Goal: Task Accomplishment & Management: Manage account settings

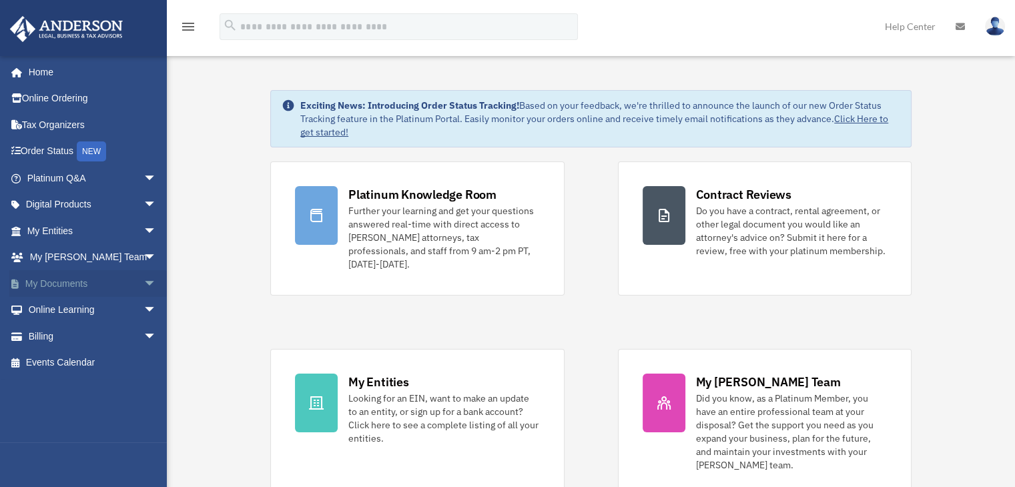
click at [84, 290] on link "My Documents arrow_drop_down" at bounding box center [92, 283] width 167 height 27
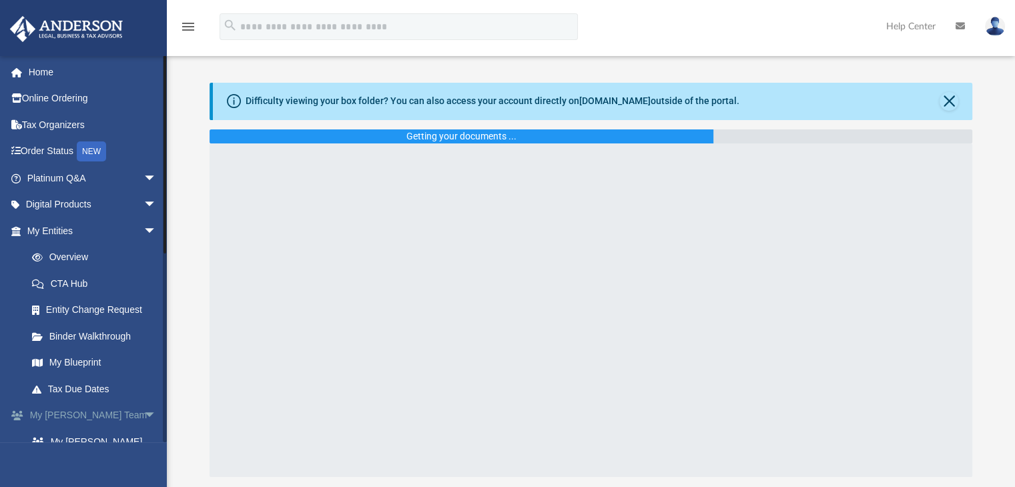
click at [143, 411] on span "arrow_drop_down" at bounding box center [156, 415] width 27 height 27
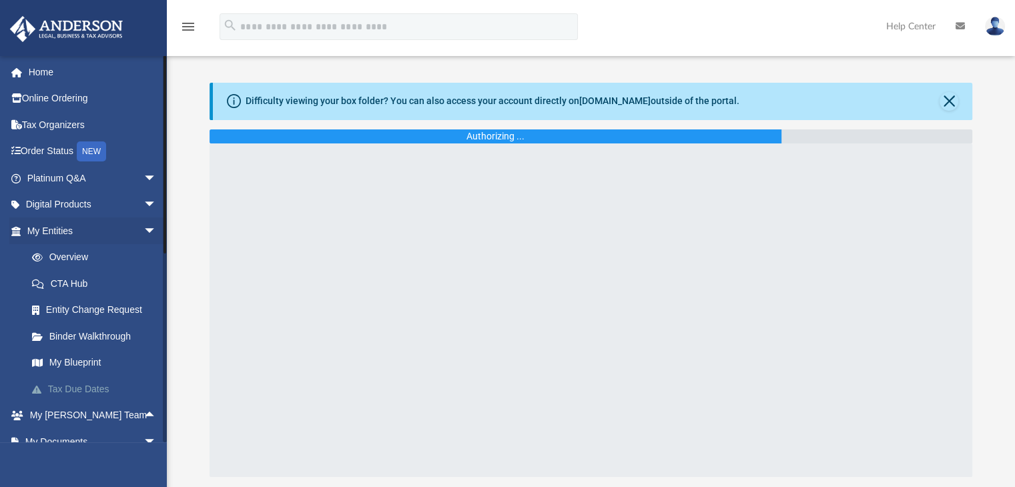
scroll to position [133, 0]
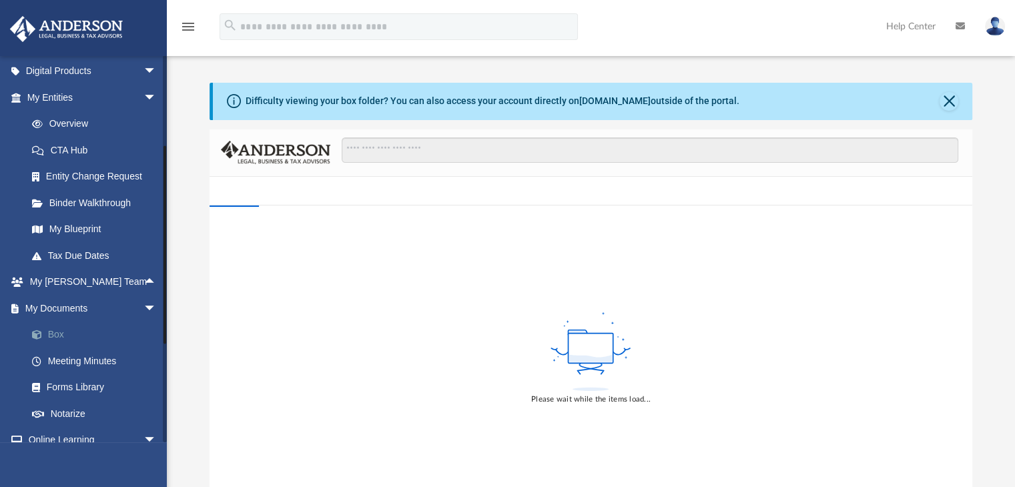
click at [61, 334] on link "Box" at bounding box center [98, 335] width 158 height 27
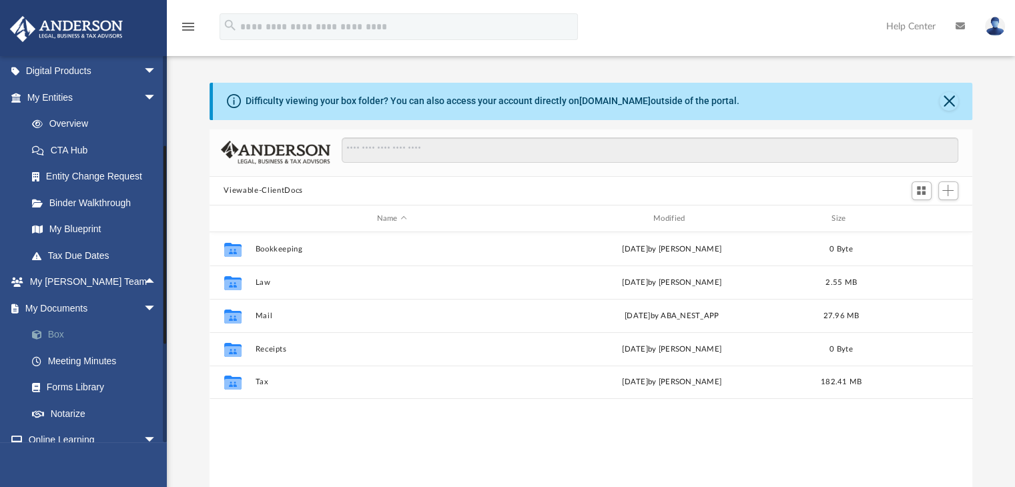
scroll to position [293, 753]
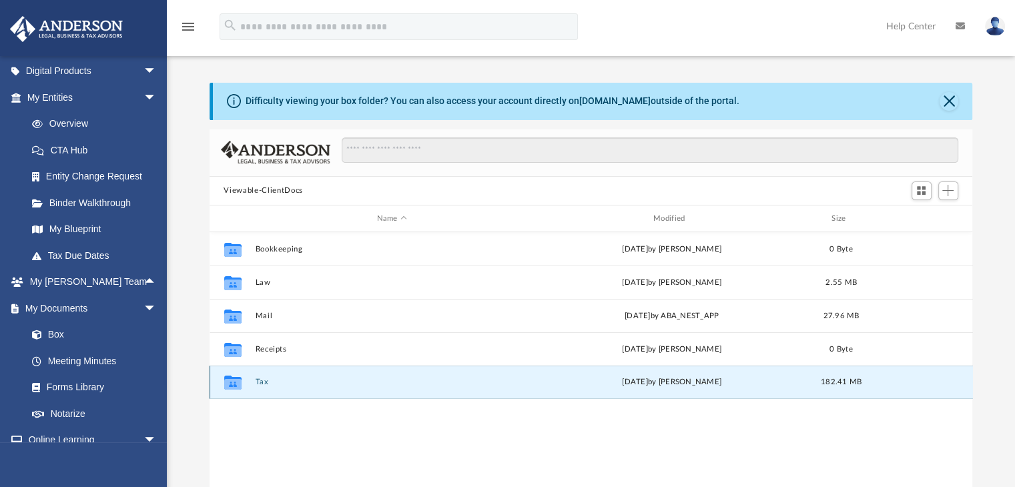
click at [256, 381] on button "Tax" at bounding box center [392, 382] width 274 height 9
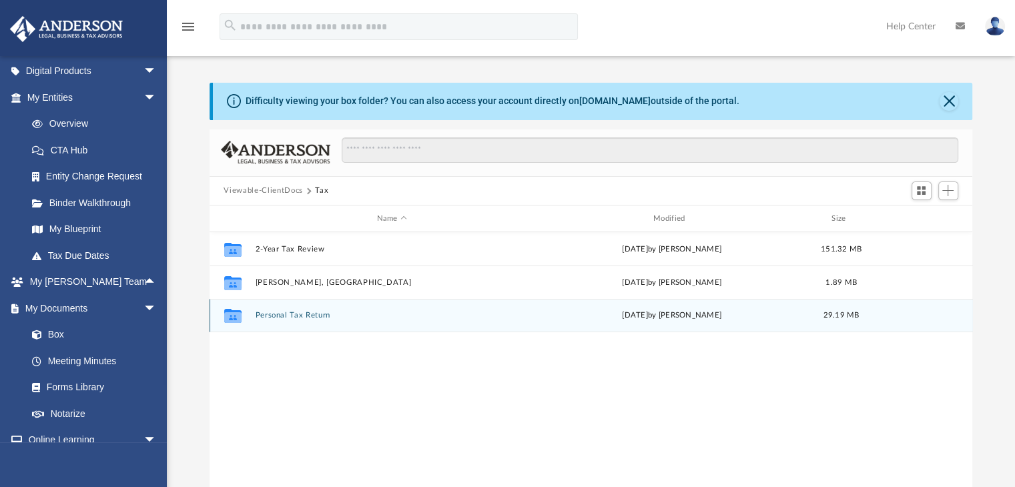
click at [321, 324] on div "Collaborated Folder Personal Tax Return Tue Aug 5 2025 by Michelle Nunez 29.19 …" at bounding box center [591, 315] width 763 height 33
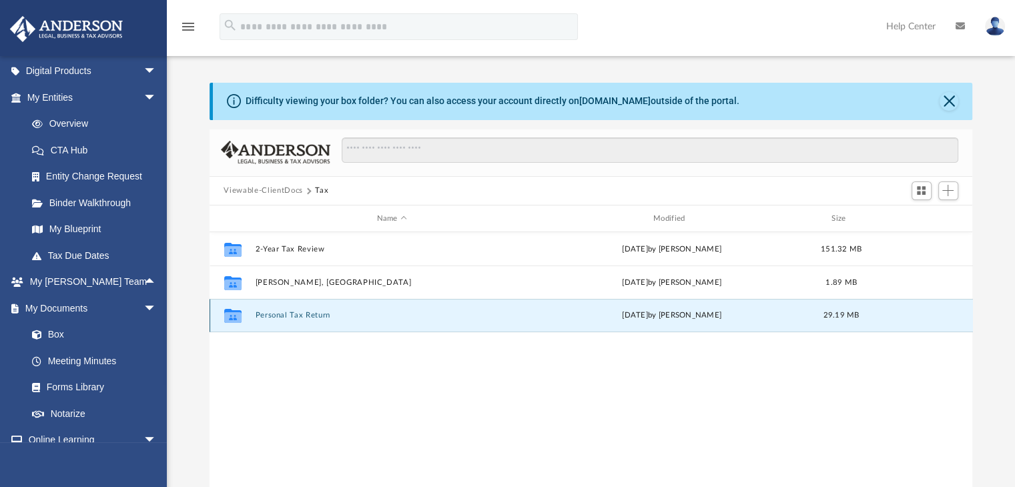
click at [316, 310] on div "Collaborated Folder Personal Tax Return Tue Aug 5 2025 by Michelle Nunez 29.19 …" at bounding box center [591, 315] width 763 height 33
click at [276, 316] on button "Personal Tax Return" at bounding box center [392, 316] width 274 height 9
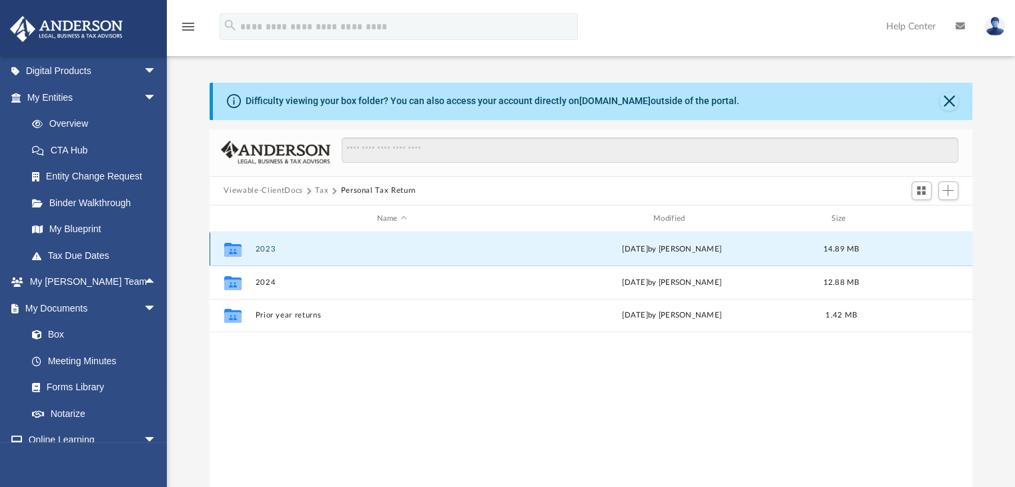
click at [266, 248] on button "2023" at bounding box center [392, 249] width 274 height 9
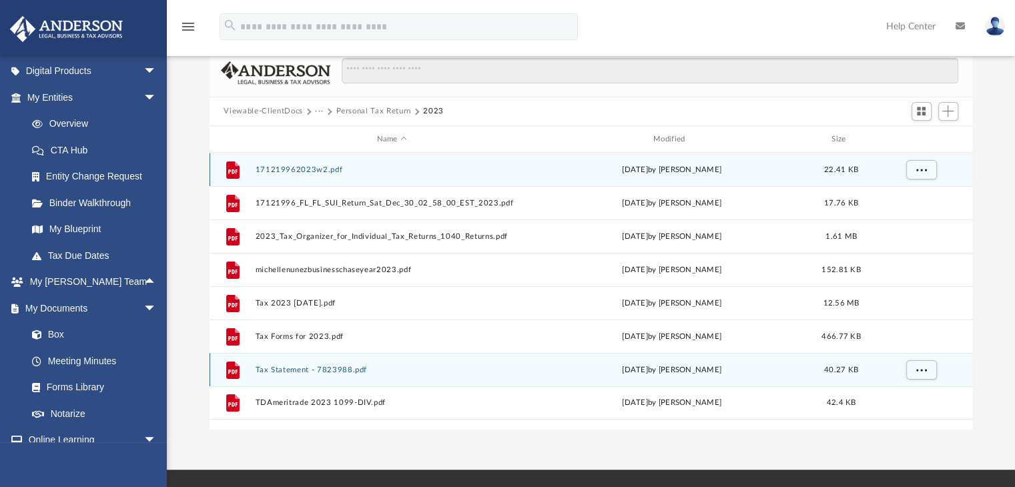
scroll to position [56, 0]
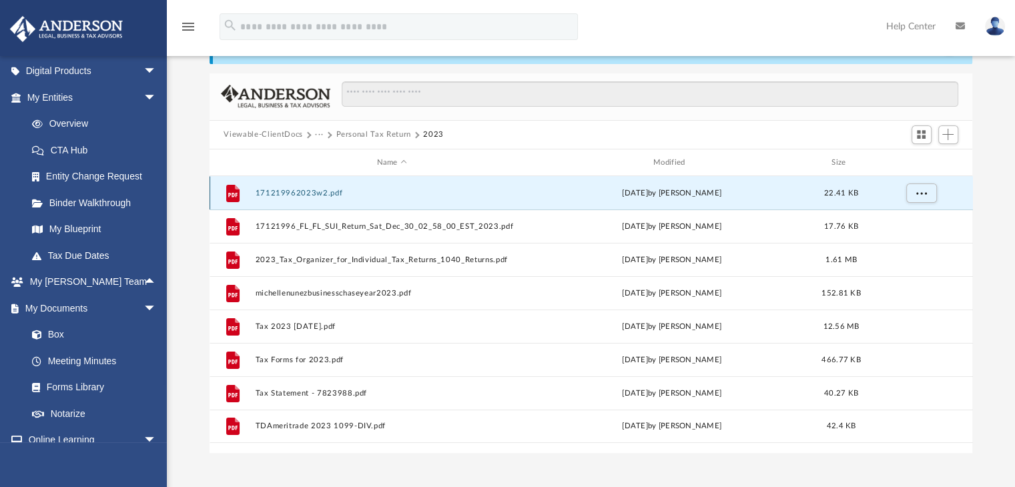
click at [320, 194] on button "171219962023w2.pdf" at bounding box center [392, 193] width 274 height 9
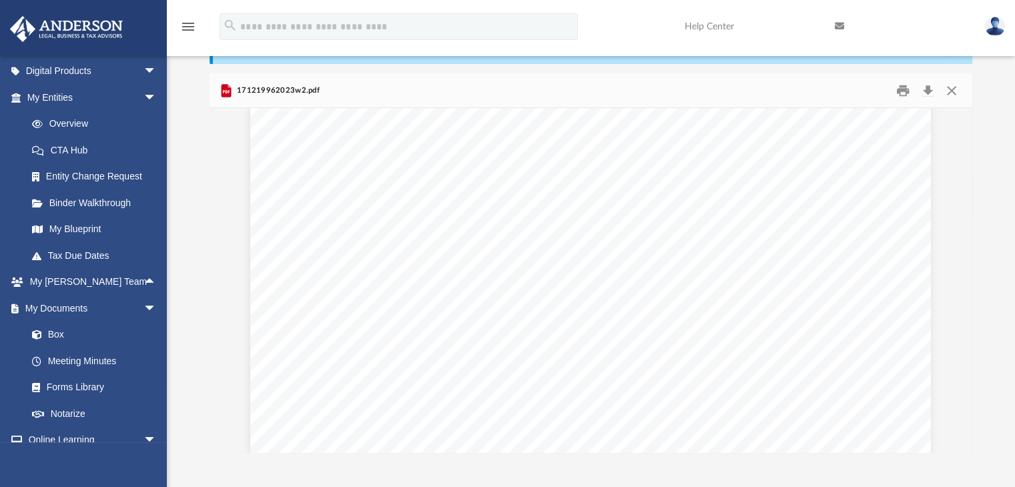
scroll to position [1457, 0]
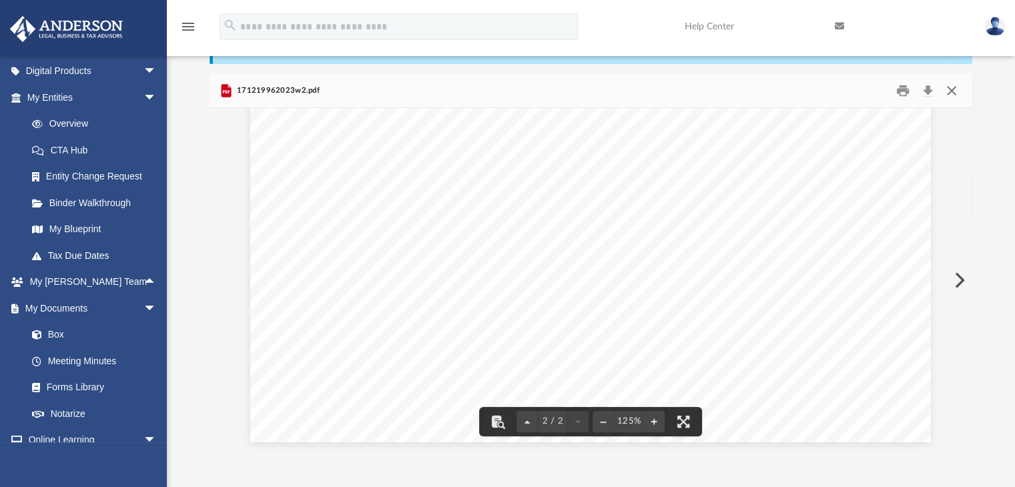
click at [946, 91] on button "Close" at bounding box center [951, 90] width 24 height 21
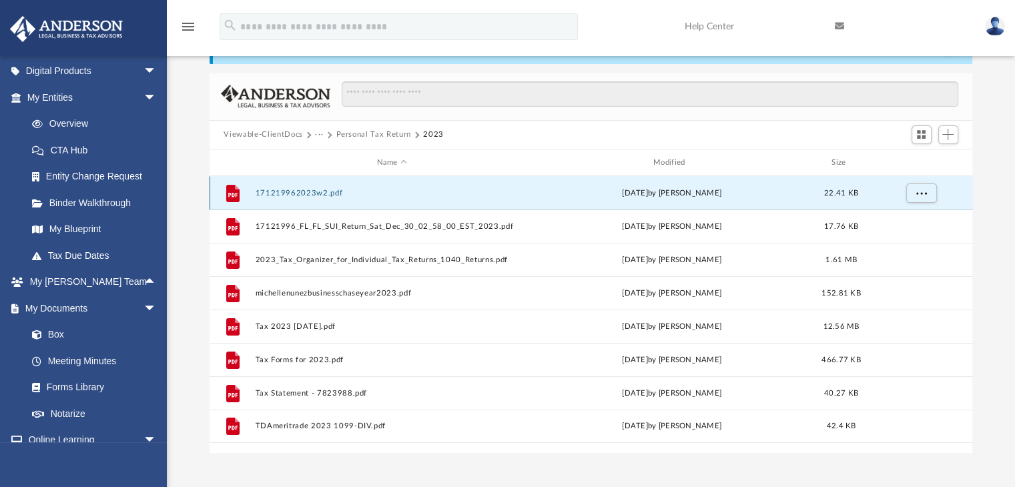
click at [308, 195] on button "171219962023w2.pdf" at bounding box center [392, 193] width 274 height 9
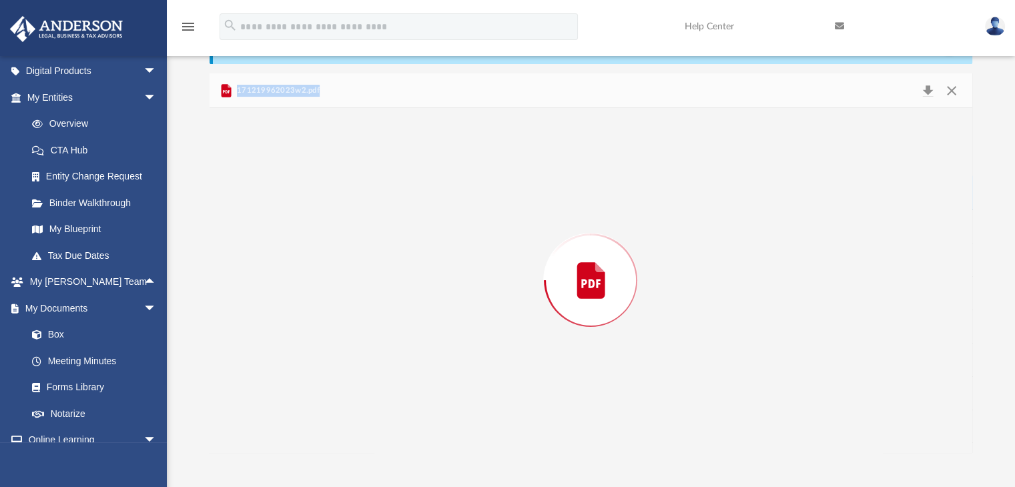
click at [308, 195] on div "Preview" at bounding box center [591, 280] width 763 height 344
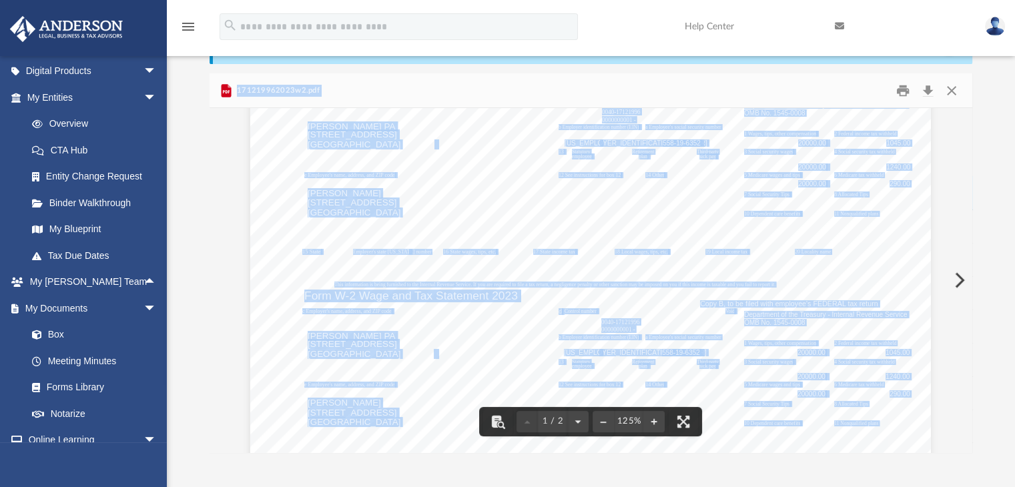
scroll to position [0, 0]
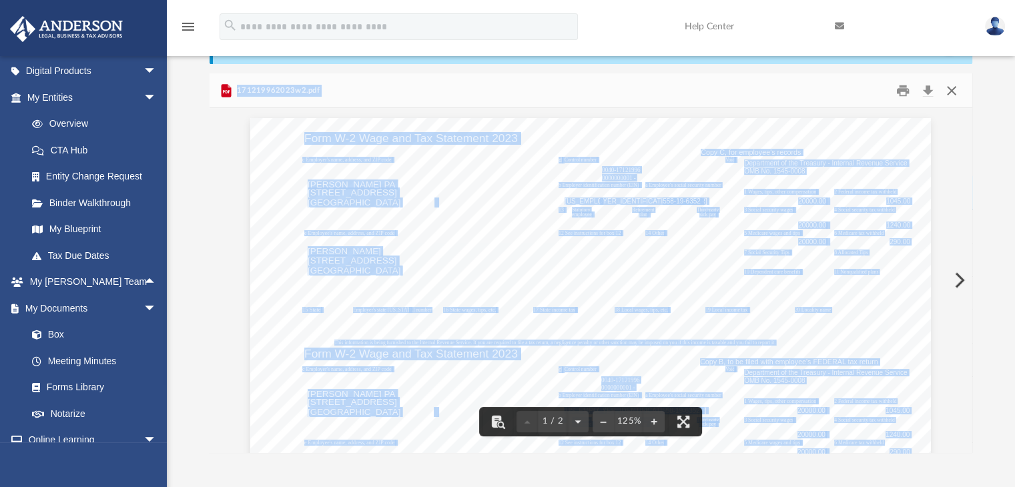
click at [955, 92] on button "Close" at bounding box center [951, 90] width 24 height 21
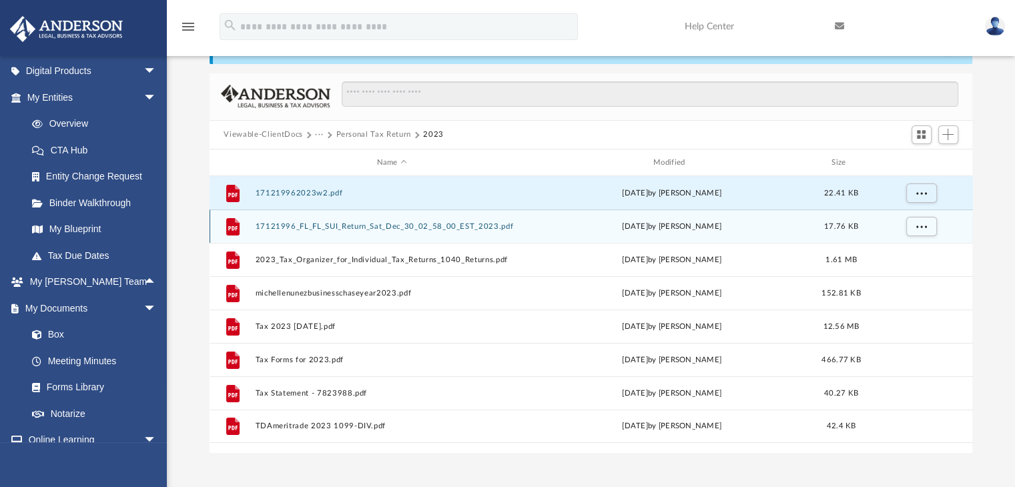
click at [336, 227] on button "17121996_FL_FL_SUI_Return_Sat_Dec_30_02_58_00_EST_2023.pdf" at bounding box center [392, 226] width 274 height 9
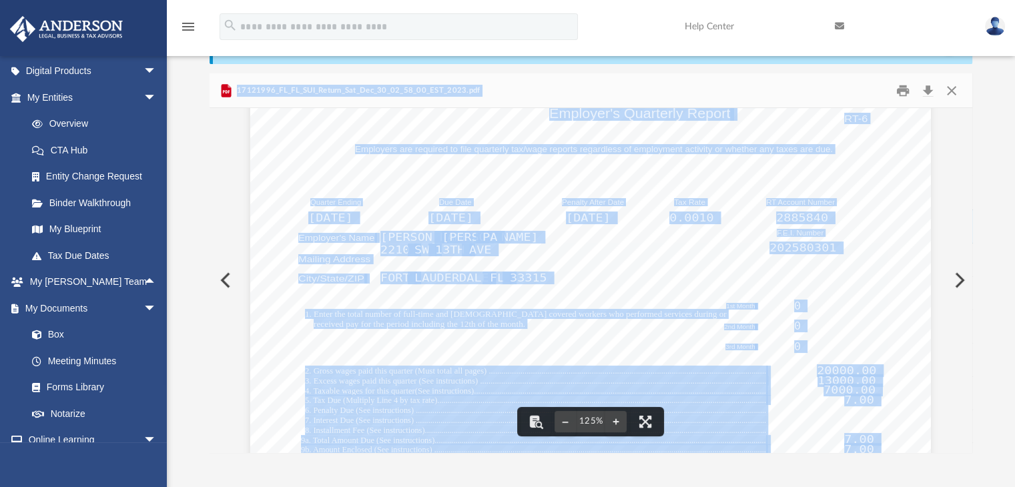
scroll to position [67, 0]
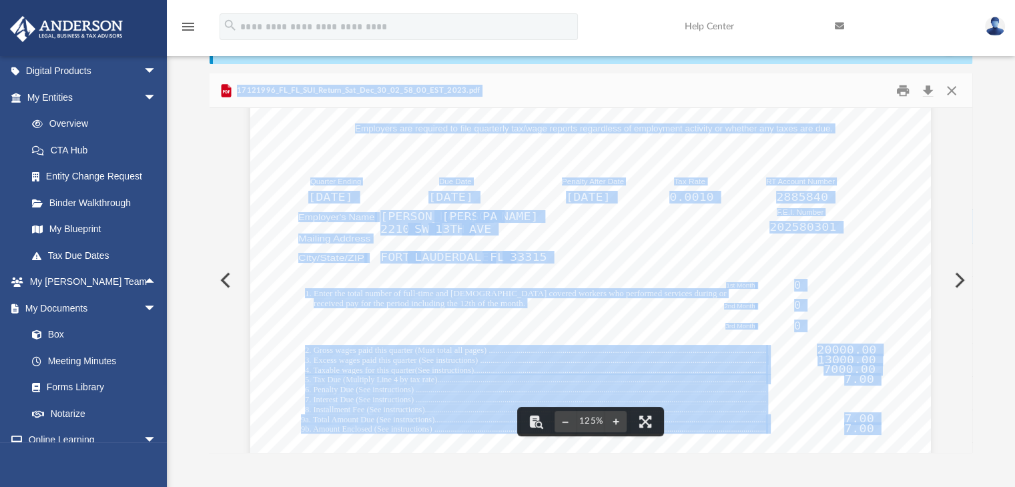
click at [890, 332] on div "Florida Department of Revenue Employer's Quarterly Report RT-6 Employers are re…" at bounding box center [590, 491] width 681 height 881
click at [526, 93] on div "17121996_FL_FL_SUI_Return_Sat_Dec_30_02_58_00_EST_2023.pdf" at bounding box center [591, 90] width 763 height 35
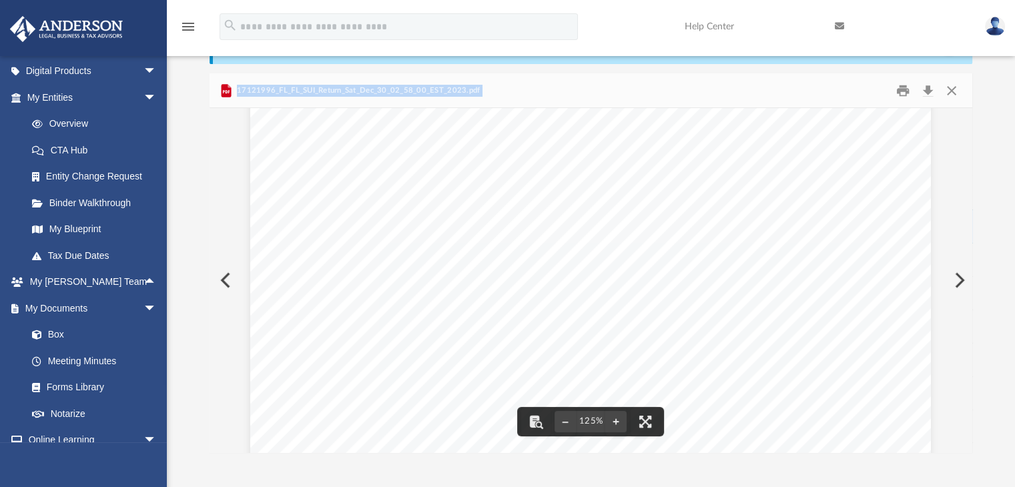
drag, startPoint x: 974, startPoint y: 242, endPoint x: 970, endPoint y: 230, distance: 13.3
click at [970, 230] on div "Difficulty viewing your box folder? You can also access your account directly o…" at bounding box center [591, 240] width 848 height 426
click at [779, 91] on div "17121996_FL_FL_SUI_Return_Sat_Dec_30_02_58_00_EST_2023.pdf" at bounding box center [591, 90] width 763 height 35
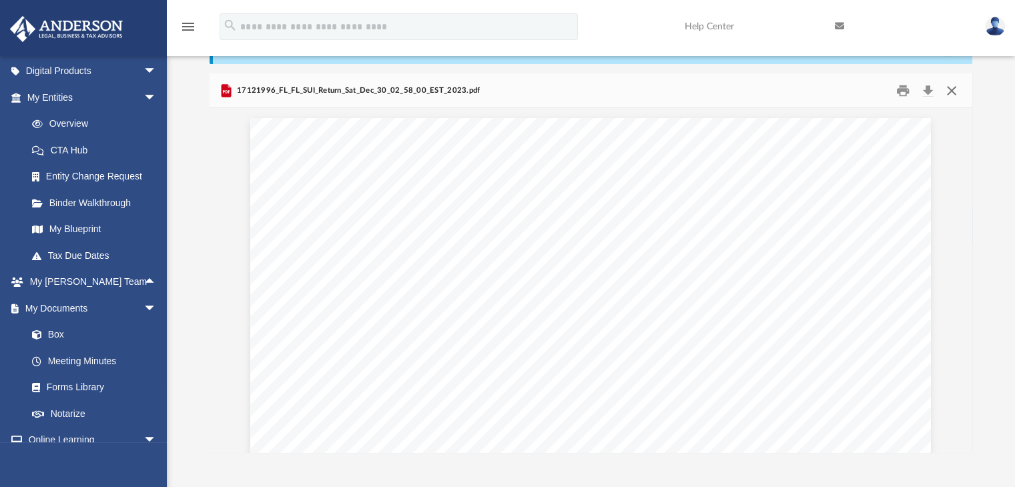
click at [955, 94] on button "Close" at bounding box center [951, 90] width 24 height 21
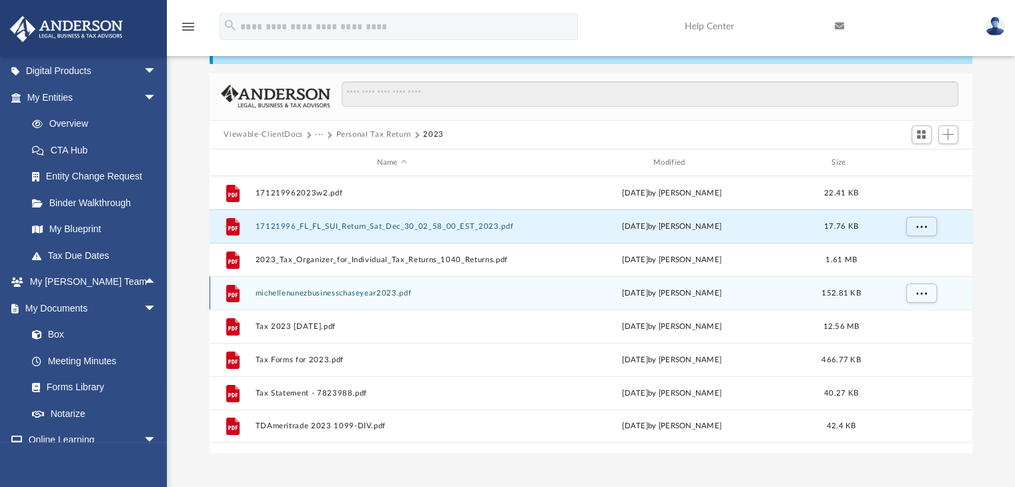
click at [373, 295] on button "michellenunezbusinesschaseyear2023.pdf" at bounding box center [392, 293] width 274 height 9
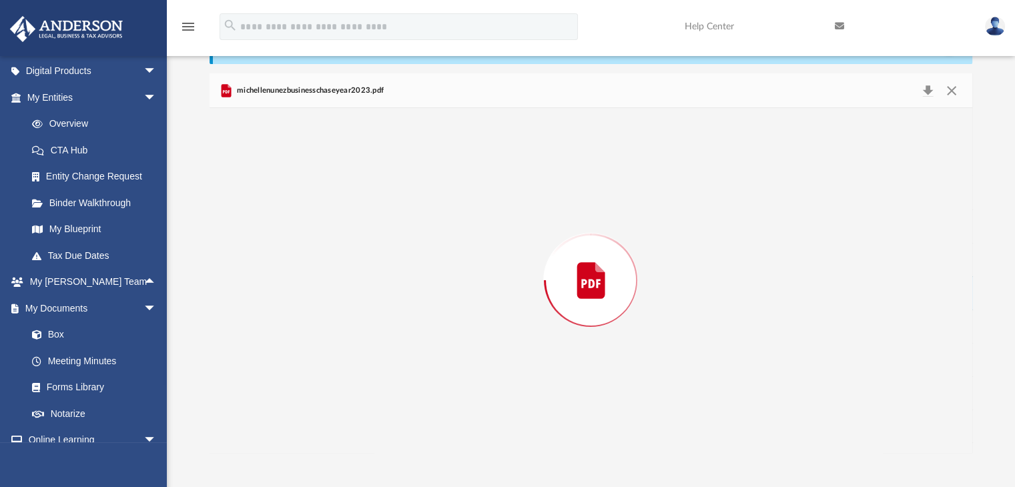
click at [373, 295] on div "Preview" at bounding box center [591, 280] width 763 height 344
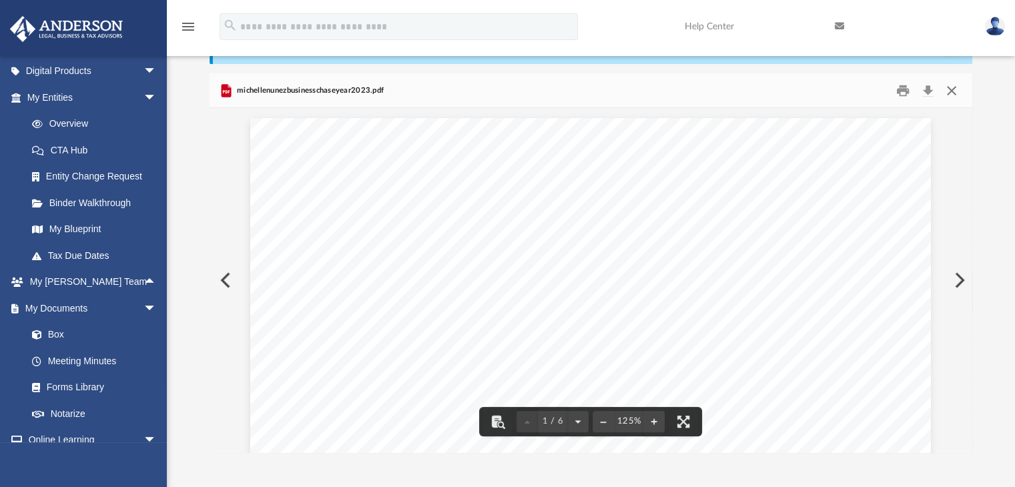
click at [951, 90] on button "Close" at bounding box center [951, 90] width 24 height 21
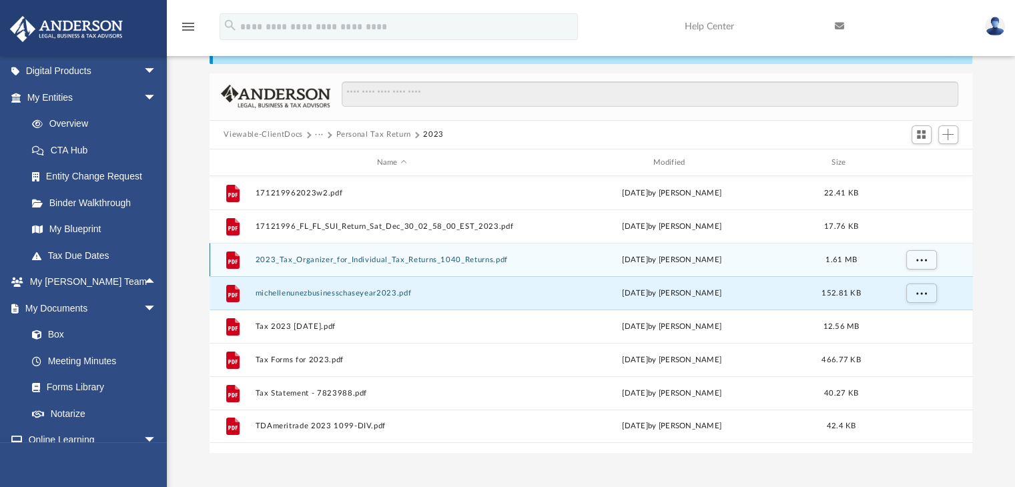
click at [368, 252] on div "File 2023_Tax_Organizer_for_Individual_Tax_Returns_1040_Returns.pdf Tue Mar 18 …" at bounding box center [591, 259] width 763 height 33
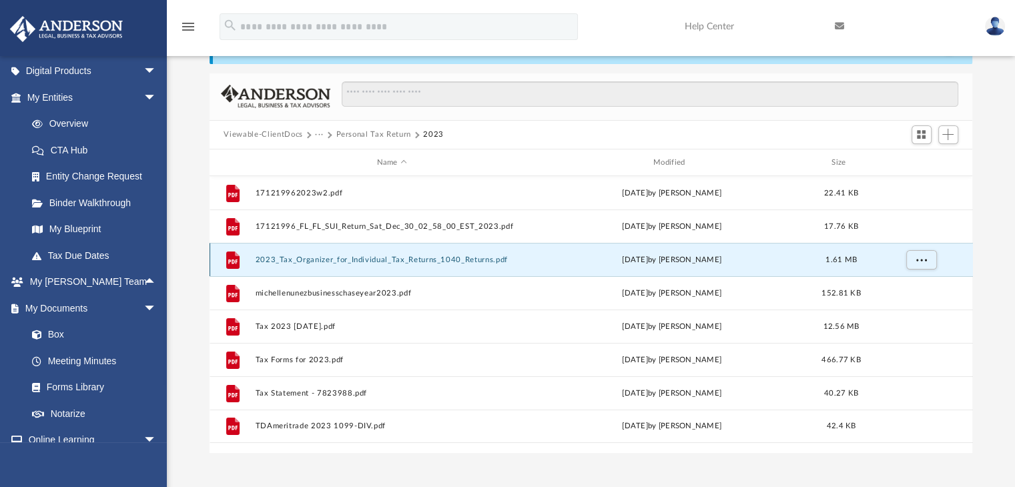
click at [372, 261] on button "2023_Tax_Organizer_for_Individual_Tax_Returns_1040_Returns.pdf" at bounding box center [392, 260] width 274 height 9
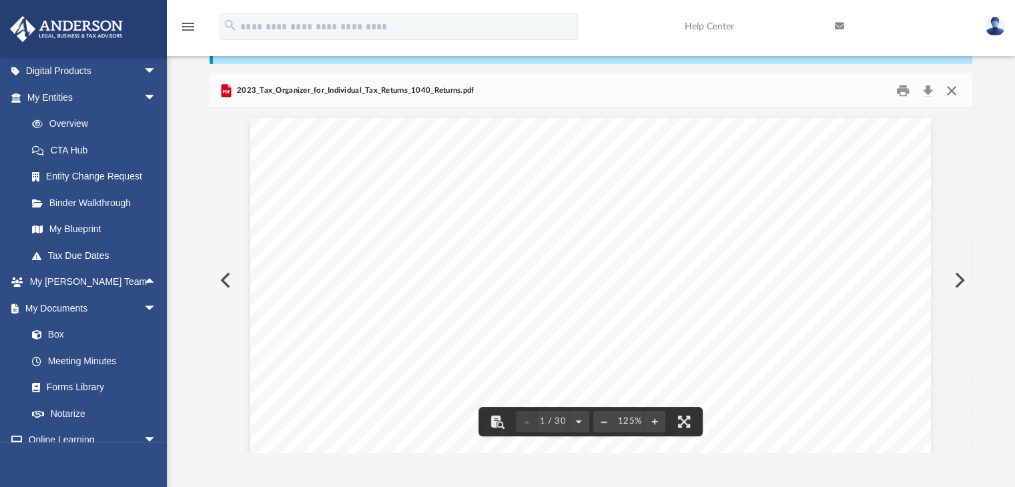
click at [948, 90] on button "Close" at bounding box center [951, 90] width 24 height 21
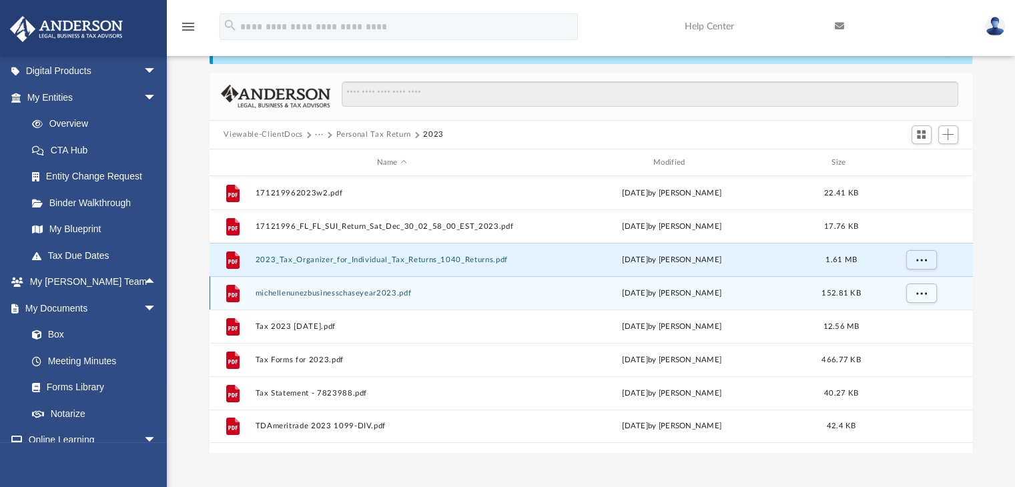
click at [356, 289] on button "michellenunezbusinesschaseyear2023.pdf" at bounding box center [392, 293] width 274 height 9
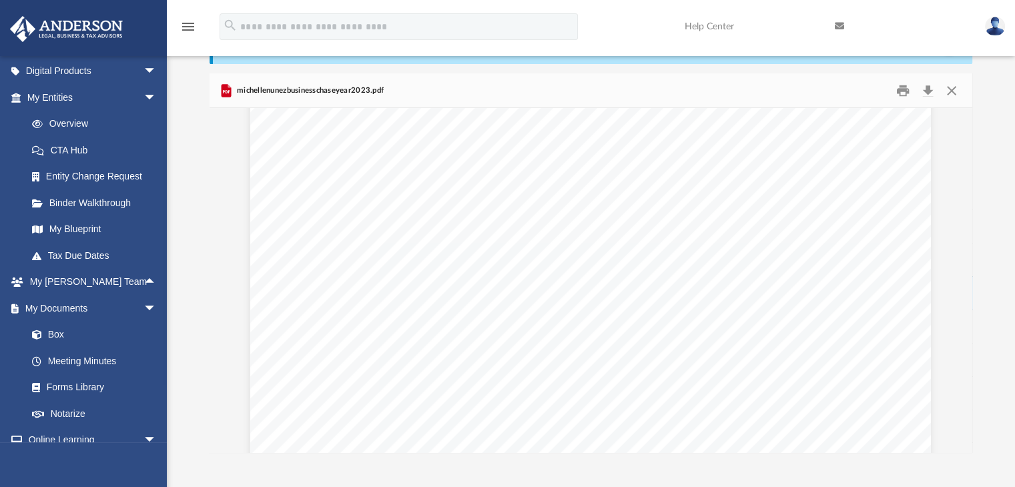
scroll to position [1170, 0]
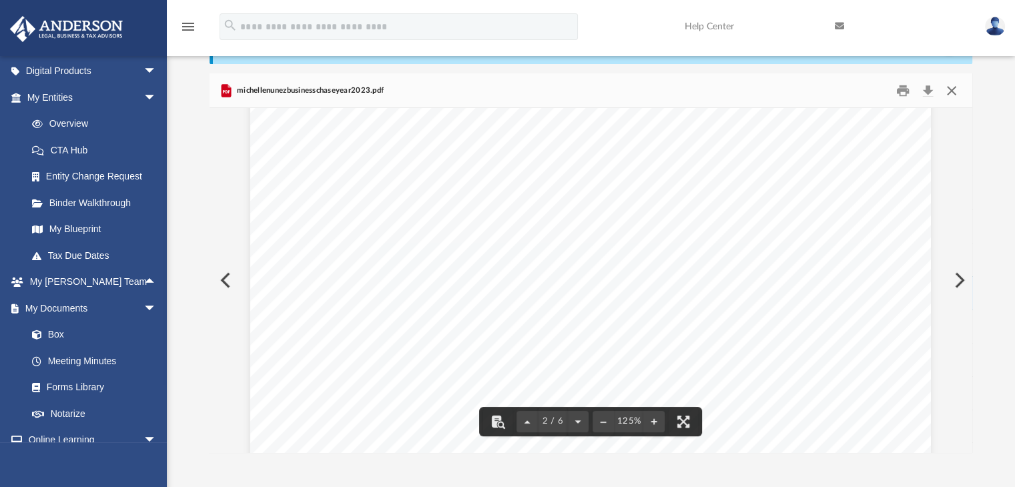
click at [951, 95] on button "Close" at bounding box center [951, 90] width 24 height 21
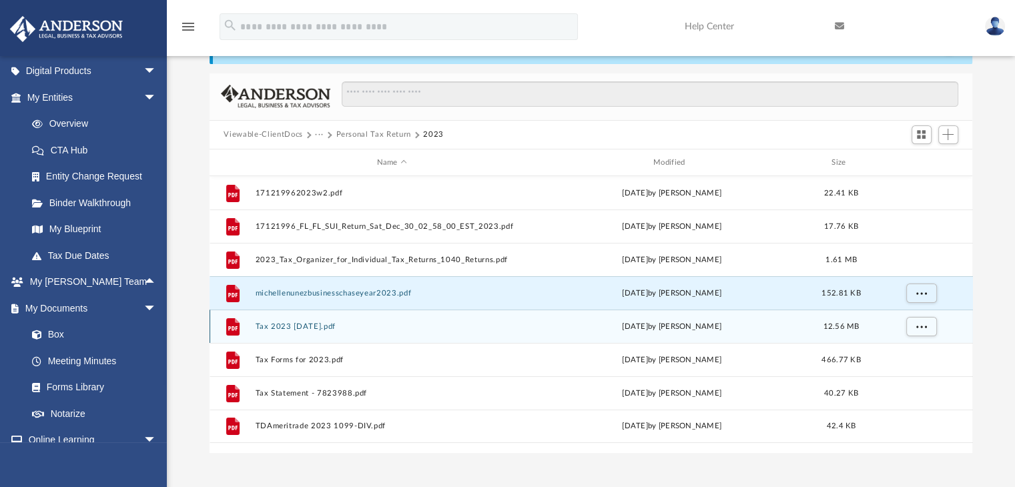
click at [296, 324] on button "Tax 2023 5.26.25.pdf" at bounding box center [392, 326] width 274 height 9
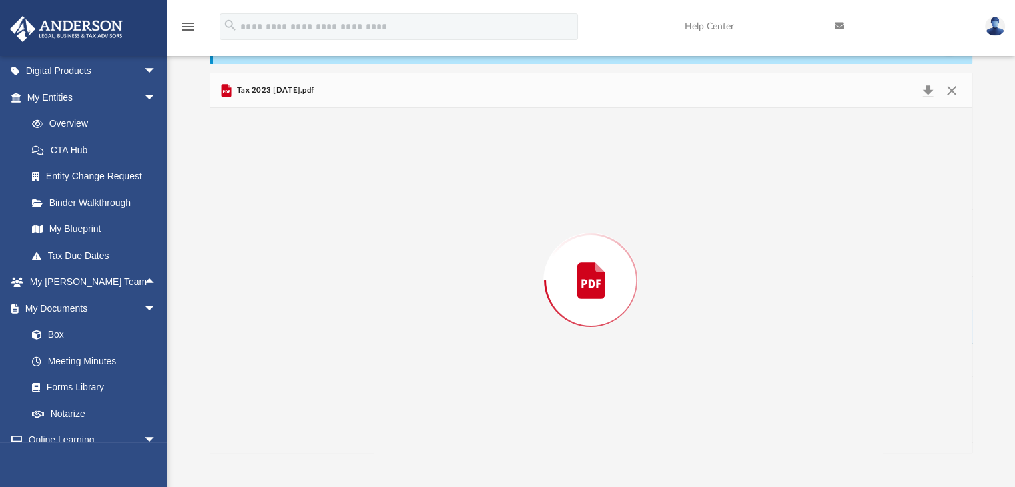
click at [296, 324] on div "Preview" at bounding box center [591, 280] width 763 height 344
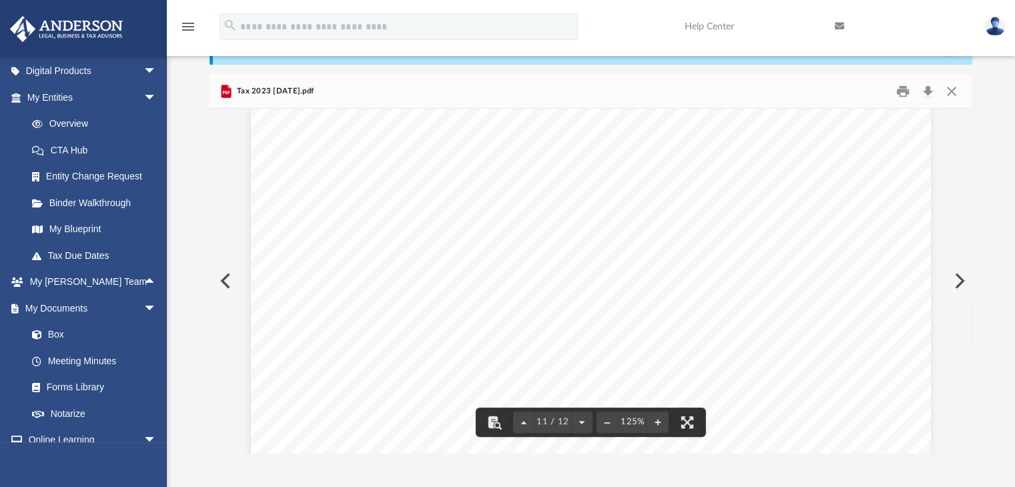
scroll to position [0, 0]
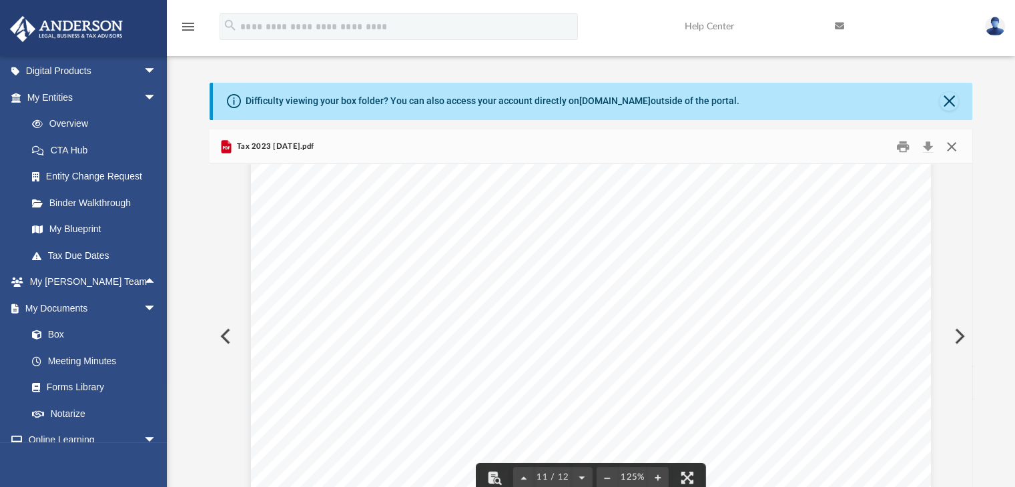
click at [957, 142] on button "Close" at bounding box center [951, 146] width 24 height 21
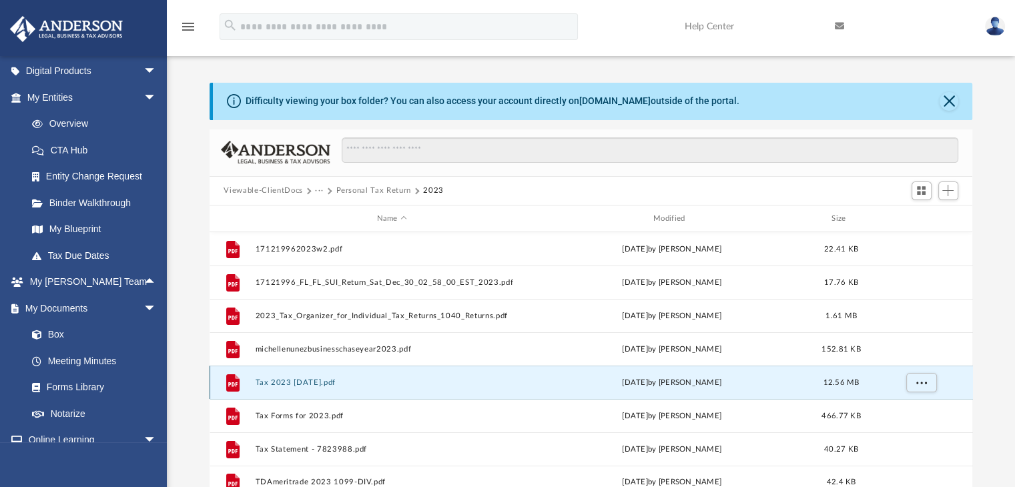
scroll to position [67, 0]
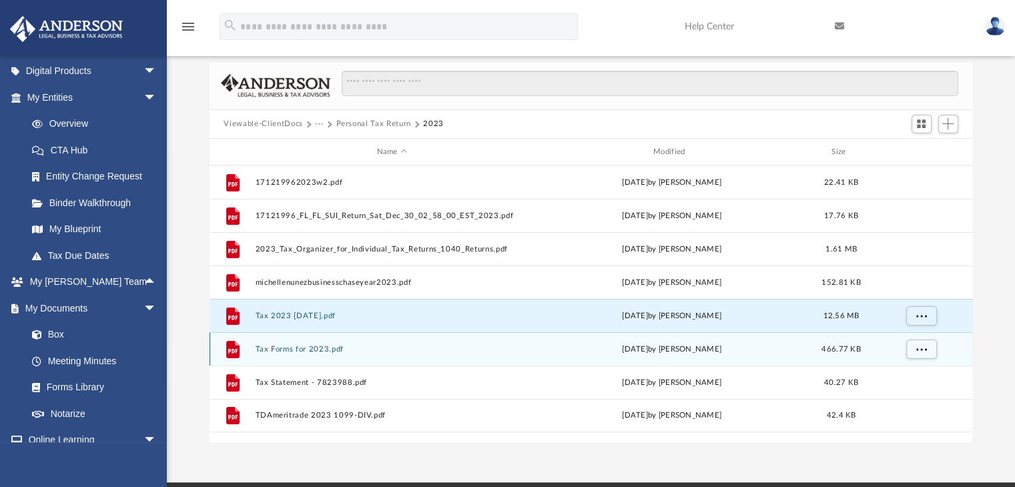
click at [322, 350] on button "Tax Forms for 2023.pdf" at bounding box center [392, 349] width 274 height 9
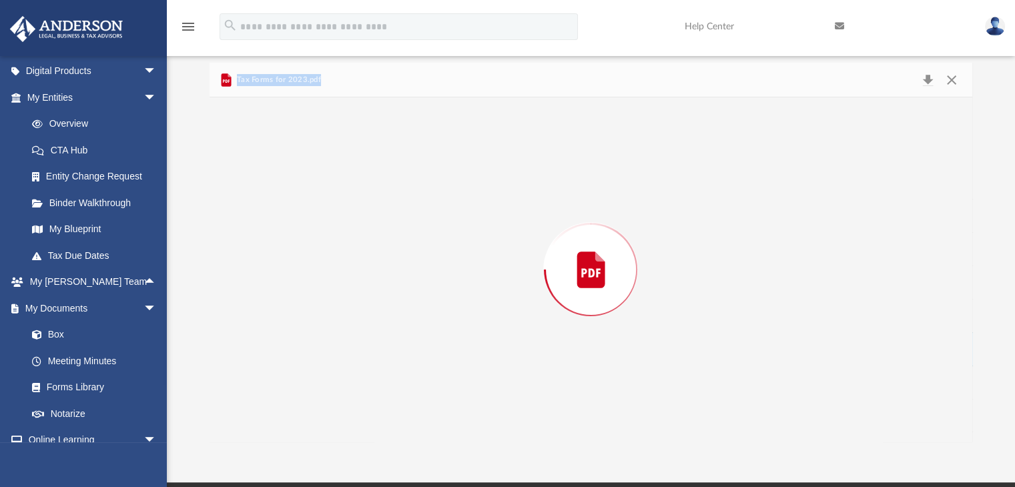
click at [322, 350] on div "Preview" at bounding box center [591, 269] width 763 height 344
click at [660, 75] on div "Tax Forms for 2023.pdf" at bounding box center [591, 80] width 763 height 35
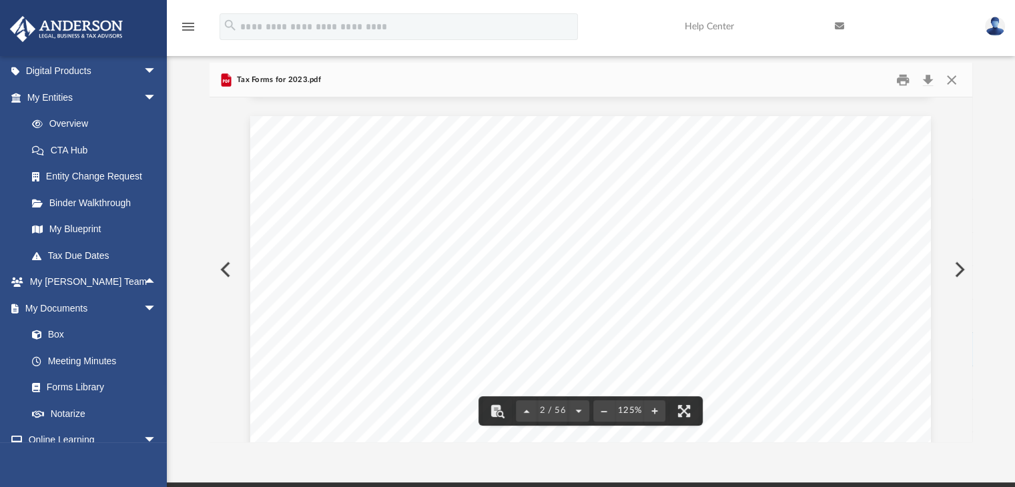
scroll to position [0, 0]
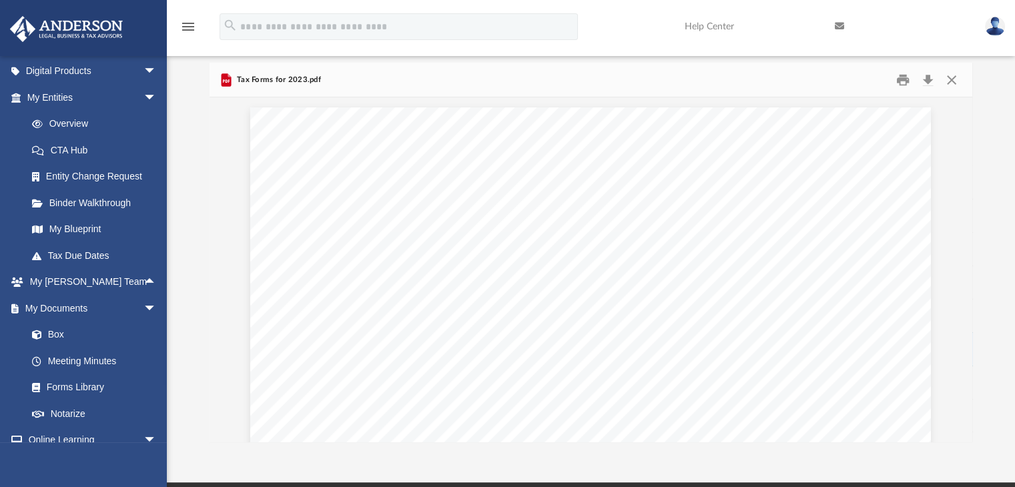
click at [965, 406] on div "Scroll to top vertical_align_top" at bounding box center [977, 416] width 28 height 28
click at [966, 406] on div "Scroll to top vertical_align_top" at bounding box center [977, 416] width 28 height 28
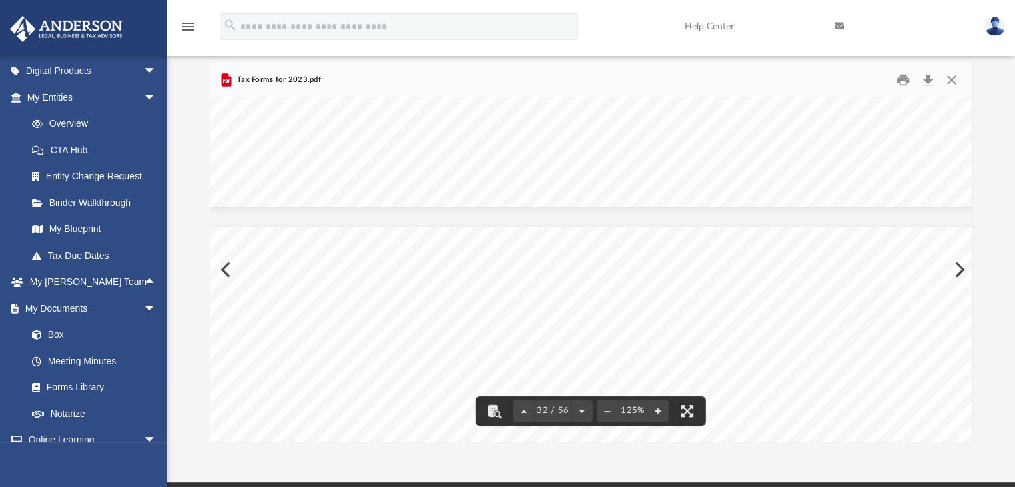
scroll to position [22889, 0]
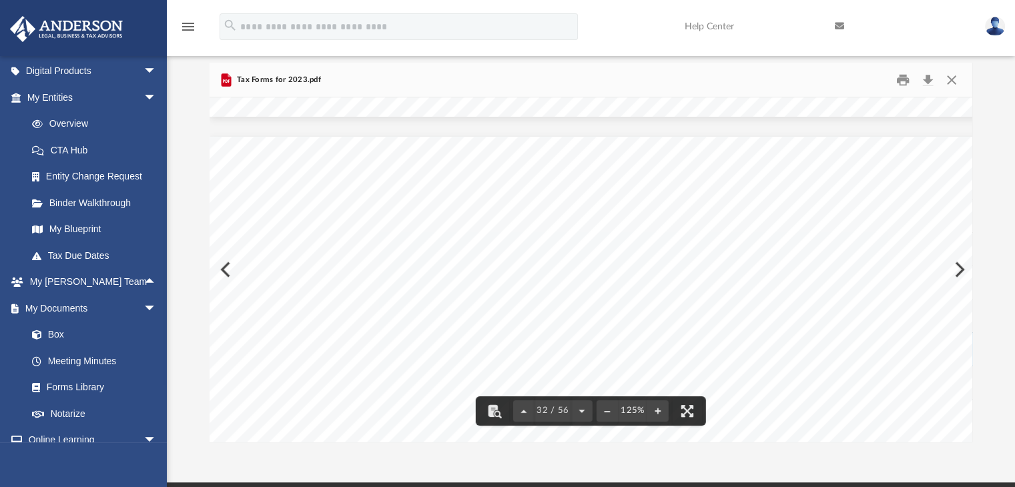
click at [968, 415] on div "Scroll to top vertical_align_top" at bounding box center [977, 416] width 28 height 28
click at [951, 77] on button "Close" at bounding box center [951, 79] width 24 height 21
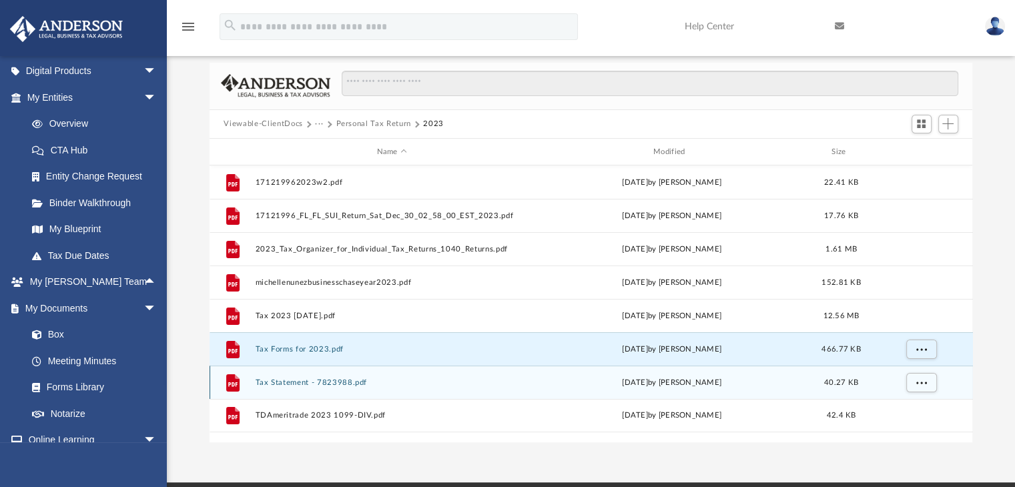
click at [318, 386] on button "Tax Statement - 7823988.pdf" at bounding box center [392, 382] width 274 height 9
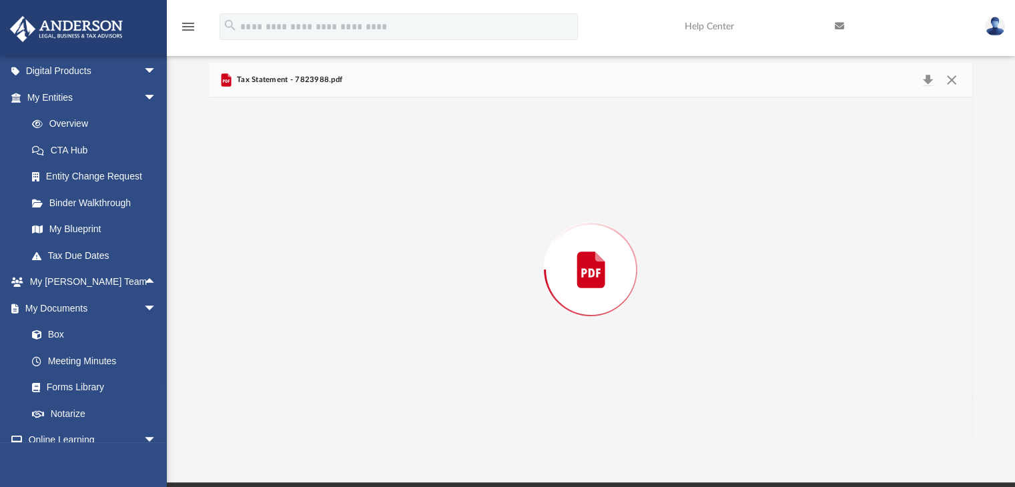
click at [318, 386] on div "Preview" at bounding box center [591, 269] width 763 height 344
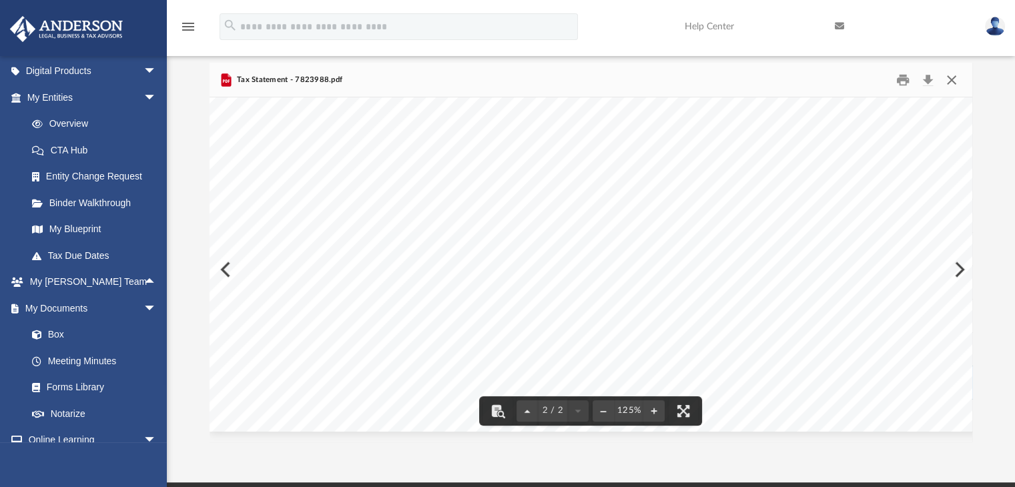
click at [954, 79] on button "Close" at bounding box center [951, 79] width 24 height 21
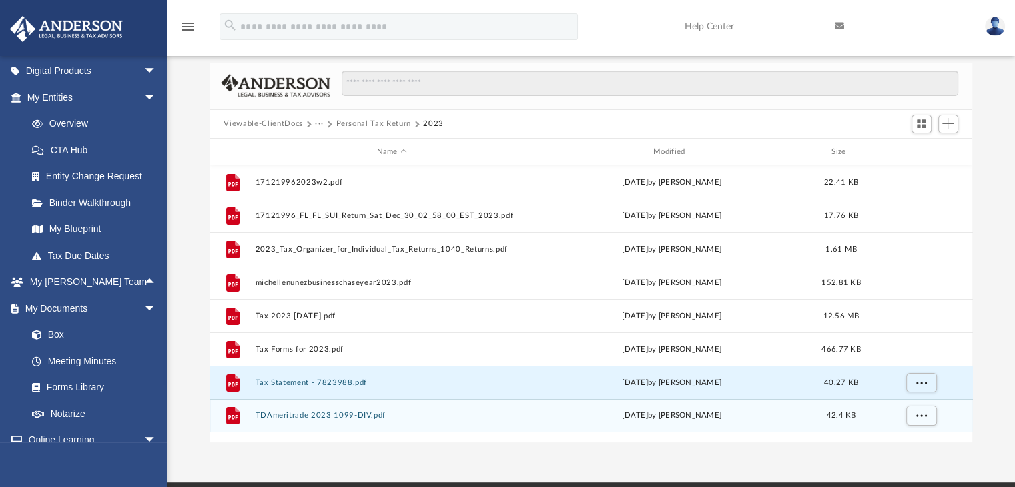
click at [338, 420] on div "File TDAmeritrade 2023 1099-DIV.pdf Tue Aug 5 2025 by Michelle Nunez 42.4 KB" at bounding box center [591, 415] width 763 height 33
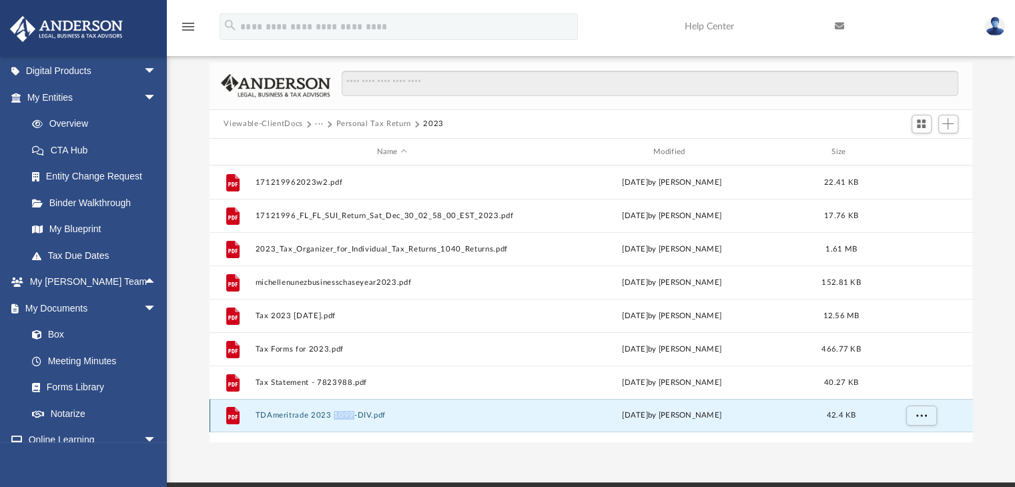
click at [338, 420] on div "File TDAmeritrade 2023 1099-DIV.pdf Tue Aug 5 2025 by Michelle Nunez 42.4 KB" at bounding box center [591, 415] width 763 height 33
click at [310, 410] on div "File TDAmeritrade 2023 1099-DIV.pdf Tue Aug 5 2025 by Michelle Nunez 42.4 KB" at bounding box center [591, 415] width 763 height 33
click at [310, 412] on button "TDAmeritrade 2023 1099-DIV.pdf" at bounding box center [392, 416] width 274 height 9
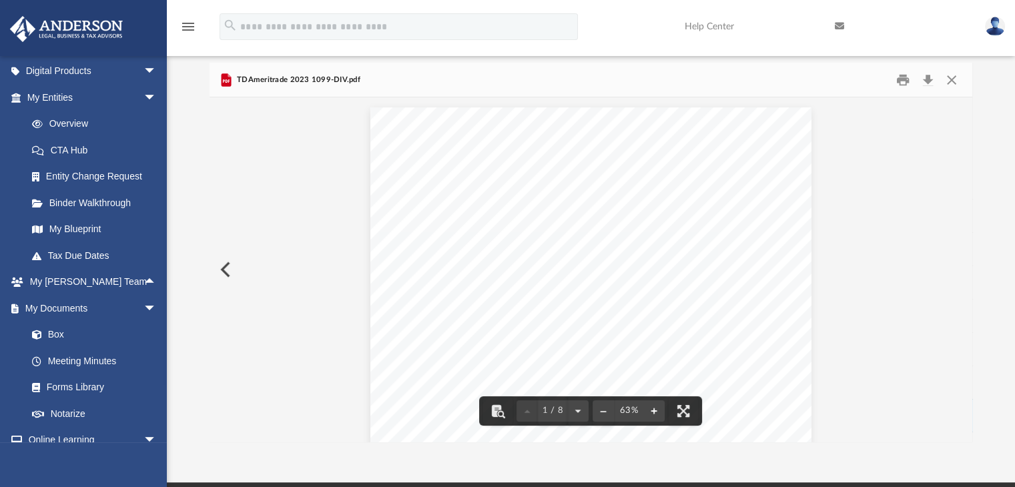
click at [658, 417] on button "File preview" at bounding box center [653, 410] width 21 height 29
click at [951, 75] on button "Close" at bounding box center [951, 79] width 24 height 21
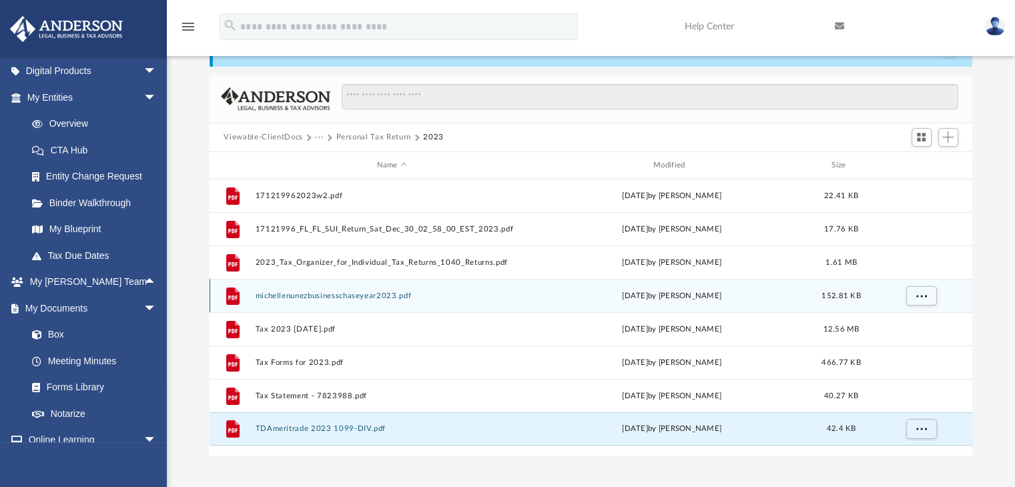
scroll to position [0, 0]
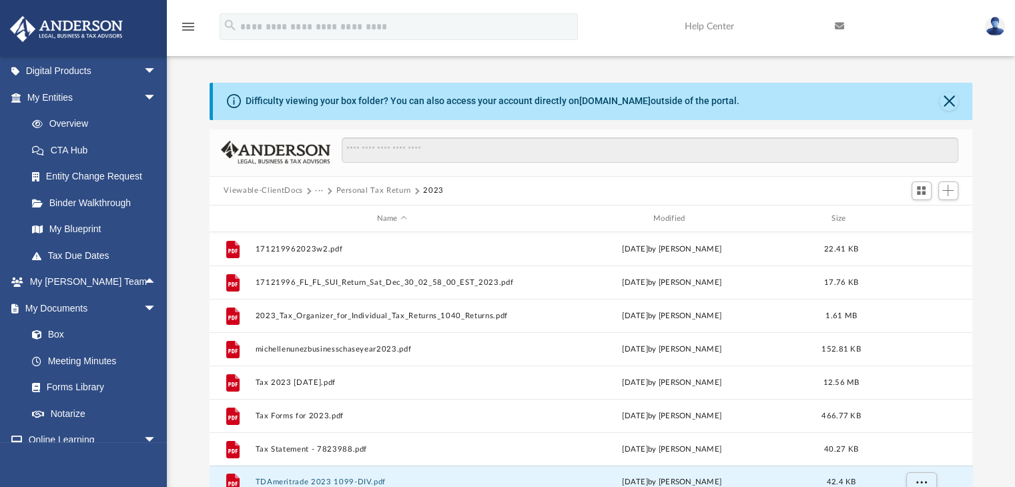
click at [386, 187] on button "Personal Tax Return" at bounding box center [373, 191] width 75 height 12
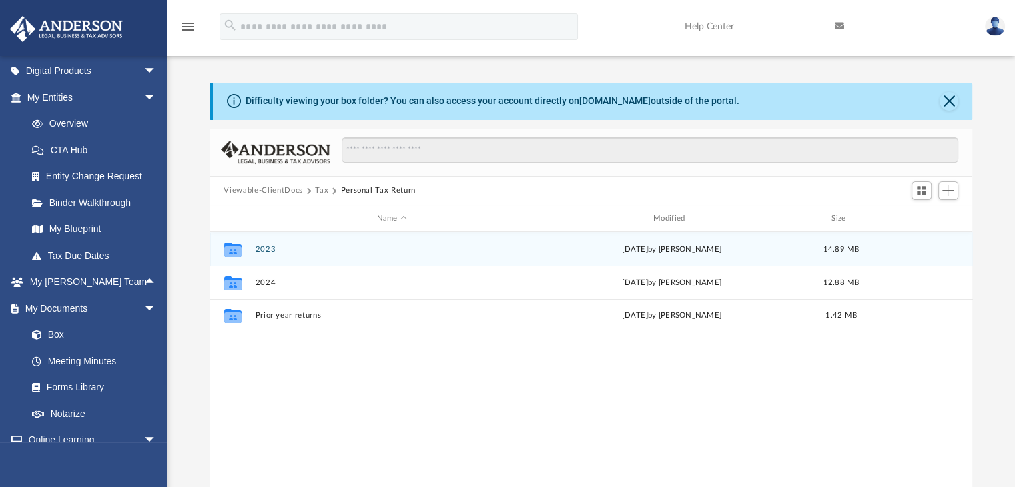
scroll to position [11, 0]
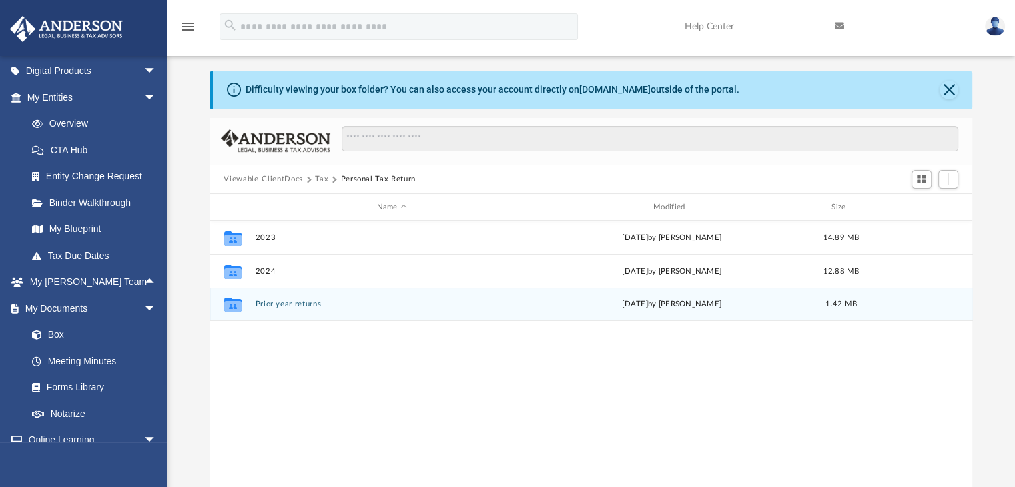
click at [278, 302] on button "Prior year returns" at bounding box center [392, 304] width 274 height 9
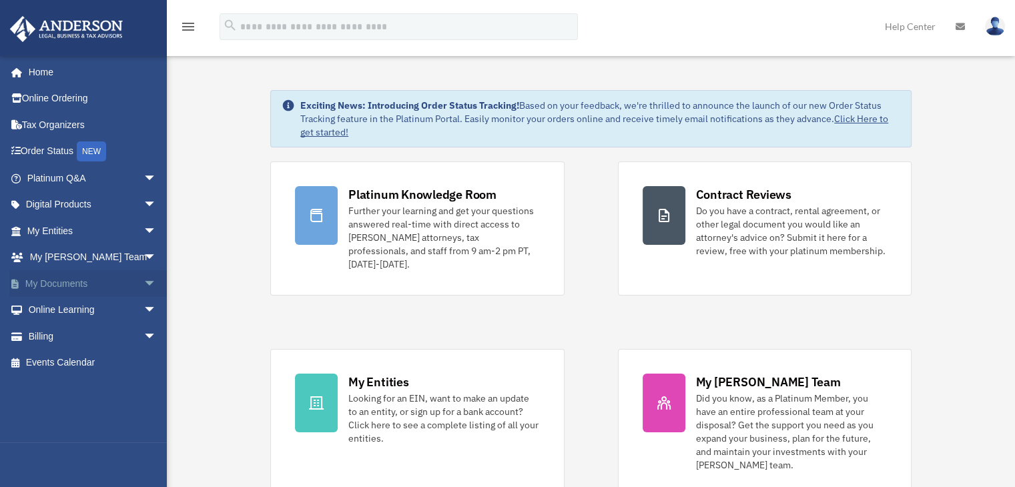
click at [102, 280] on link "My Documents arrow_drop_down" at bounding box center [92, 283] width 167 height 27
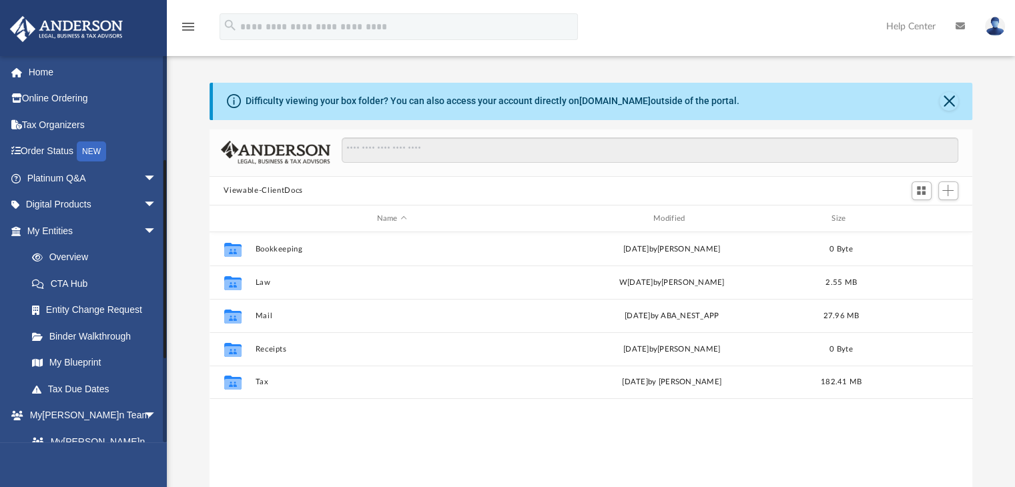
scroll to position [200, 0]
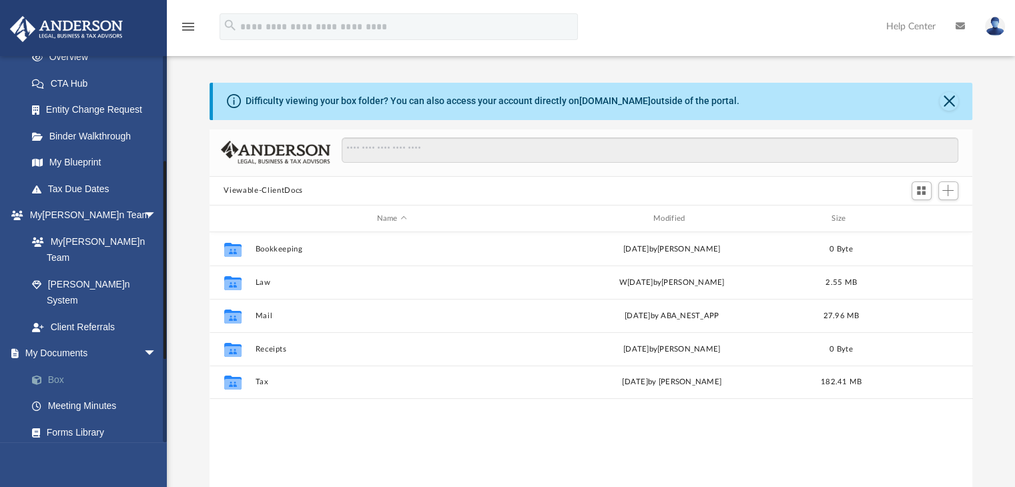
click at [45, 376] on span at bounding box center [43, 380] width 9 height 9
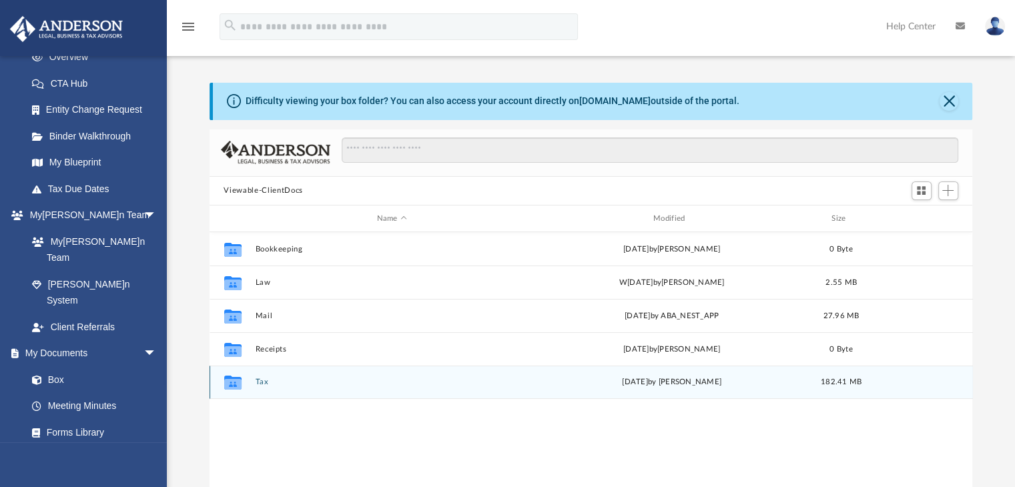
click at [265, 386] on button "Tax" at bounding box center [392, 382] width 274 height 9
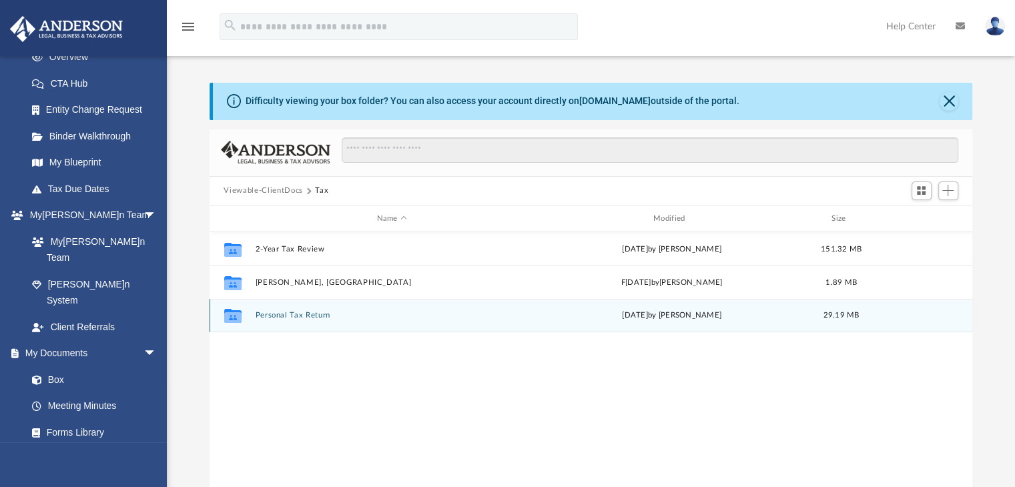
click at [303, 313] on button "Personal Tax Return" at bounding box center [392, 316] width 274 height 9
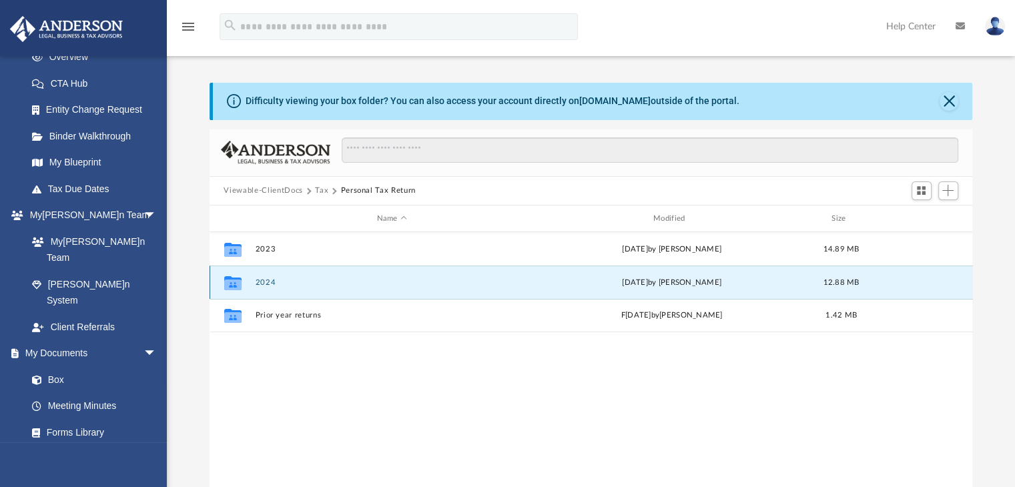
click at [267, 284] on button "2024" at bounding box center [392, 282] width 274 height 9
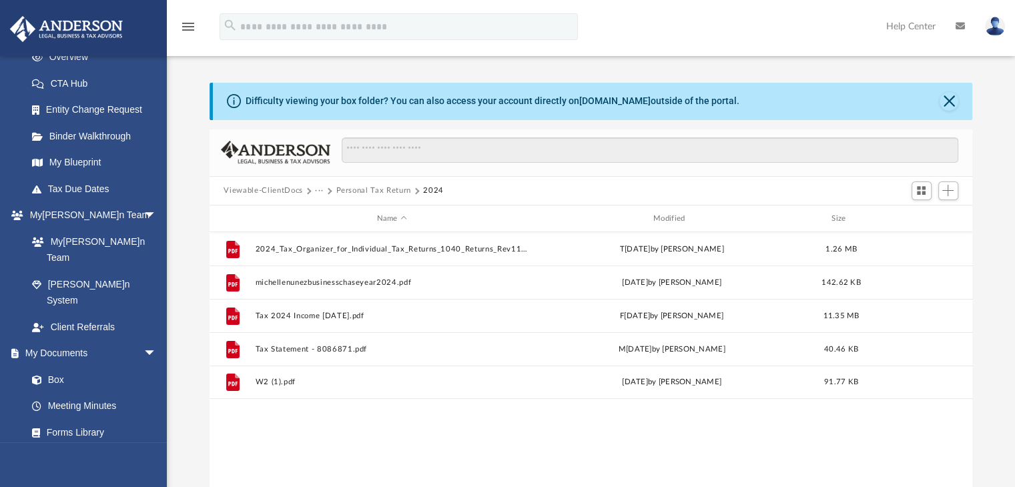
click at [369, 191] on button "Personal Tax Return" at bounding box center [373, 191] width 75 height 12
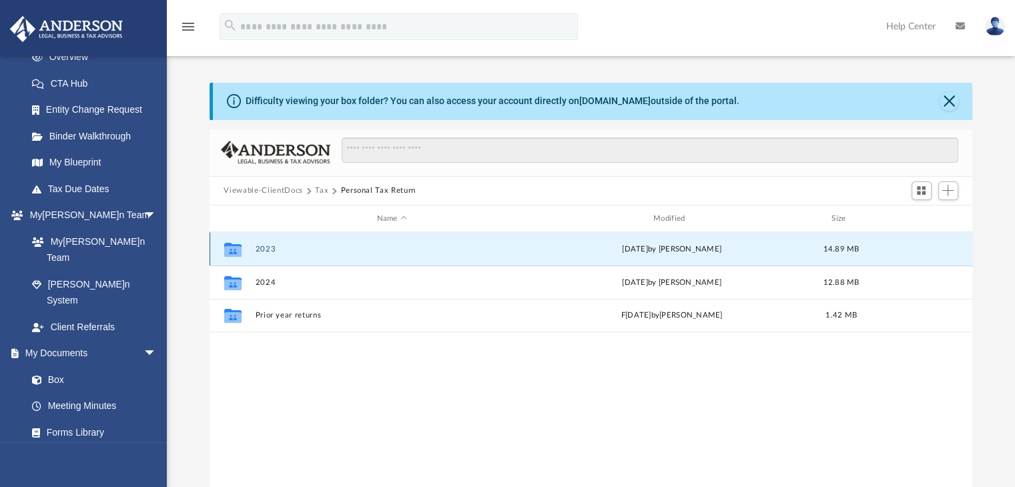
click at [258, 247] on button "2023" at bounding box center [392, 249] width 274 height 9
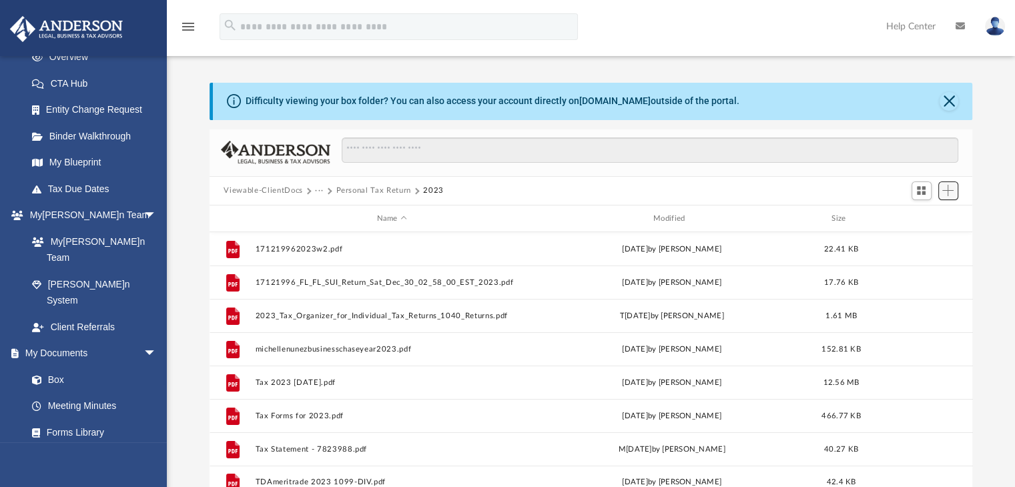
click at [950, 191] on span "Add" at bounding box center [947, 190] width 11 height 11
click at [921, 216] on li "Upload" at bounding box center [928, 217] width 43 height 14
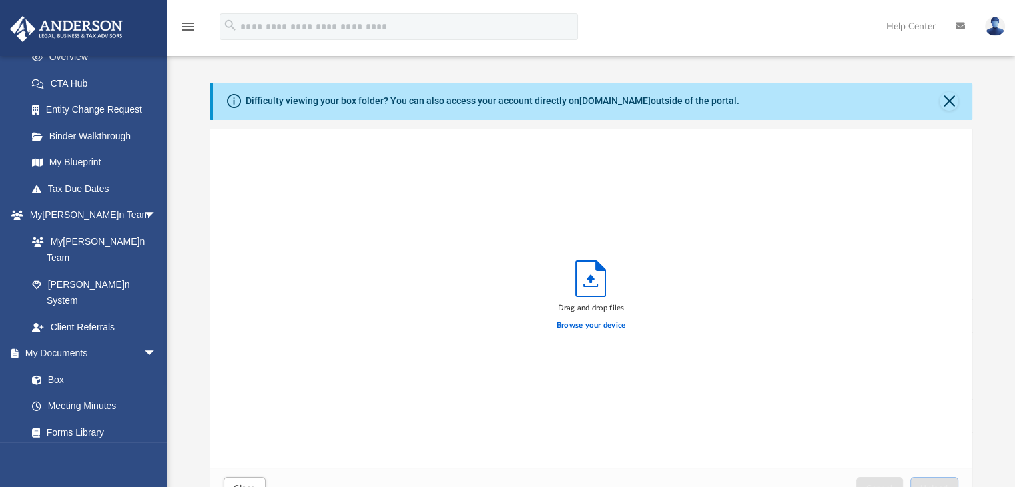
scroll to position [328, 753]
click at [607, 318] on div "Browse your device" at bounding box center [590, 325] width 69 height 23
click at [607, 321] on label "Browse your device" at bounding box center [590, 326] width 69 height 12
click at [0, 0] on input "Browse your device" at bounding box center [0, 0] width 0 height 0
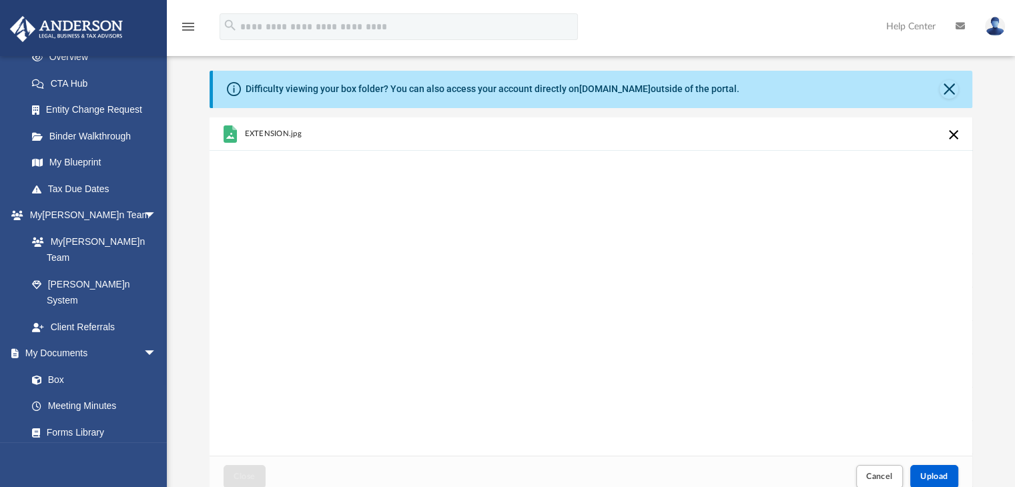
scroll to position [0, 0]
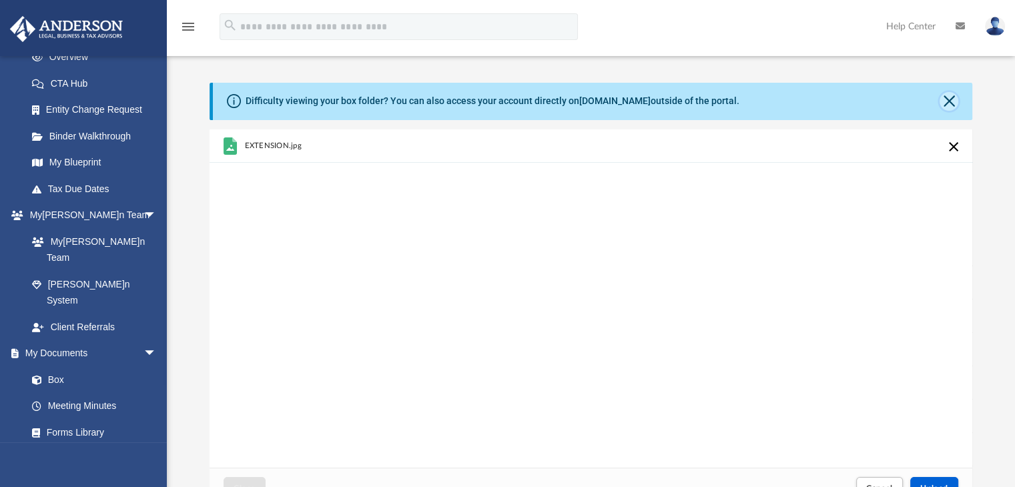
click at [949, 99] on button "Close" at bounding box center [948, 101] width 19 height 19
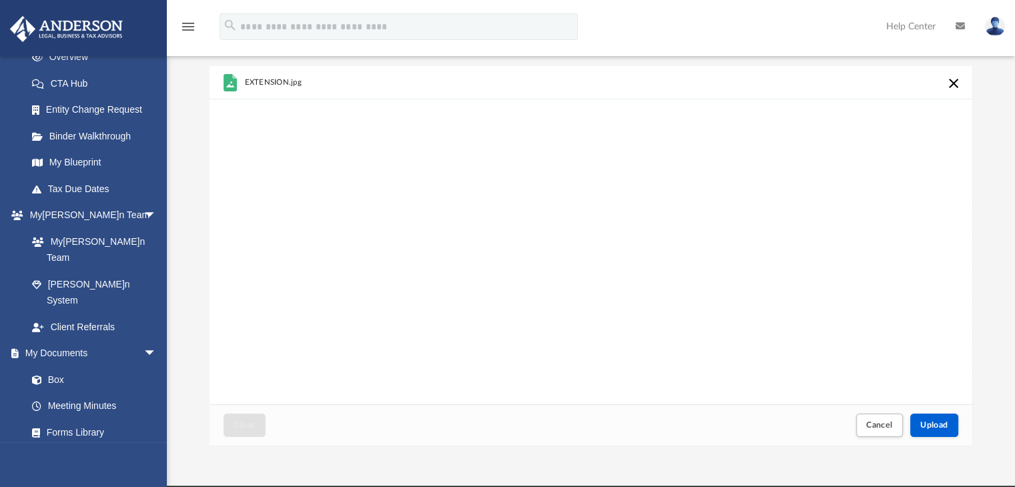
scroll to position [67, 0]
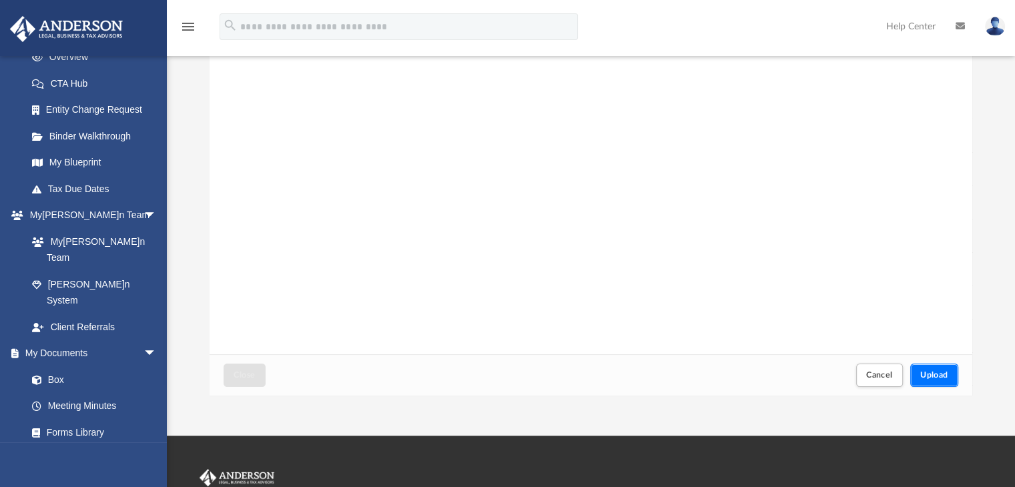
click at [940, 380] on button "Upload" at bounding box center [934, 375] width 48 height 23
click at [250, 368] on button "Close" at bounding box center [244, 375] width 41 height 23
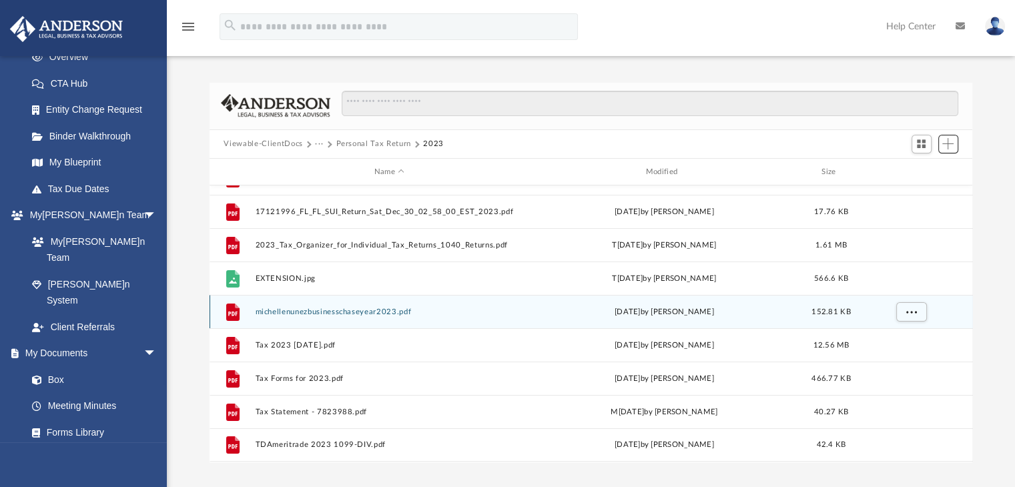
scroll to position [0, 0]
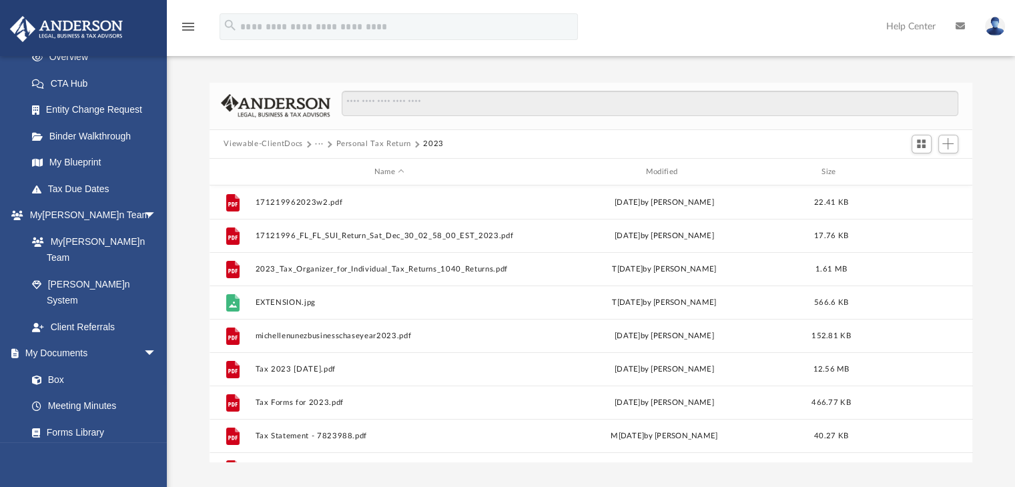
click at [380, 137] on div "Viewable-ClientDocs ··· Personal Tax Return 2023" at bounding box center [591, 144] width 763 height 29
click at [385, 141] on button "Personal Tax Return" at bounding box center [373, 144] width 75 height 12
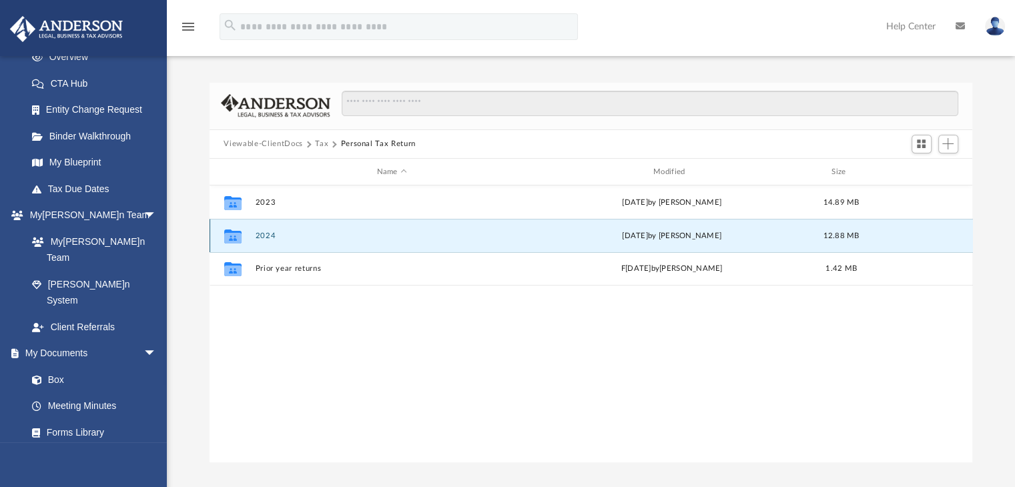
click at [277, 233] on button "2024" at bounding box center [392, 236] width 274 height 9
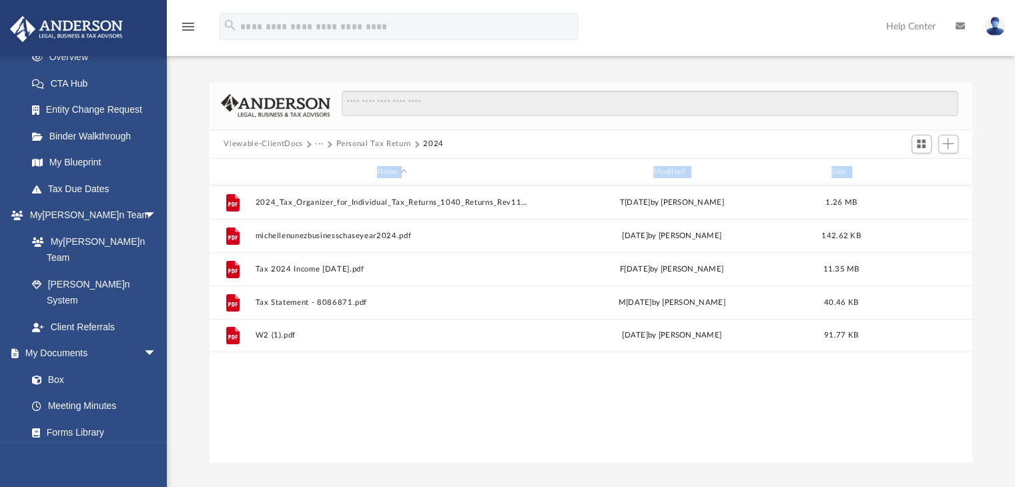
drag, startPoint x: 197, startPoint y: 173, endPoint x: 419, endPoint y: 360, distance: 289.8
click at [419, 360] on div "Difficulty viewing your box folder? You can also access your account directly o…" at bounding box center [591, 273] width 848 height 380
click at [400, 407] on div "File 2024_Tax_Organizer_for_Individual_Tax_Returns_1040_Returns_Rev112172024.pd…" at bounding box center [591, 323] width 763 height 276
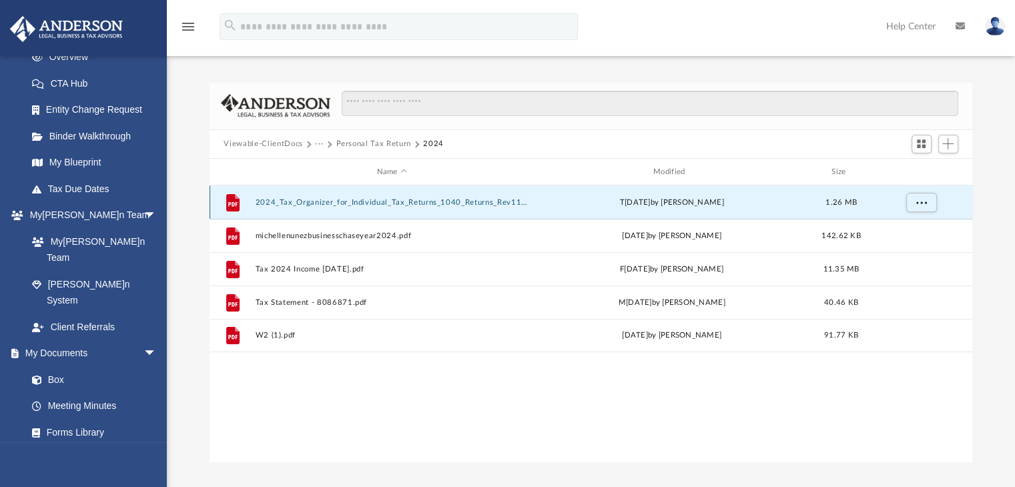
click at [346, 204] on button "2024_Tax_Organizer_for_Individual_Tax_Returns_1040_Returns_Rev112172024.pdf" at bounding box center [392, 202] width 274 height 9
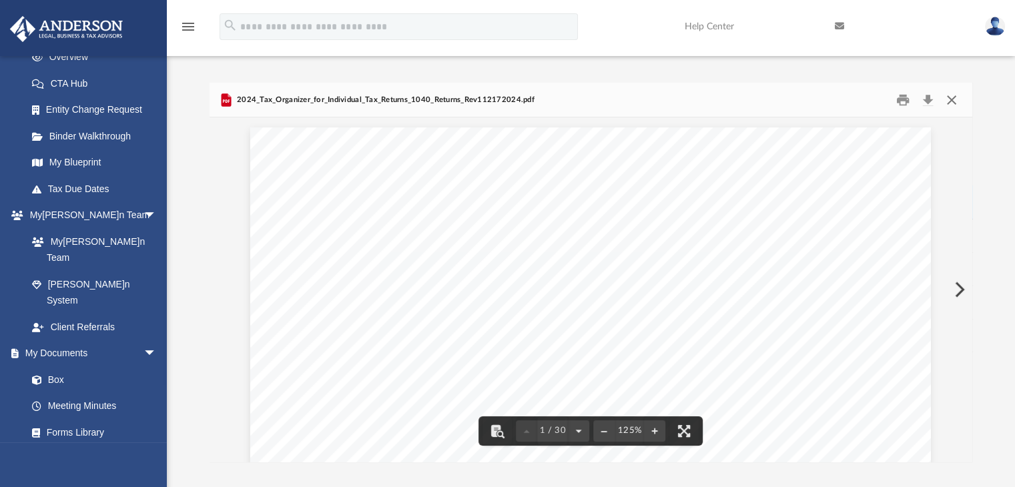
click at [950, 91] on button "Close" at bounding box center [951, 99] width 24 height 21
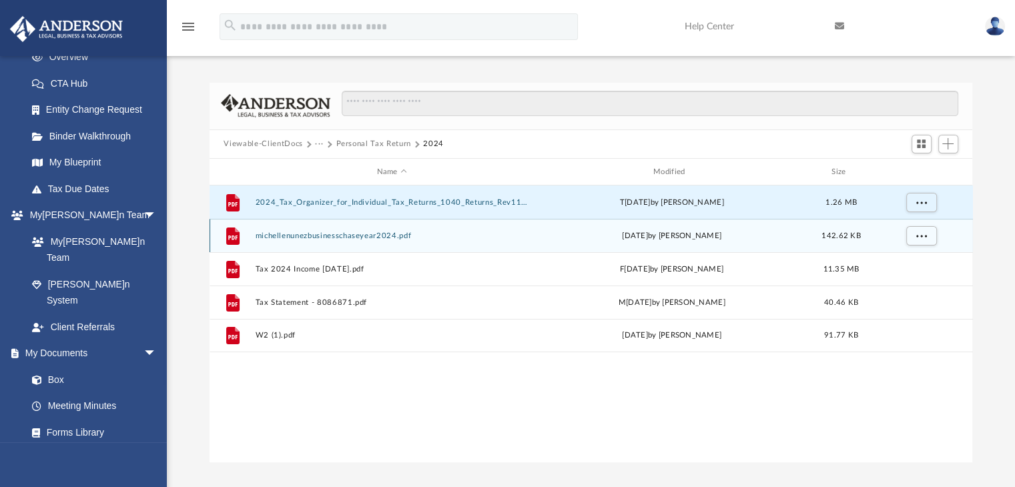
click at [357, 234] on button "michellenunezbusinesschaseyear2024.pdf" at bounding box center [392, 236] width 274 height 9
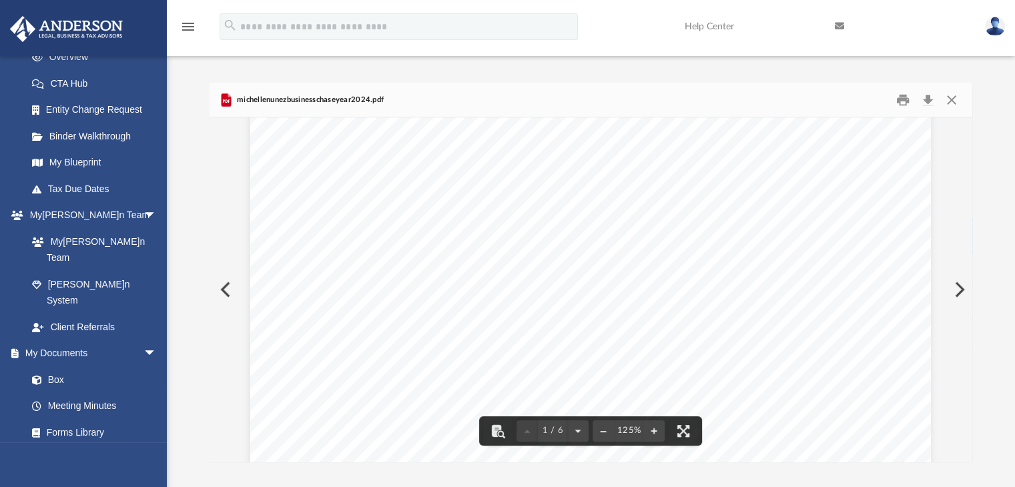
scroll to position [502, 0]
click at [966, 413] on div "Scroll to top vertical_align_top" at bounding box center [977, 416] width 28 height 28
click at [950, 103] on button "Close" at bounding box center [951, 99] width 24 height 21
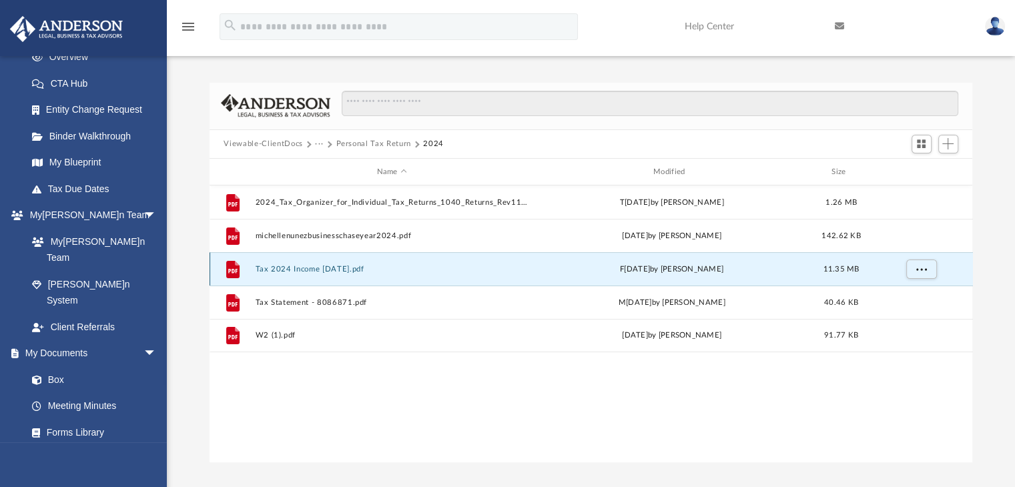
click at [349, 268] on button "Tax 2024 Income 5.30.25.pdf" at bounding box center [392, 269] width 274 height 9
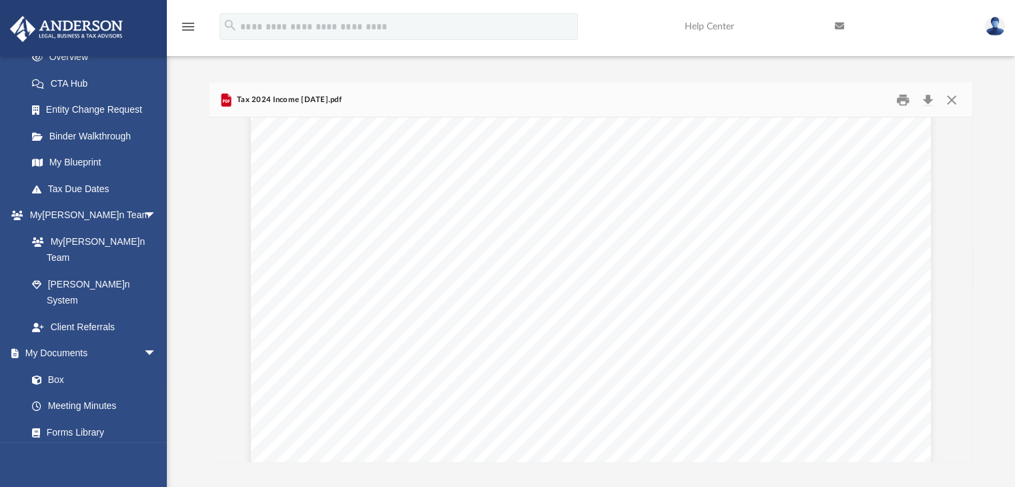
scroll to position [6872, 0]
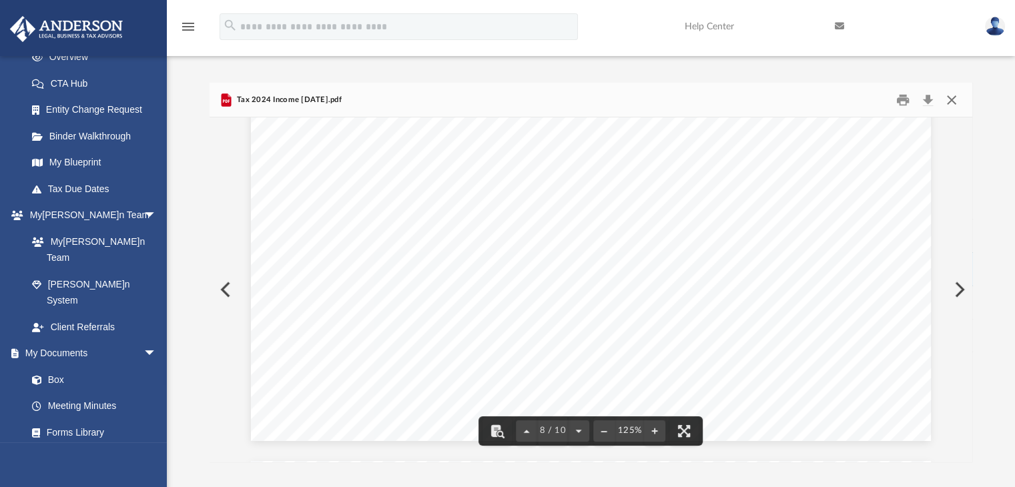
click at [953, 98] on button "Close" at bounding box center [951, 99] width 24 height 21
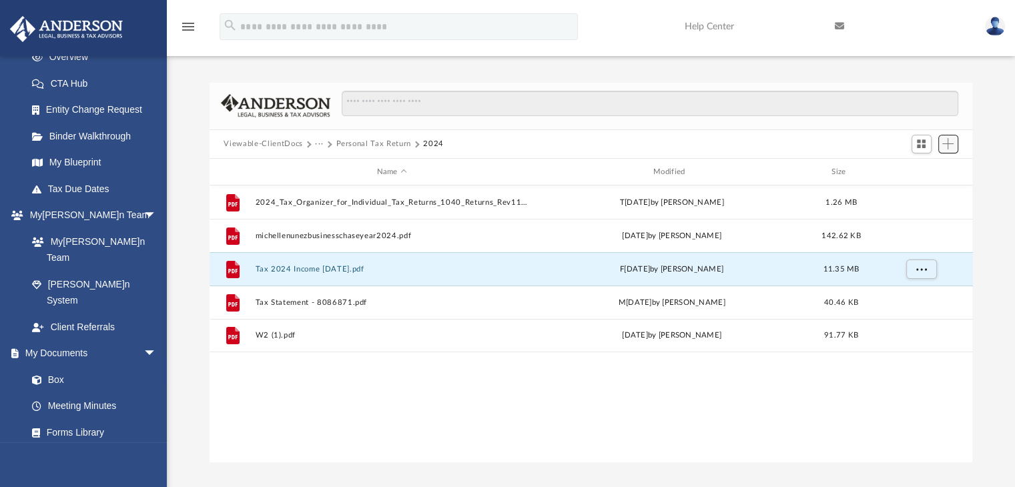
click at [947, 147] on span "Add" at bounding box center [947, 143] width 11 height 11
click at [927, 171] on li "Upload" at bounding box center [928, 170] width 43 height 14
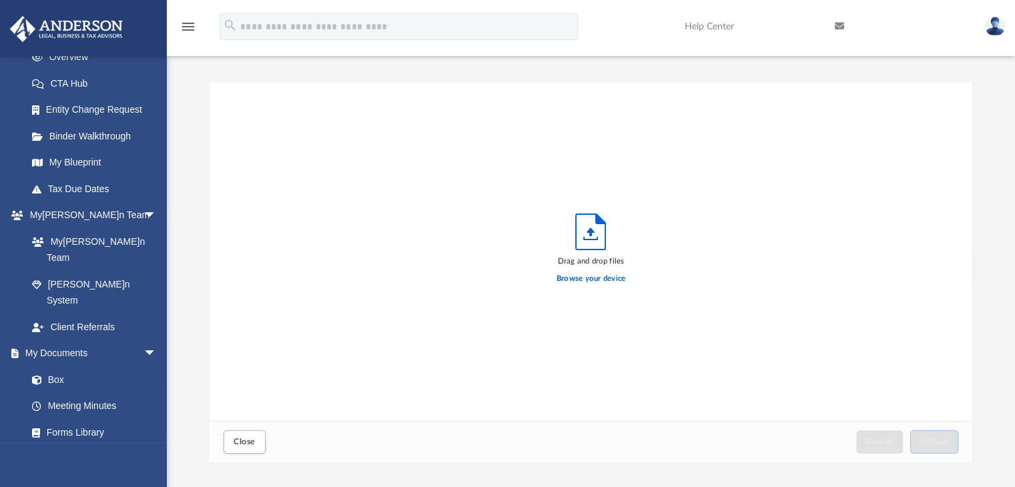
scroll to position [328, 753]
click at [594, 276] on label "Browse your device" at bounding box center [590, 279] width 69 height 12
click at [0, 0] on input "Browse your device" at bounding box center [0, 0] width 0 height 0
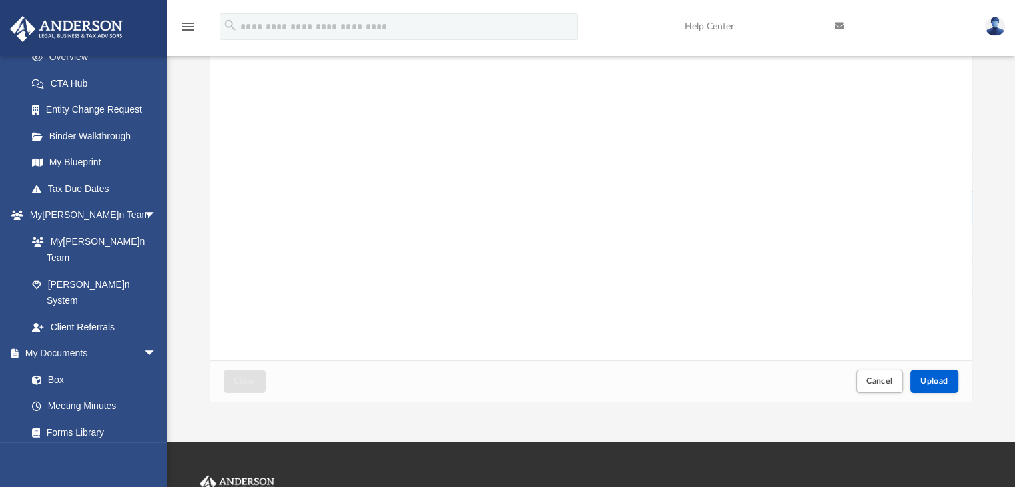
scroll to position [133, 0]
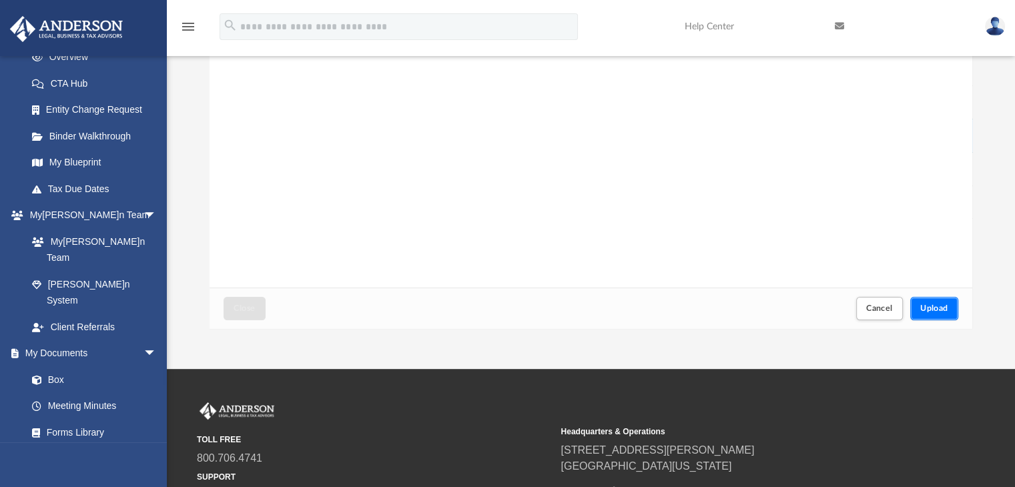
click at [923, 315] on button "Upload" at bounding box center [934, 308] width 48 height 23
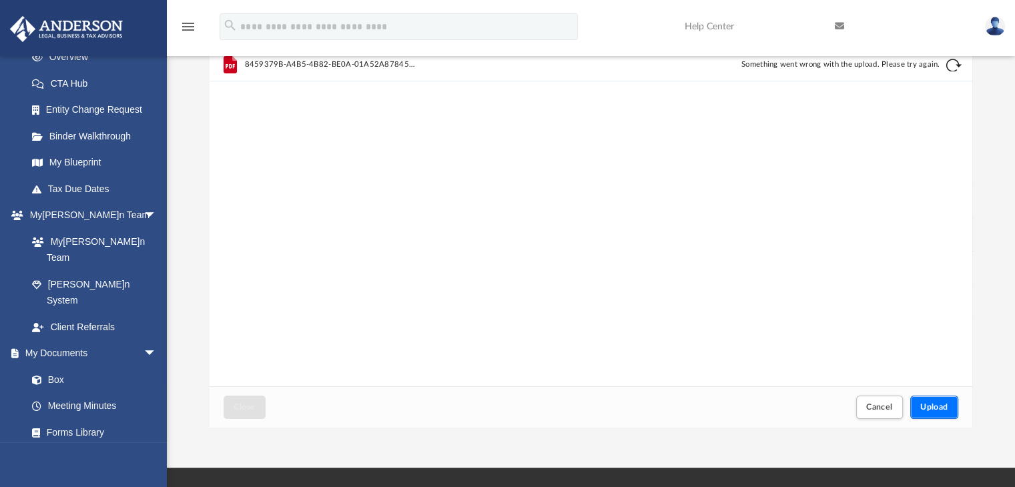
scroll to position [0, 0]
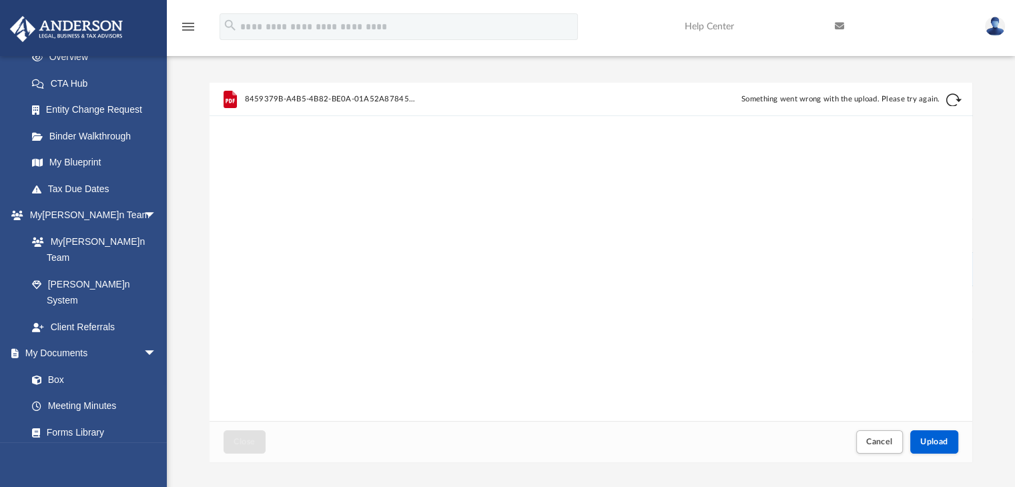
click at [953, 100] on button "Retry" at bounding box center [953, 100] width 16 height 16
click at [868, 436] on button "Cancel" at bounding box center [879, 441] width 47 height 23
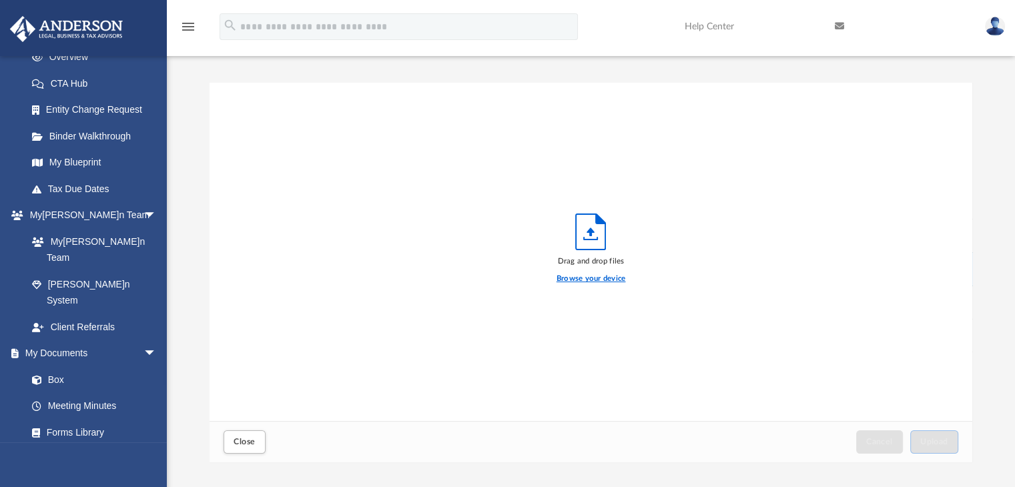
click at [583, 274] on label "Browse your device" at bounding box center [590, 279] width 69 height 12
click at [0, 0] on input "Browse your device" at bounding box center [0, 0] width 0 height 0
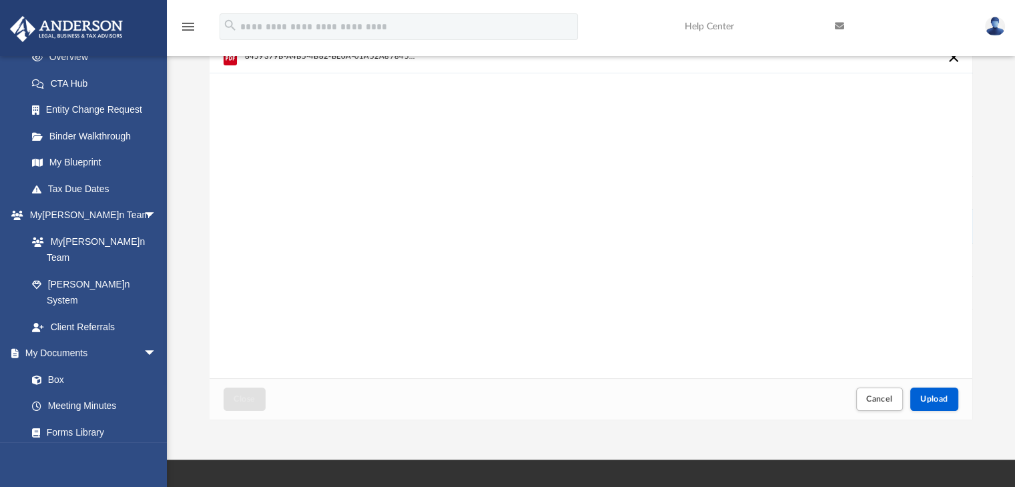
scroll to position [67, 0]
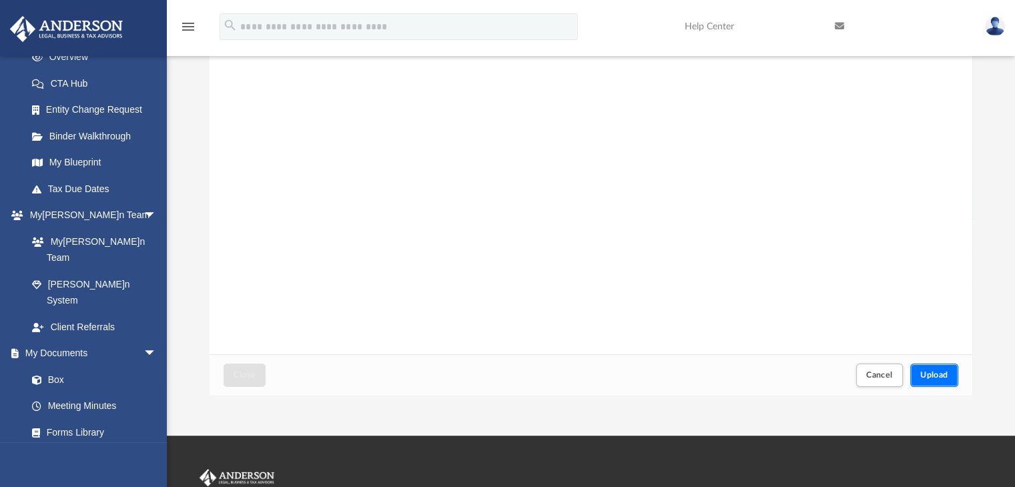
click at [925, 380] on button "Upload" at bounding box center [934, 375] width 48 height 23
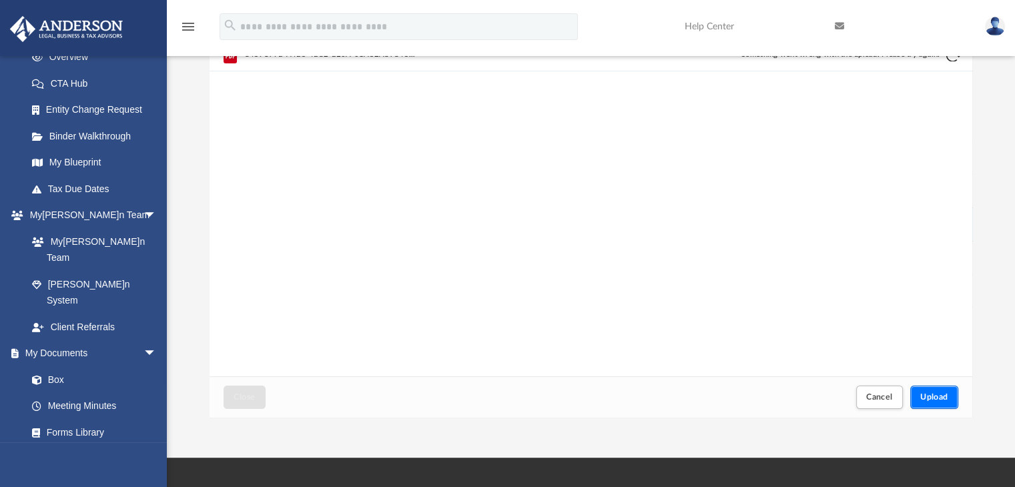
scroll to position [0, 0]
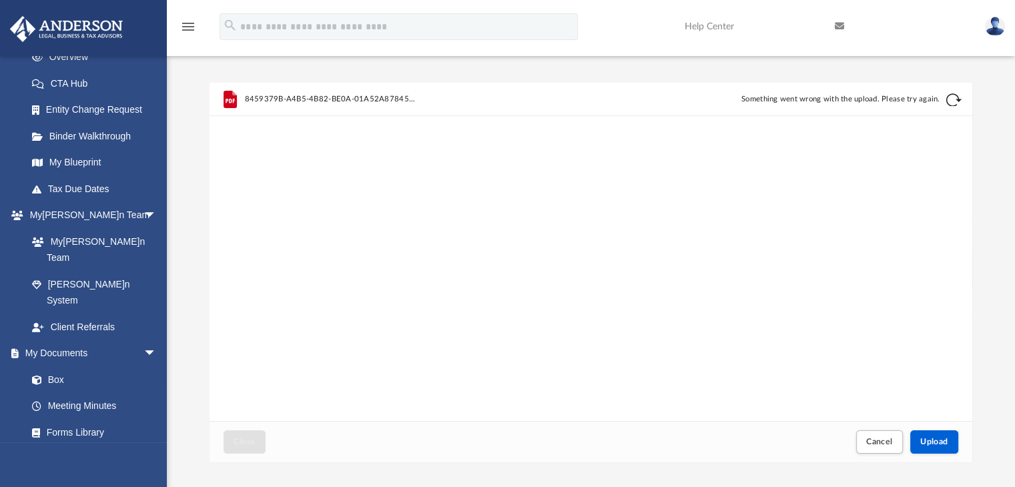
click at [949, 99] on button "Retry" at bounding box center [953, 100] width 16 height 16
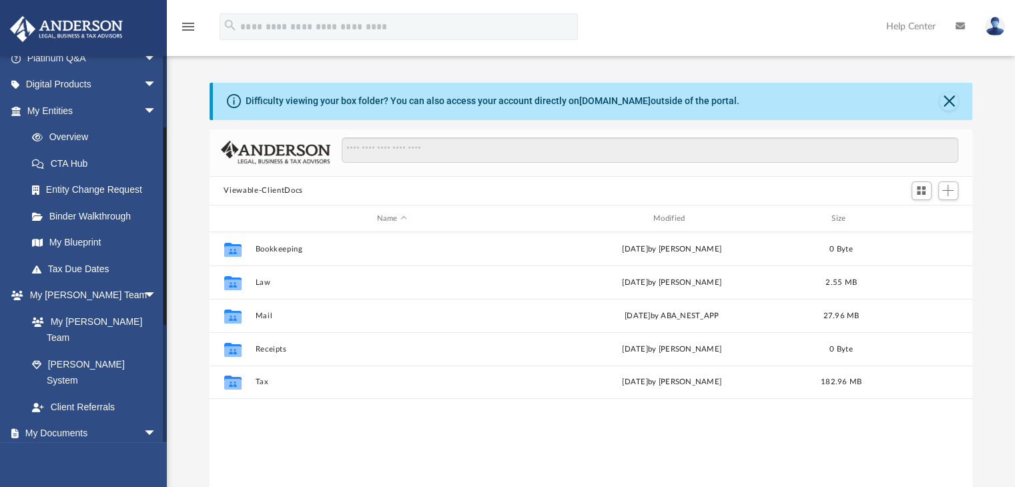
scroll to position [200, 0]
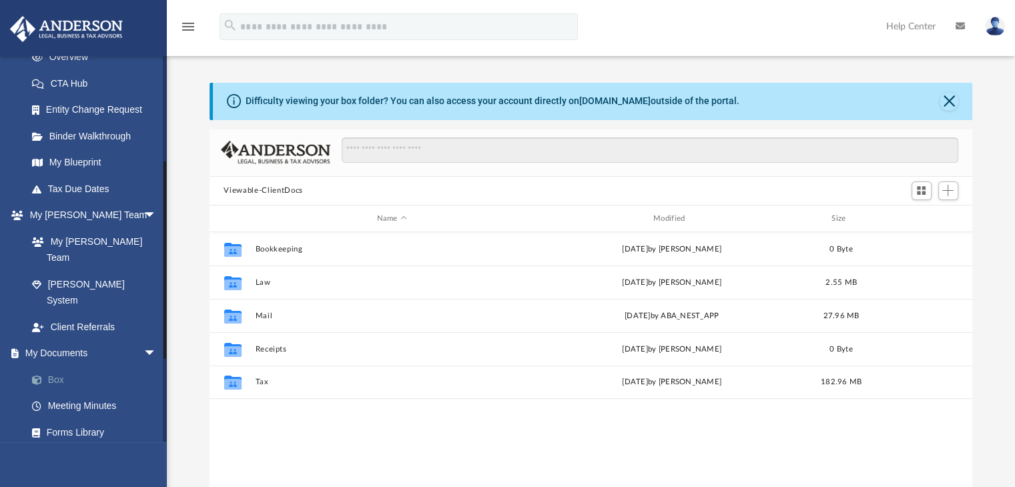
click at [53, 366] on link "Box" at bounding box center [98, 379] width 158 height 27
click at [59, 366] on link "Box" at bounding box center [98, 379] width 158 height 27
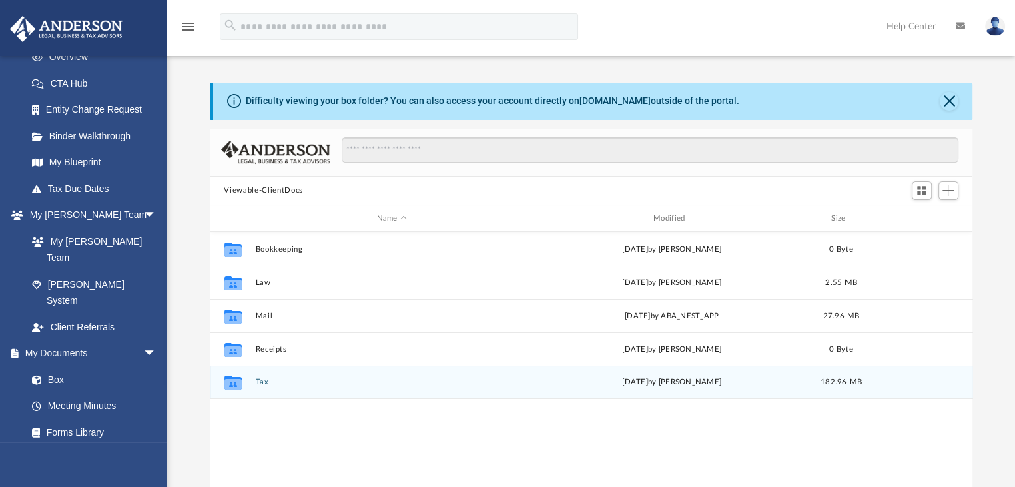
click at [261, 384] on button "Tax" at bounding box center [392, 382] width 274 height 9
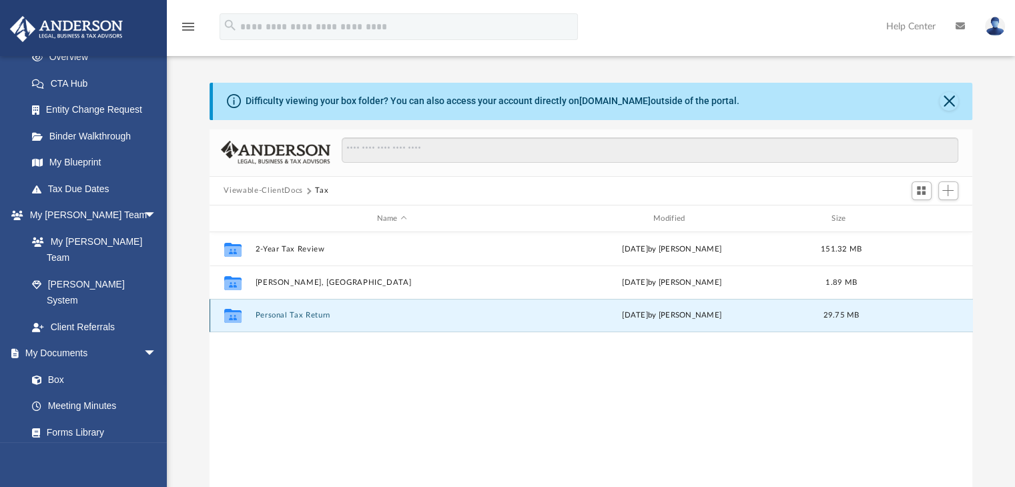
click at [274, 312] on button "Personal Tax Return" at bounding box center [392, 316] width 274 height 9
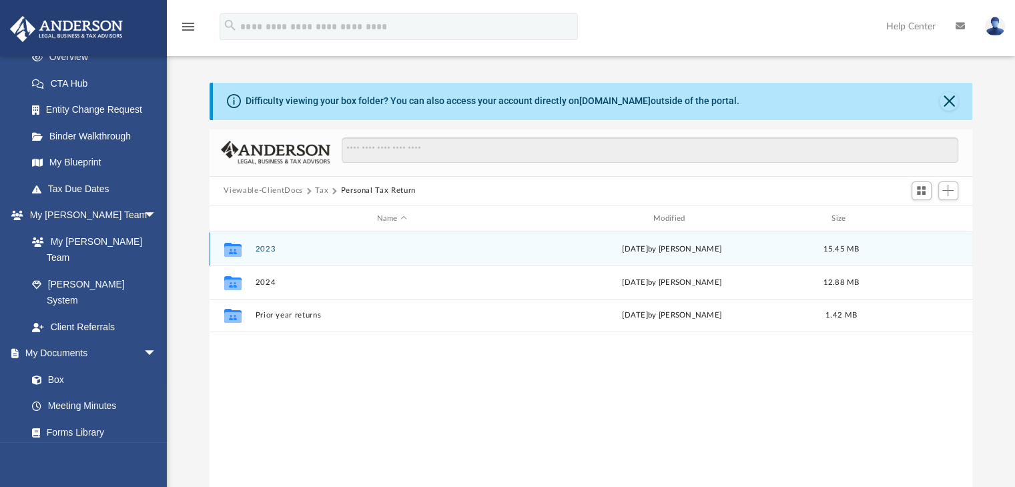
click at [268, 254] on div "Collaborated Folder 2023 [DATE] by [PERSON_NAME] 15.45 MB" at bounding box center [591, 248] width 763 height 33
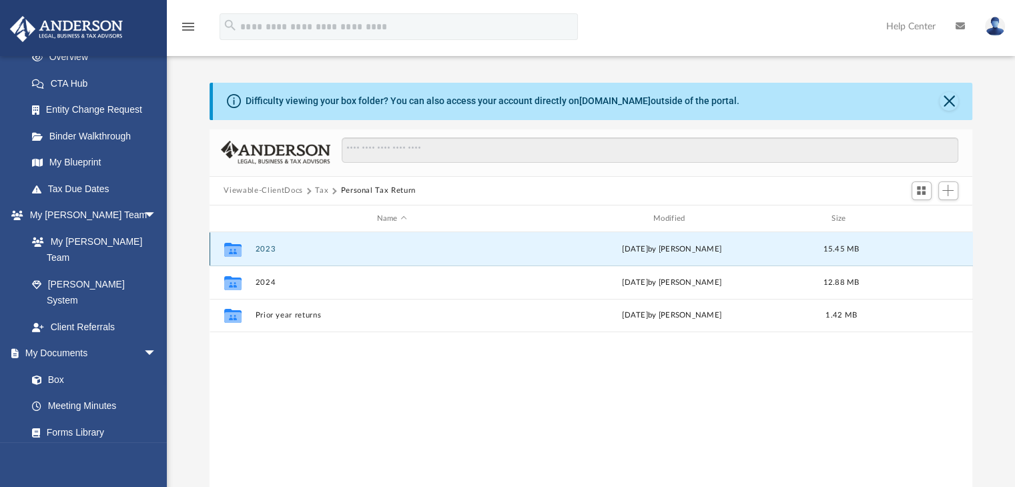
click at [266, 246] on button "2023" at bounding box center [392, 249] width 274 height 9
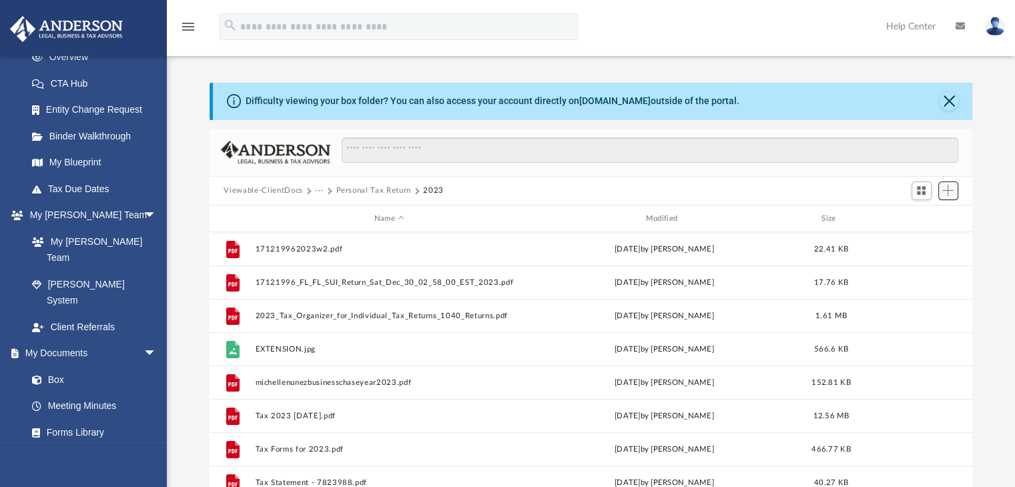
click at [953, 192] on span "Add" at bounding box center [947, 190] width 11 height 11
click at [931, 218] on li "Upload" at bounding box center [928, 217] width 43 height 14
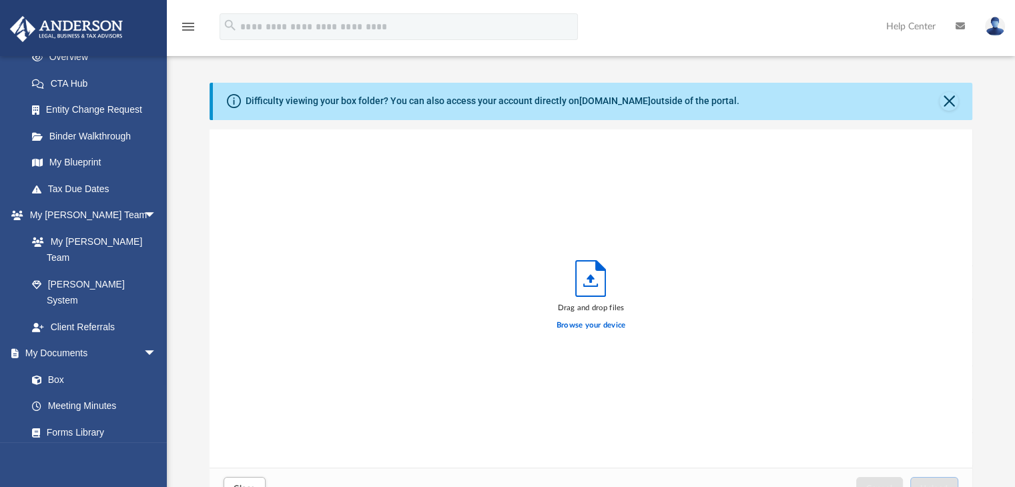
scroll to position [328, 753]
click at [605, 322] on label "Browse your device" at bounding box center [590, 326] width 69 height 12
click at [0, 0] on input "Browse your device" at bounding box center [0, 0] width 0 height 0
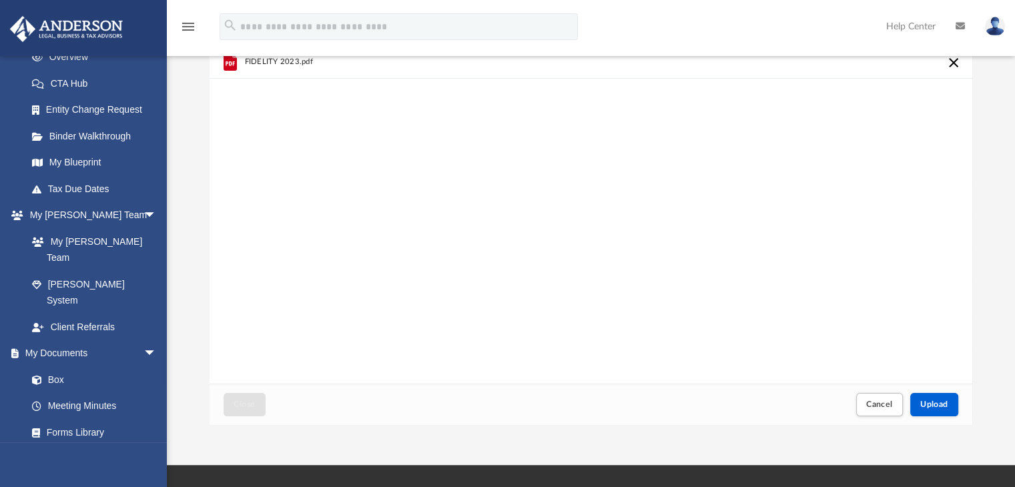
scroll to position [133, 0]
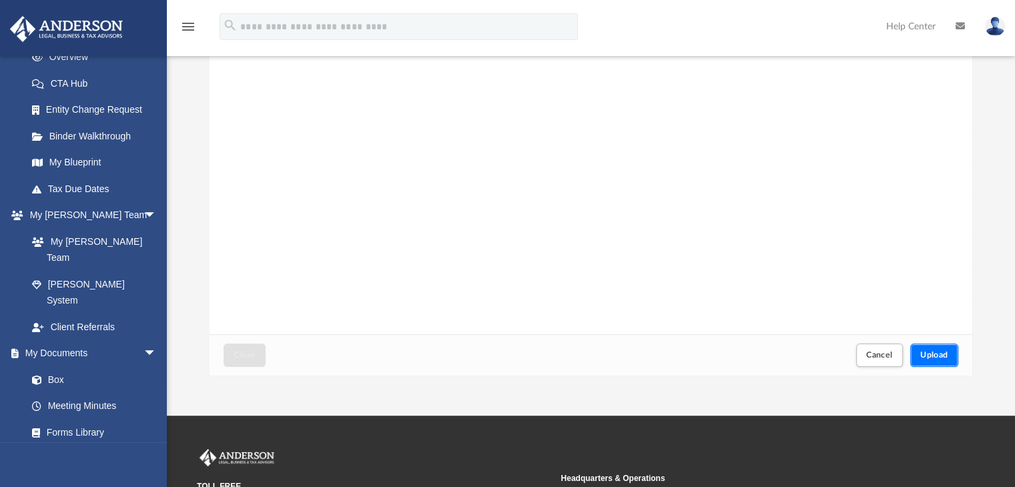
click at [942, 362] on button "Upload" at bounding box center [934, 355] width 48 height 23
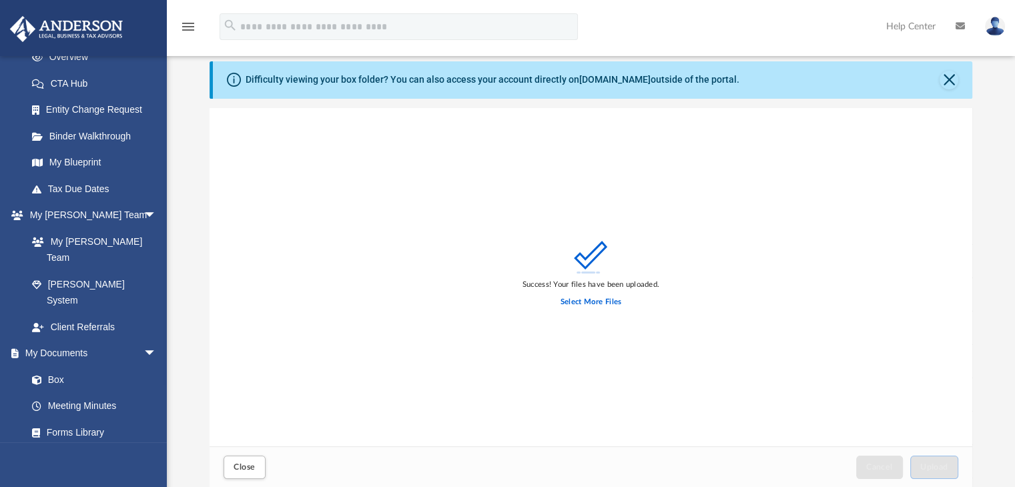
scroll to position [0, 0]
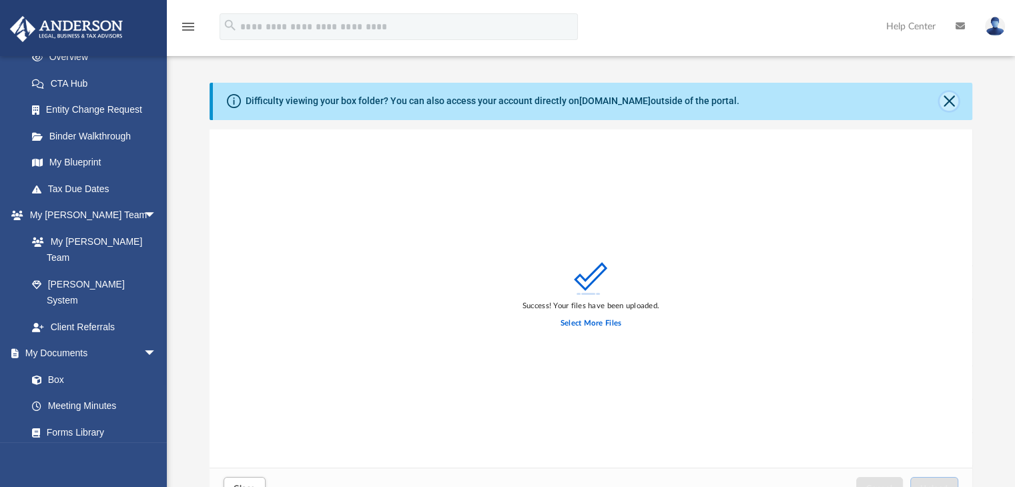
click at [947, 105] on button "Close" at bounding box center [948, 101] width 19 height 19
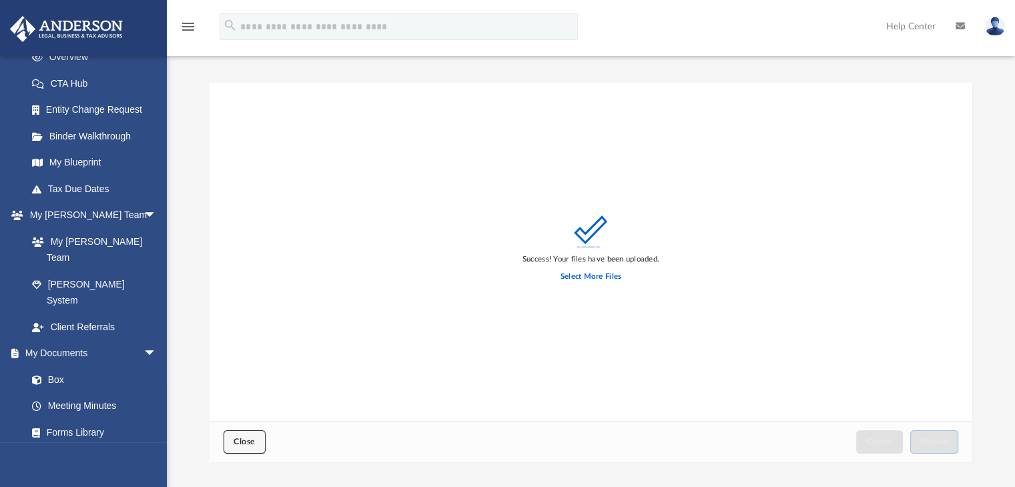
click at [246, 433] on button "Close" at bounding box center [244, 441] width 41 height 23
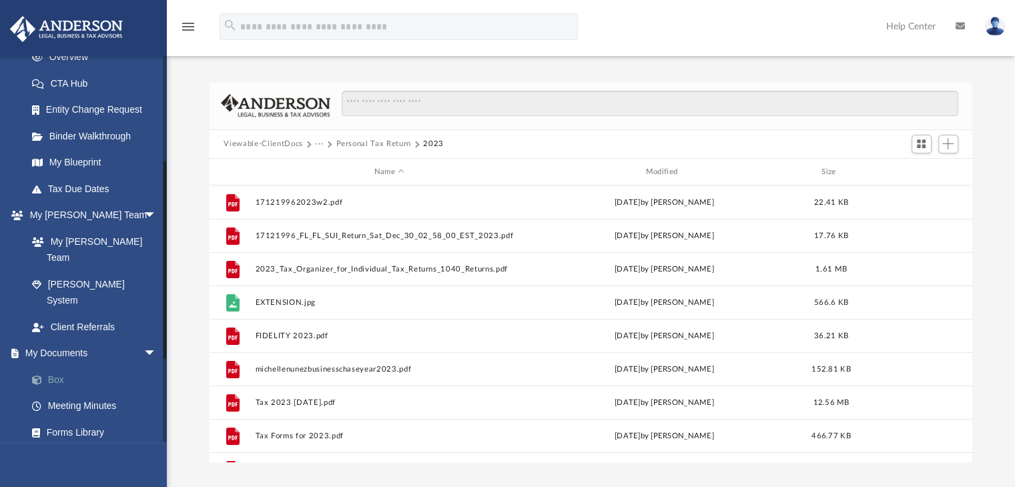
click at [56, 366] on link "Box" at bounding box center [98, 379] width 158 height 27
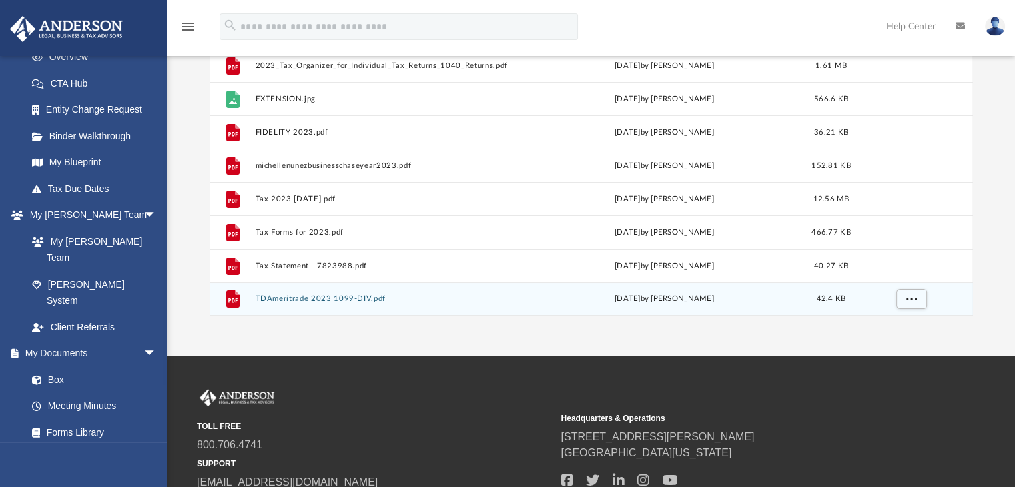
scroll to position [254, 0]
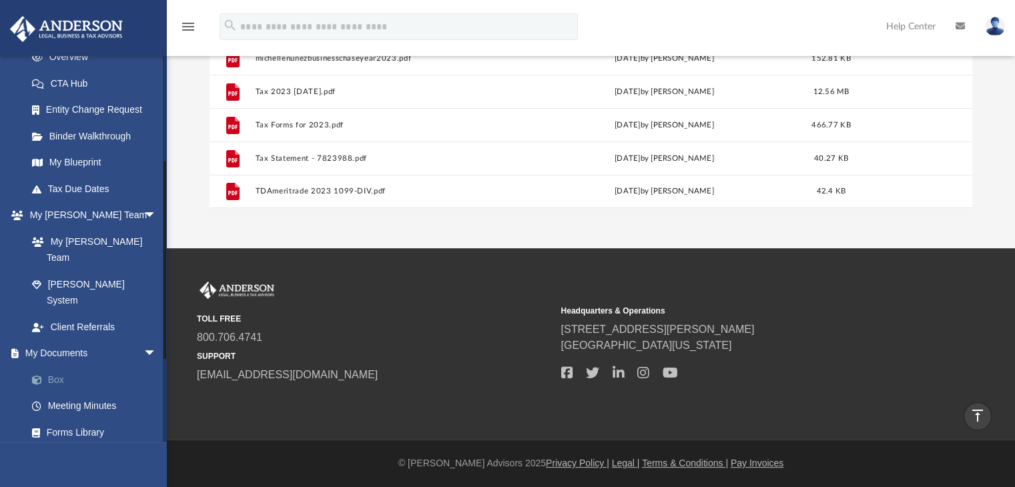
click at [62, 366] on link "Box" at bounding box center [98, 379] width 158 height 27
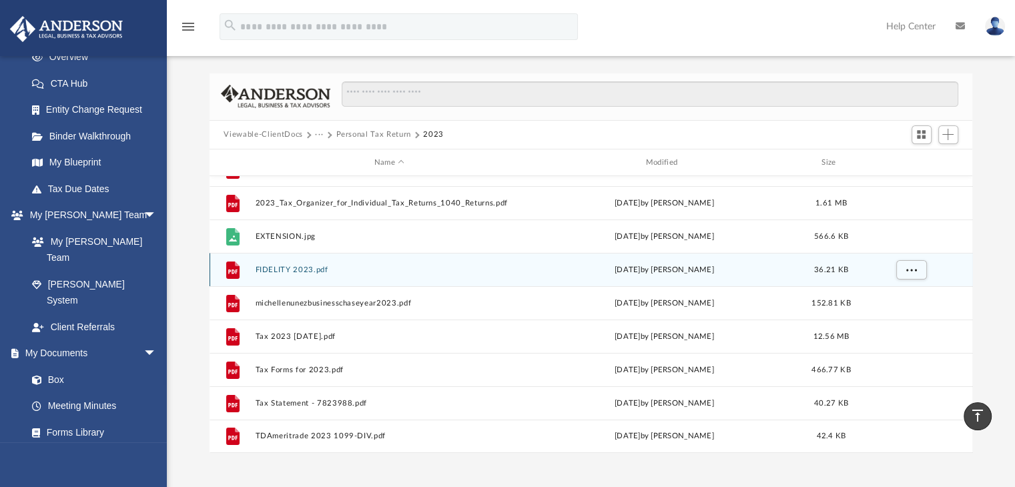
scroll to position [0, 0]
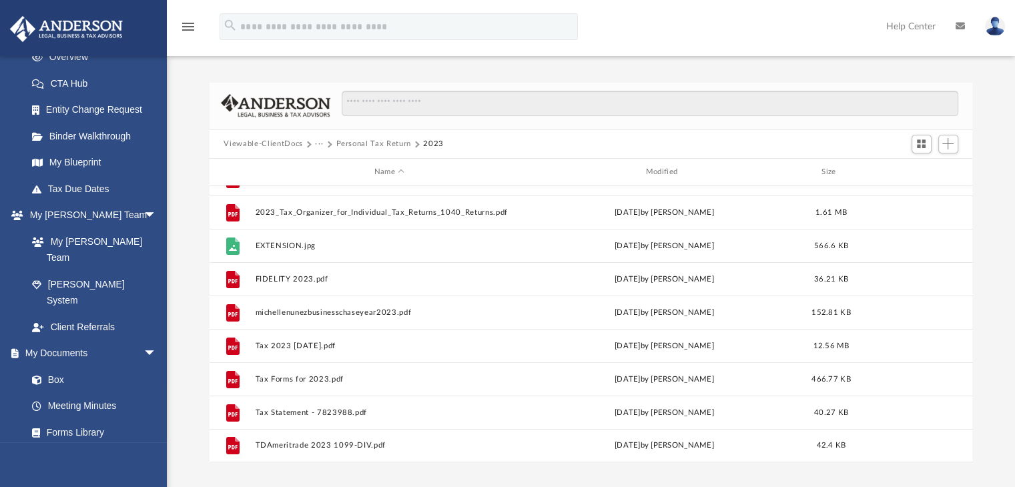
click at [364, 145] on button "Personal Tax Return" at bounding box center [373, 144] width 75 height 12
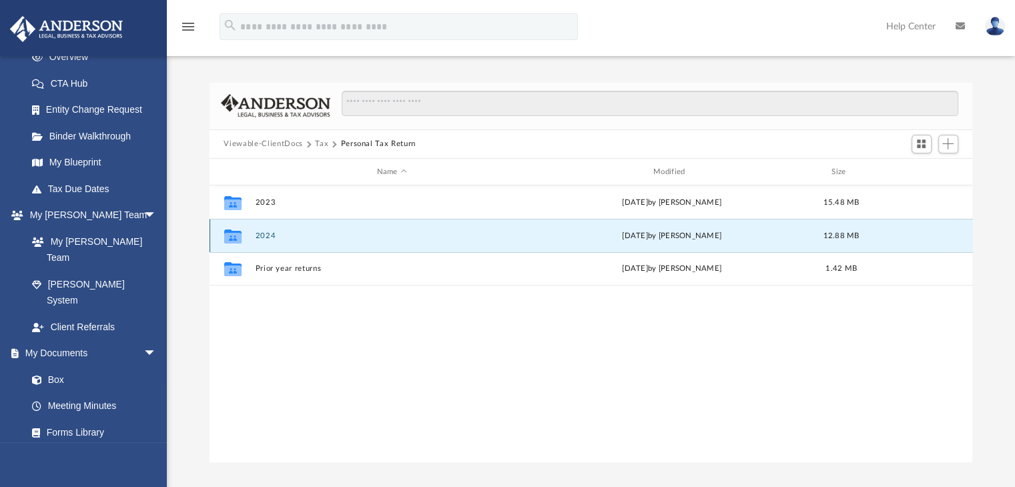
click at [260, 232] on button "2024" at bounding box center [392, 236] width 274 height 9
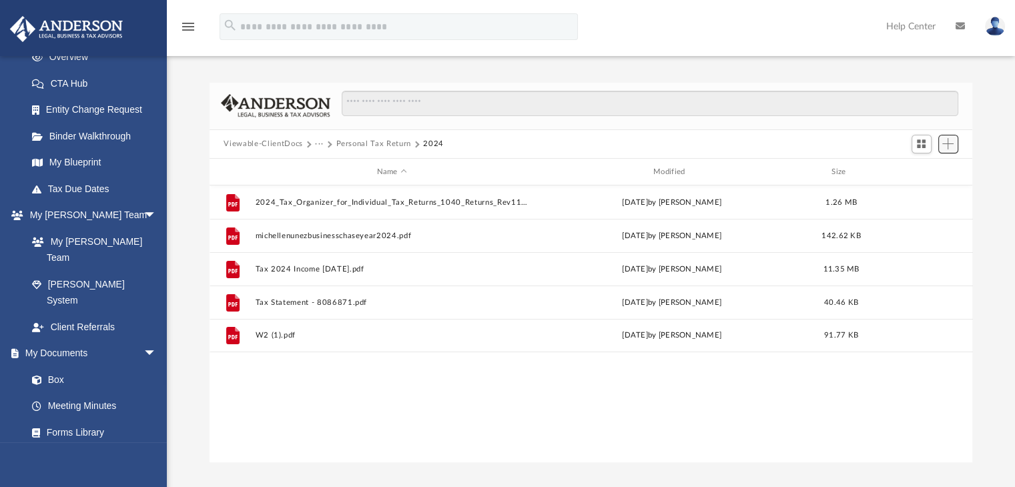
click at [943, 147] on span "Add" at bounding box center [947, 143] width 11 height 11
click at [913, 175] on li "Upload" at bounding box center [928, 170] width 43 height 14
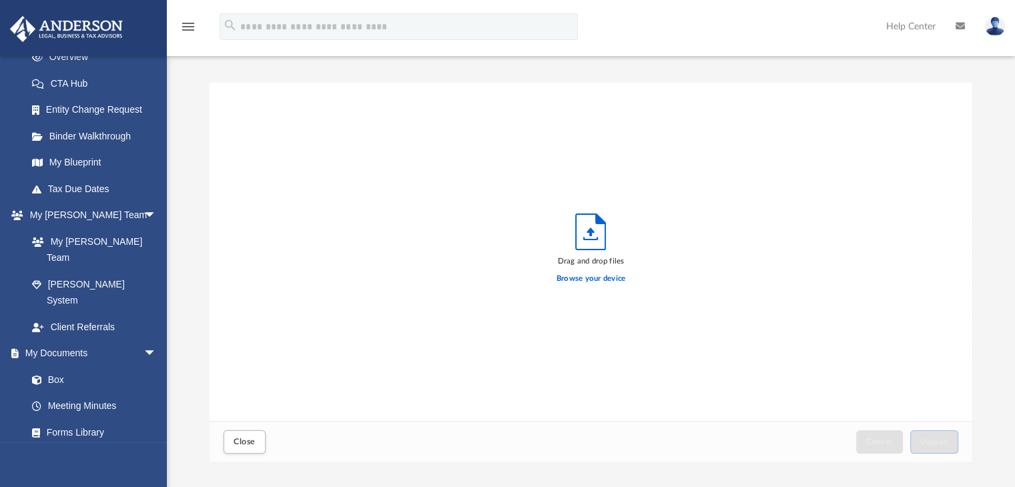
scroll to position [328, 753]
click at [588, 273] on label "Browse your device" at bounding box center [590, 279] width 69 height 12
click at [0, 0] on input "Browse your device" at bounding box center [0, 0] width 0 height 0
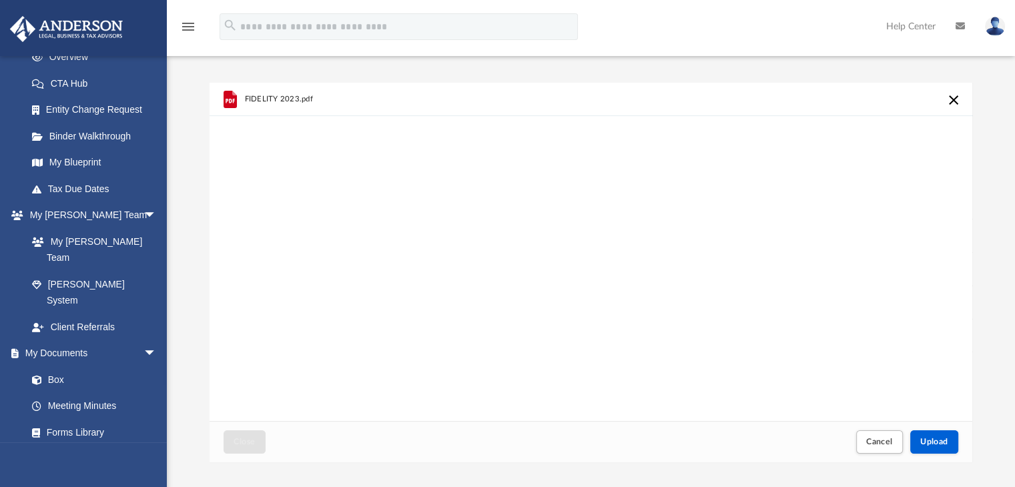
scroll to position [67, 0]
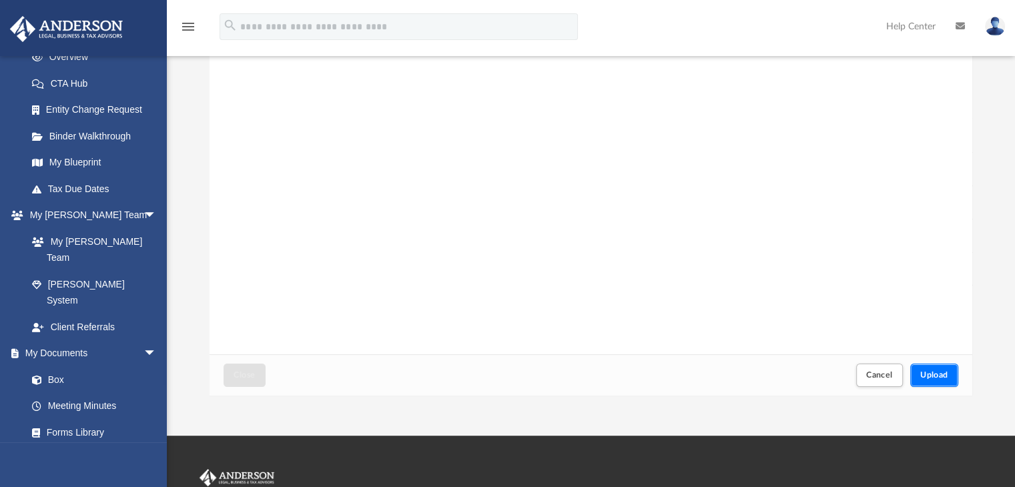
click at [929, 371] on span "Upload" at bounding box center [934, 375] width 28 height 8
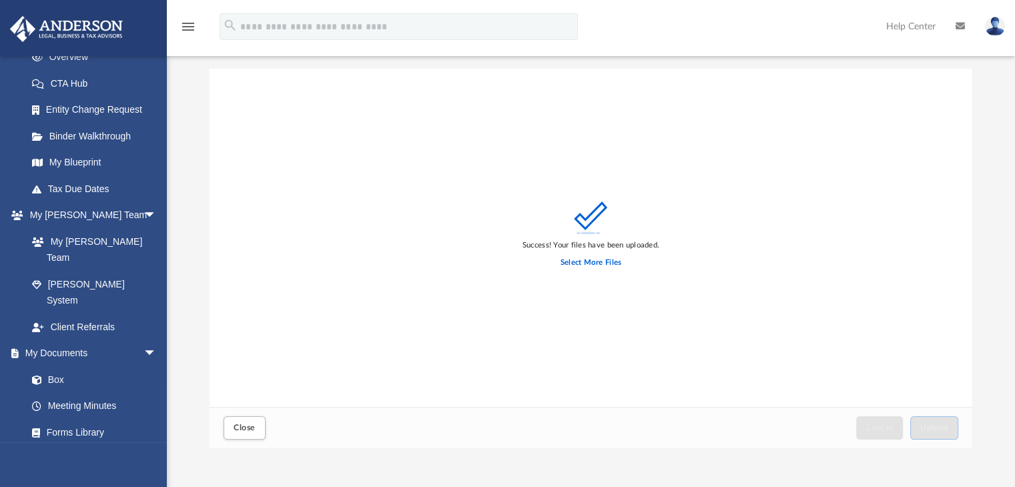
scroll to position [0, 0]
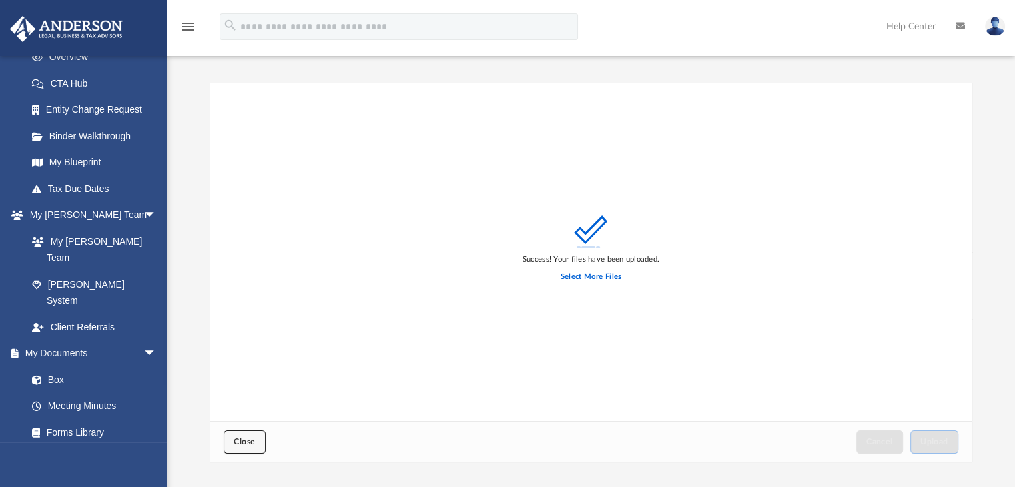
click at [244, 446] on button "Close" at bounding box center [244, 441] width 41 height 23
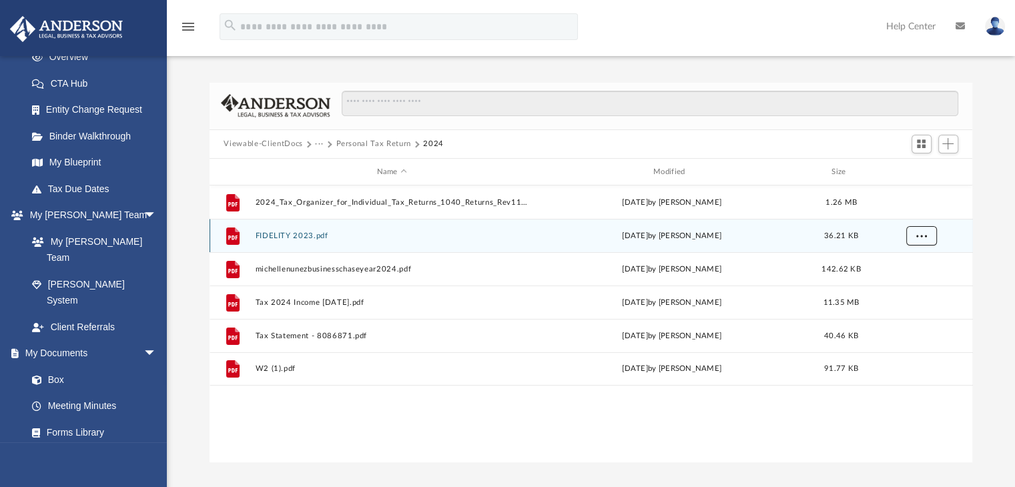
click at [908, 239] on button "More options" at bounding box center [920, 236] width 31 height 20
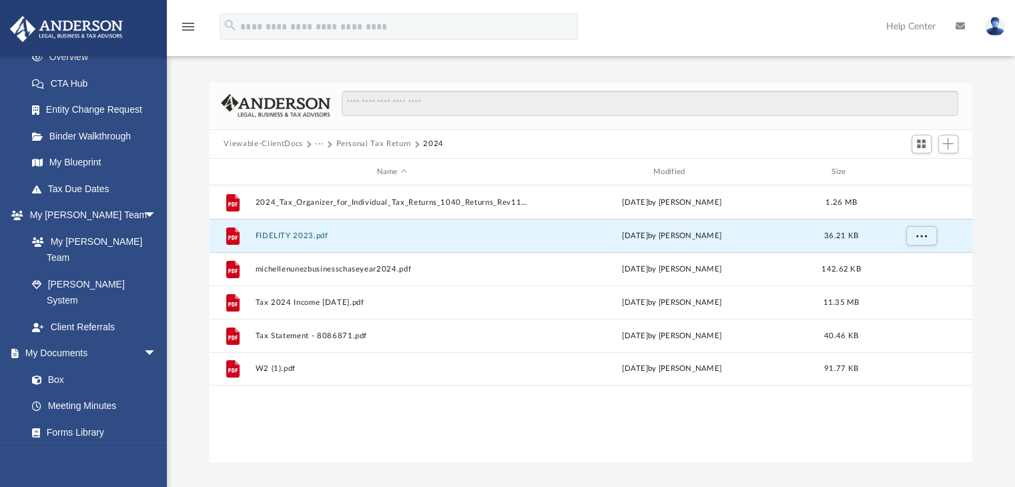
drag, startPoint x: 296, startPoint y: 229, endPoint x: 398, endPoint y: 139, distance: 135.2
click at [398, 139] on button "Personal Tax Return" at bounding box center [373, 144] width 75 height 12
click at [423, 142] on button "2024" at bounding box center [433, 144] width 21 height 12
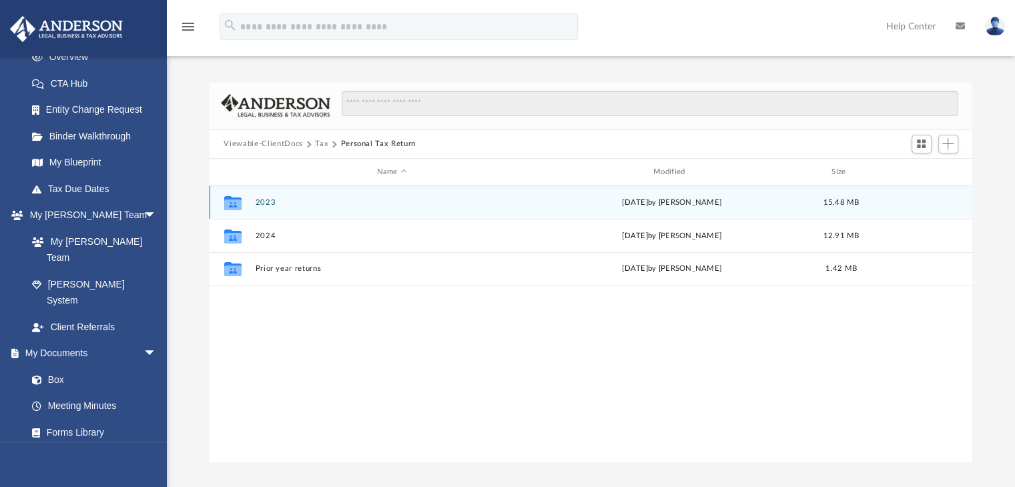
click at [275, 206] on button "2023" at bounding box center [392, 202] width 274 height 9
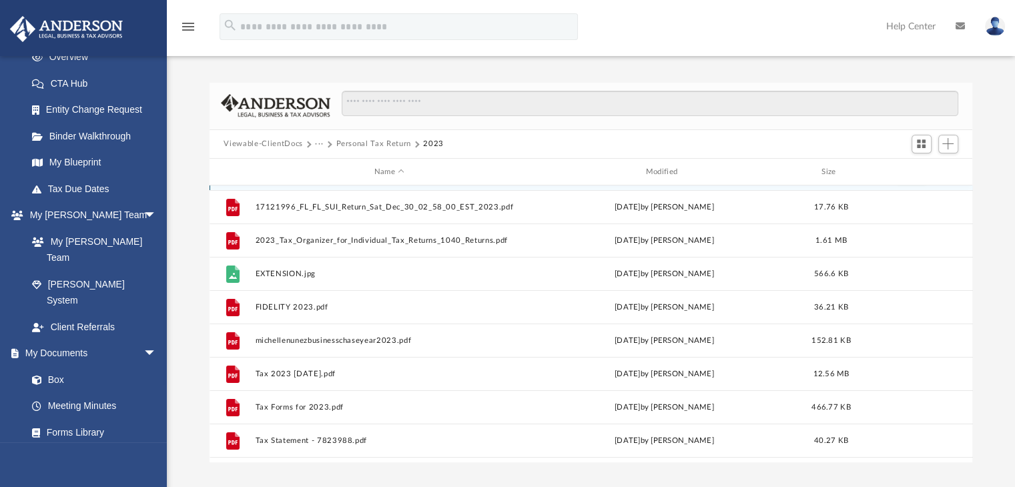
scroll to position [57, 0]
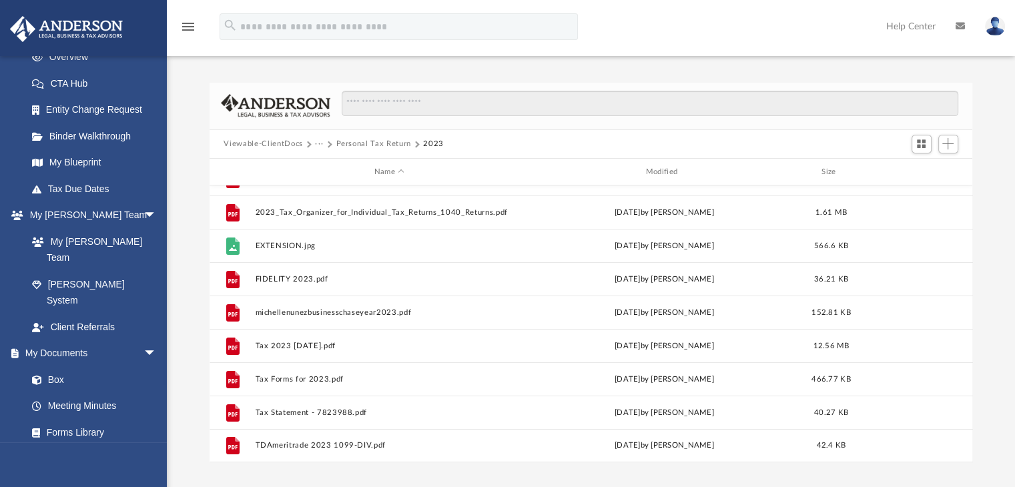
click at [374, 142] on button "Personal Tax Return" at bounding box center [373, 144] width 75 height 12
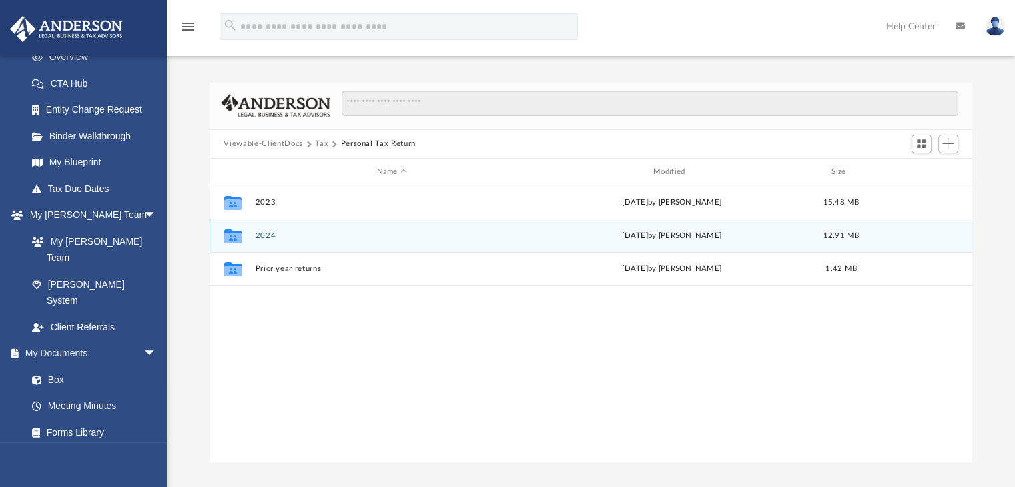
click at [265, 232] on button "2024" at bounding box center [392, 236] width 274 height 9
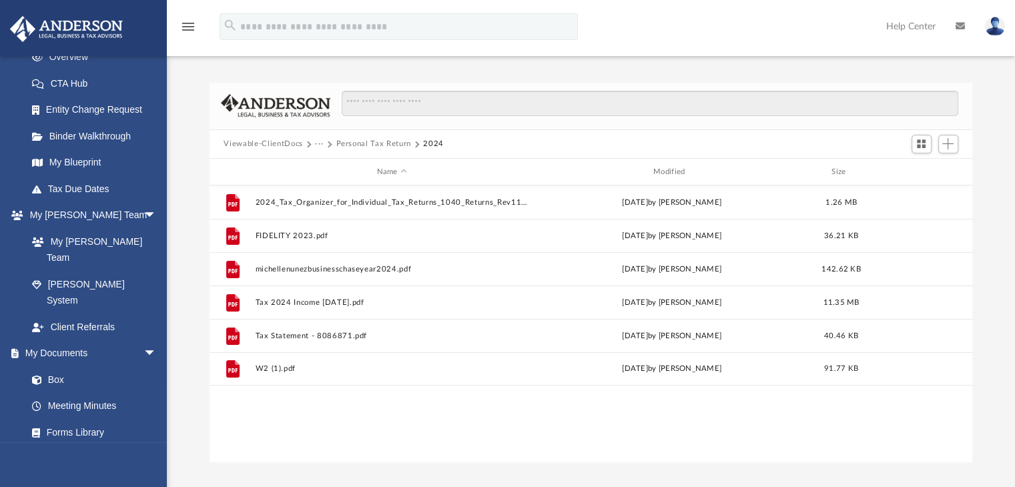
click at [376, 144] on button "Personal Tax Return" at bounding box center [373, 144] width 75 height 12
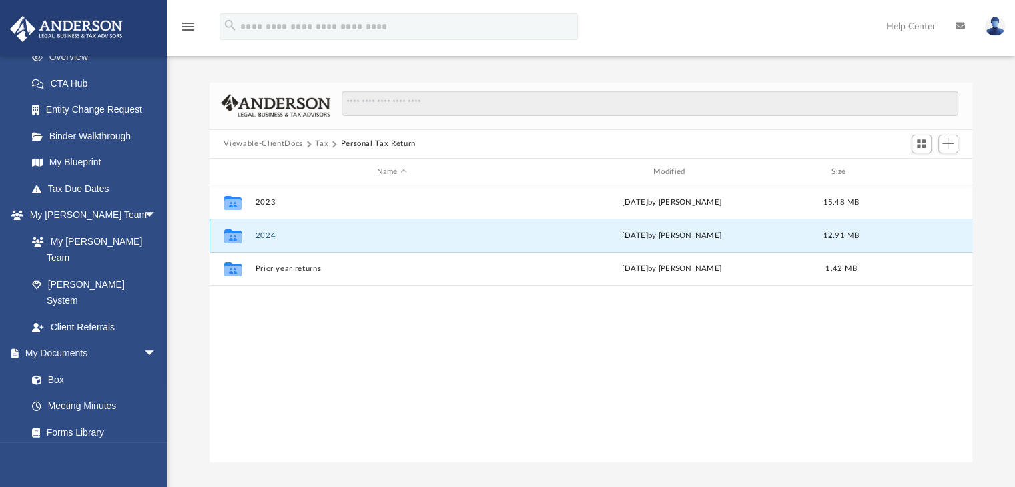
click at [280, 238] on button "2024" at bounding box center [392, 236] width 274 height 9
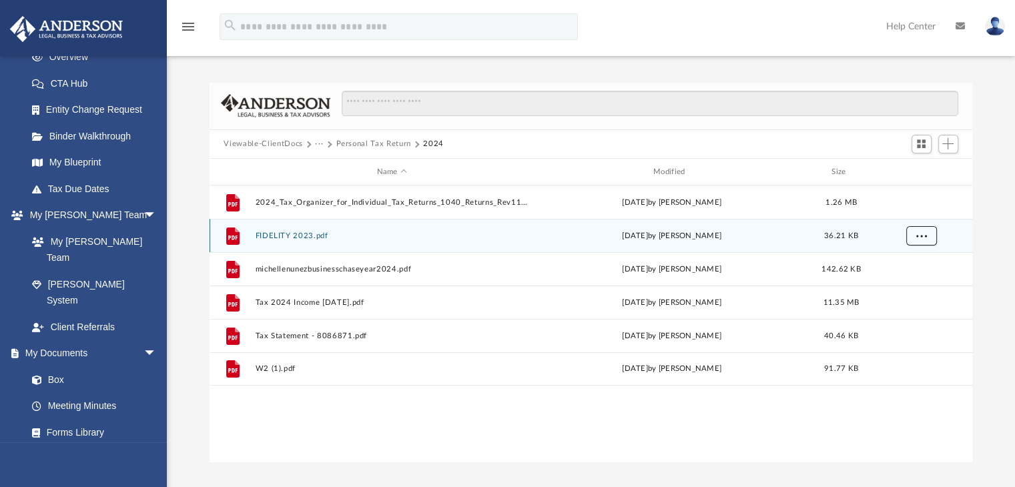
click at [923, 236] on span "More options" at bounding box center [920, 235] width 11 height 7
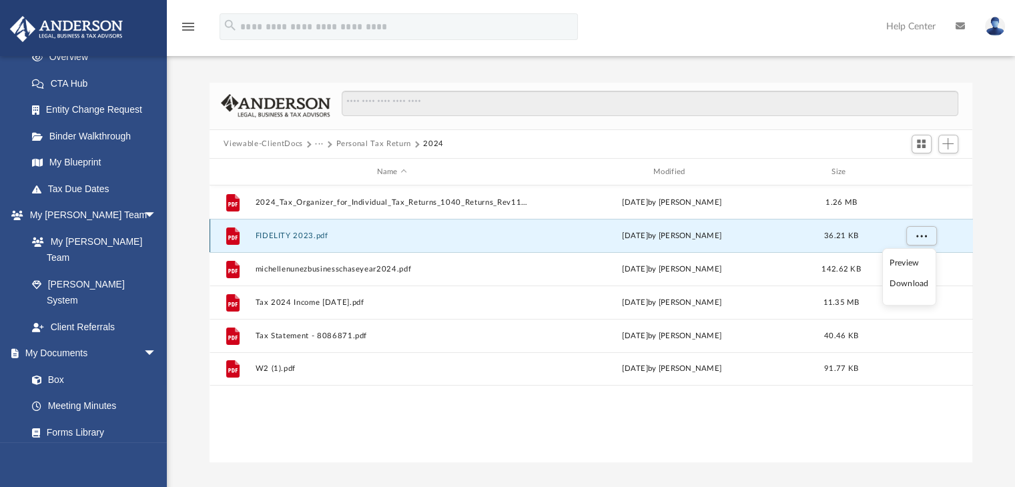
click at [321, 236] on button "FIDELITY 2023.pdf" at bounding box center [392, 236] width 274 height 9
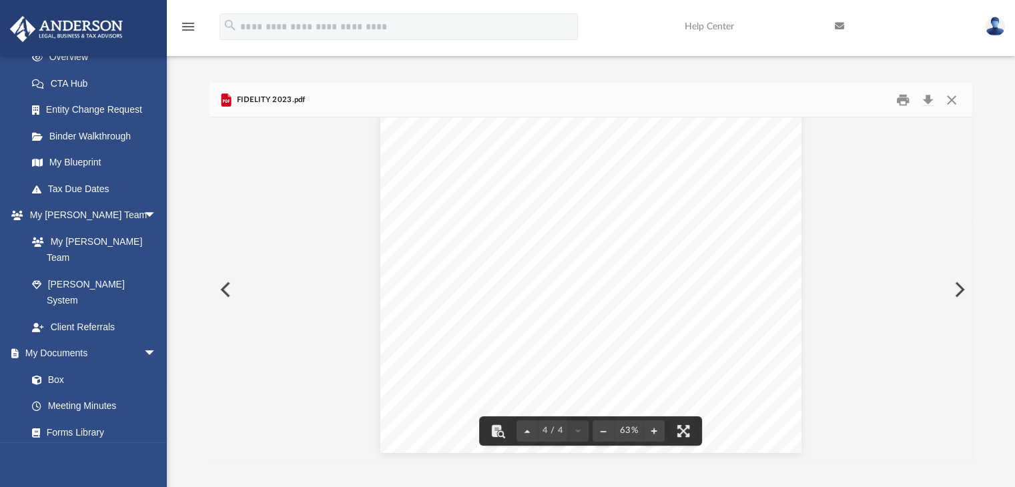
scroll to position [1099, 0]
click at [952, 101] on button "Close" at bounding box center [951, 99] width 24 height 21
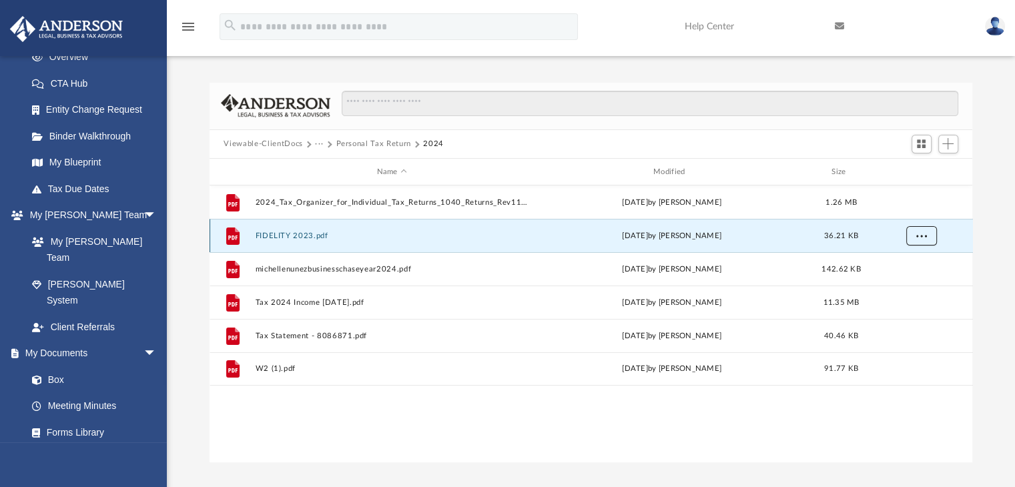
click at [916, 240] on button "More options" at bounding box center [920, 236] width 31 height 20
drag, startPoint x: 929, startPoint y: 236, endPoint x: 532, endPoint y: 452, distance: 451.4
click at [532, 452] on div "File 2024_Tax_Organizer_for_Individual_Tax_Returns_1040_Returns_Rev112172024.pd…" at bounding box center [591, 323] width 763 height 276
drag, startPoint x: 286, startPoint y: 240, endPoint x: 230, endPoint y: 414, distance: 183.8
click at [230, 414] on div "File 2024_Tax_Organizer_for_Individual_Tax_Returns_1040_Returns_Rev112172024.pd…" at bounding box center [591, 323] width 763 height 276
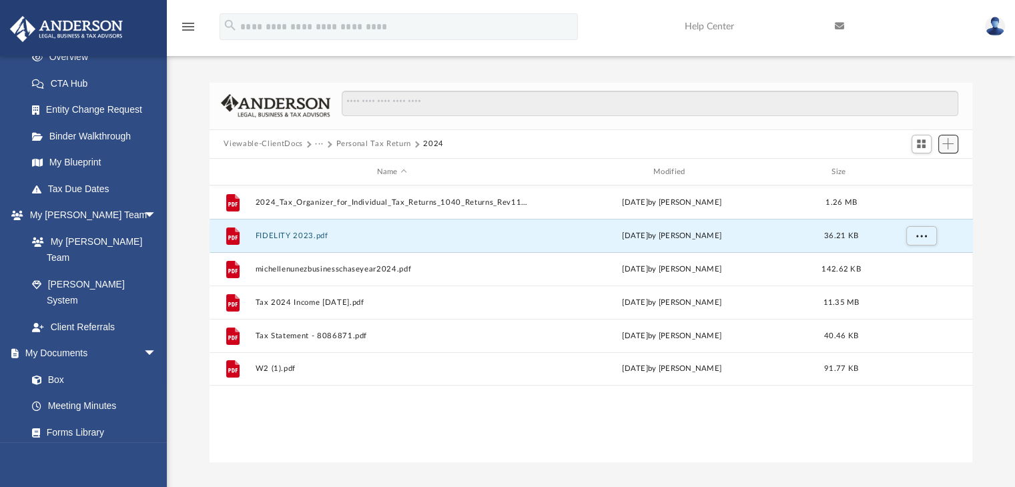
click at [951, 147] on span "Add" at bounding box center [947, 143] width 11 height 11
click at [933, 163] on ul "Upload New Folder" at bounding box center [929, 184] width 58 height 57
click at [933, 169] on li "Upload" at bounding box center [928, 170] width 43 height 14
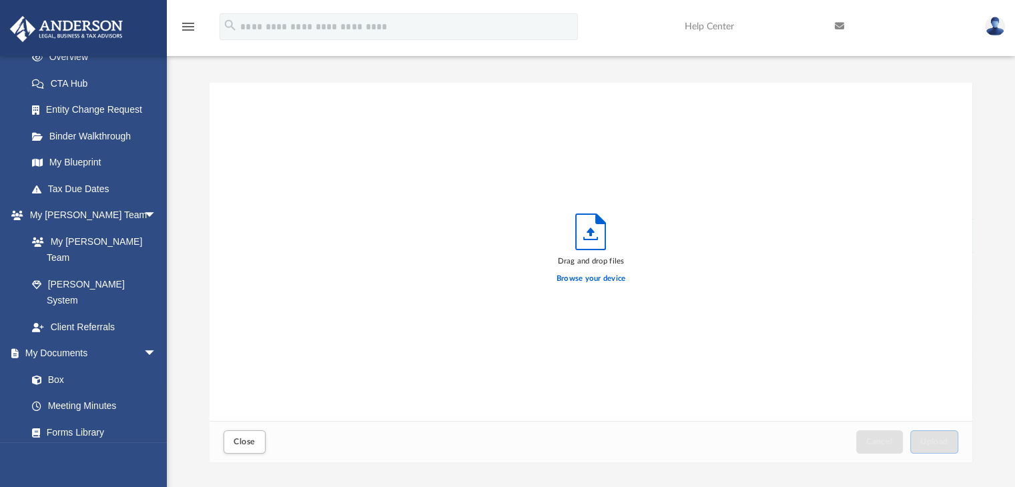
scroll to position [328, 753]
click at [603, 281] on label "Browse your device" at bounding box center [590, 279] width 69 height 12
click at [0, 0] on input "Browse your device" at bounding box center [0, 0] width 0 height 0
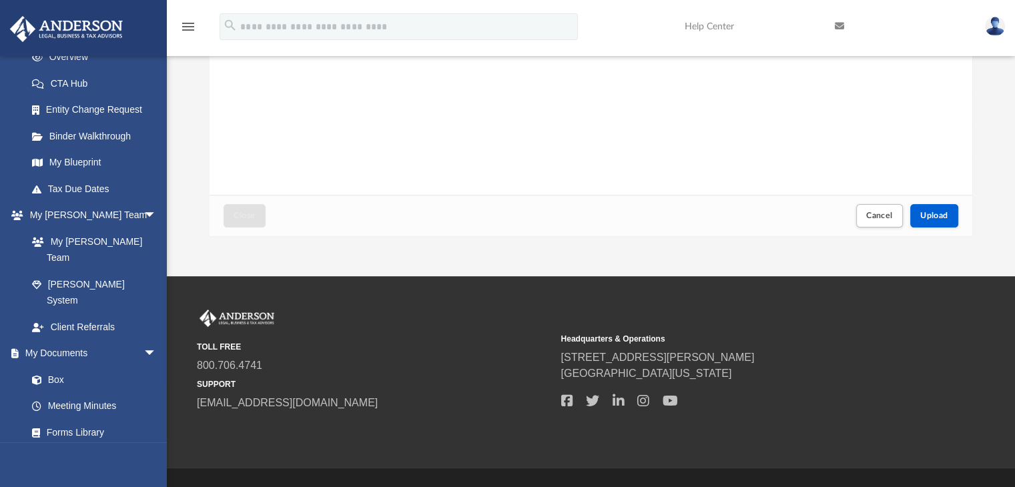
scroll to position [254, 0]
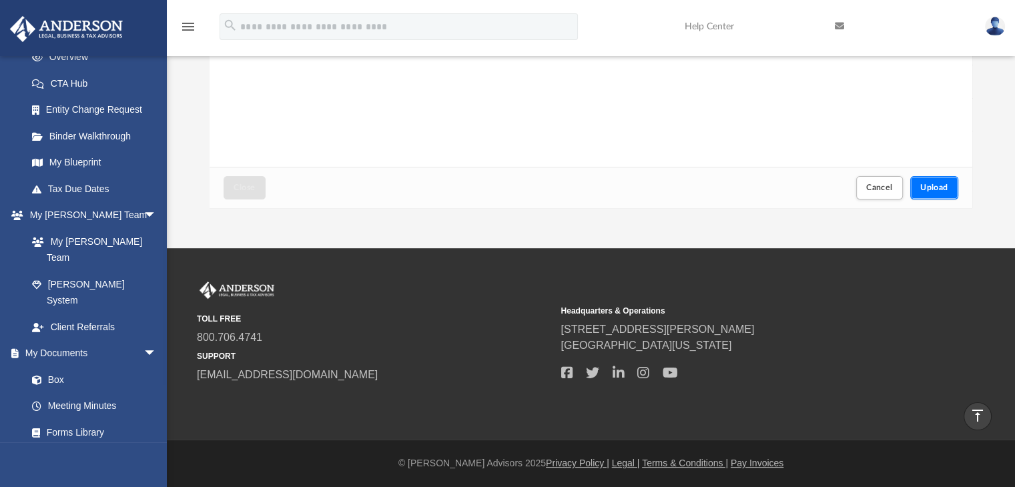
click at [927, 189] on span "Upload" at bounding box center [934, 187] width 28 height 8
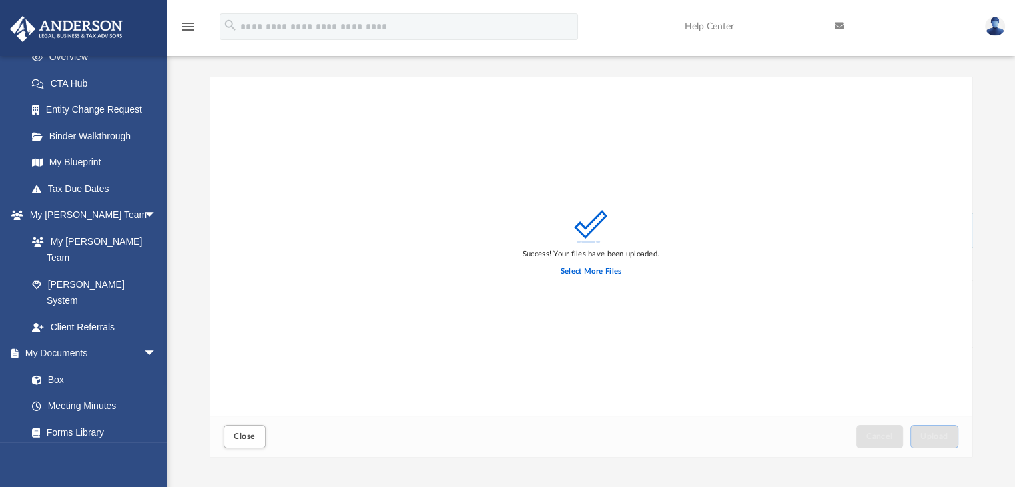
scroll to position [0, 0]
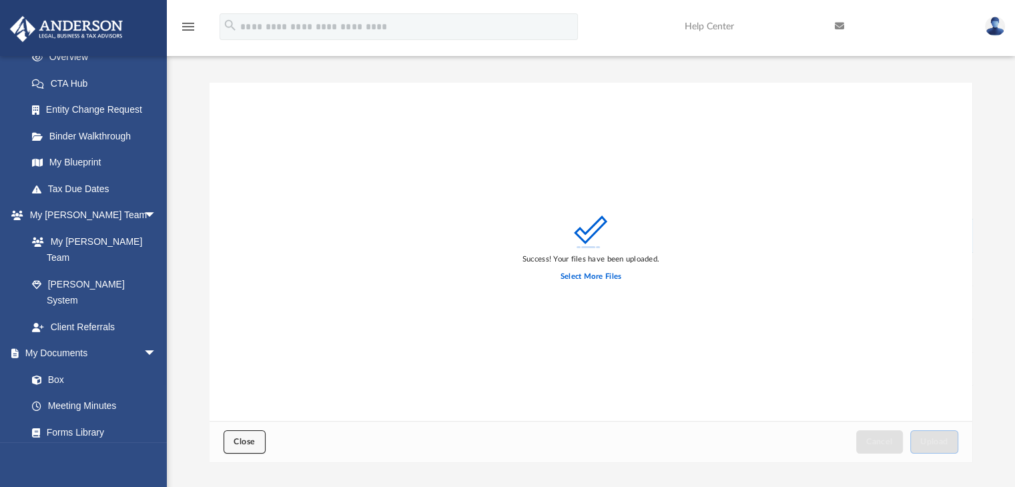
click at [256, 443] on button "Close" at bounding box center [244, 441] width 41 height 23
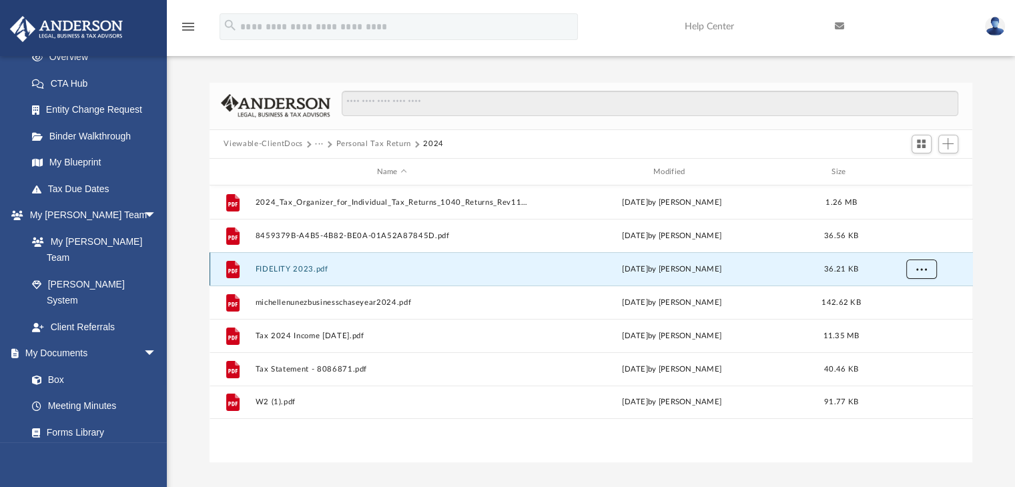
click at [920, 271] on span "More options" at bounding box center [920, 269] width 11 height 7
drag, startPoint x: 628, startPoint y: 268, endPoint x: 294, endPoint y: 270, distance: 334.3
click at [294, 270] on button "FIDELITY 2023.pdf" at bounding box center [392, 269] width 274 height 9
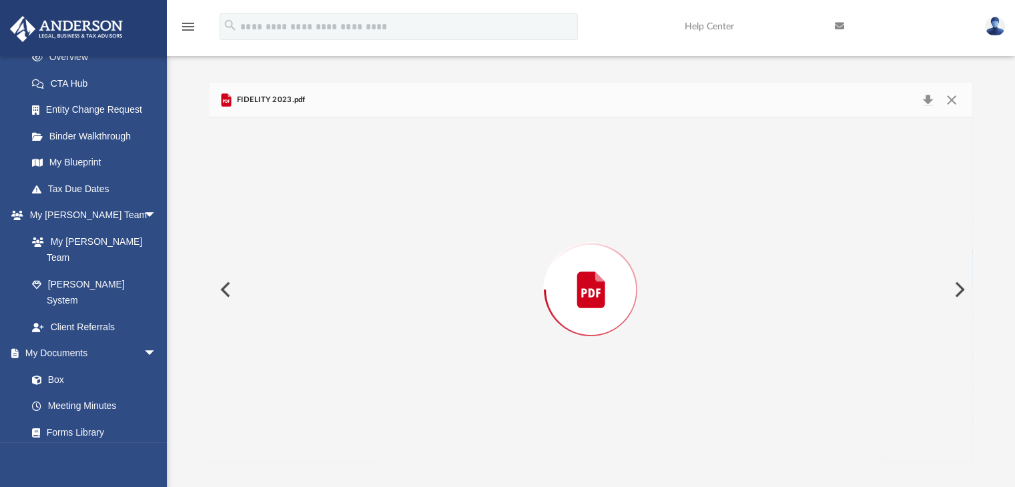
scroll to position [1083, 0]
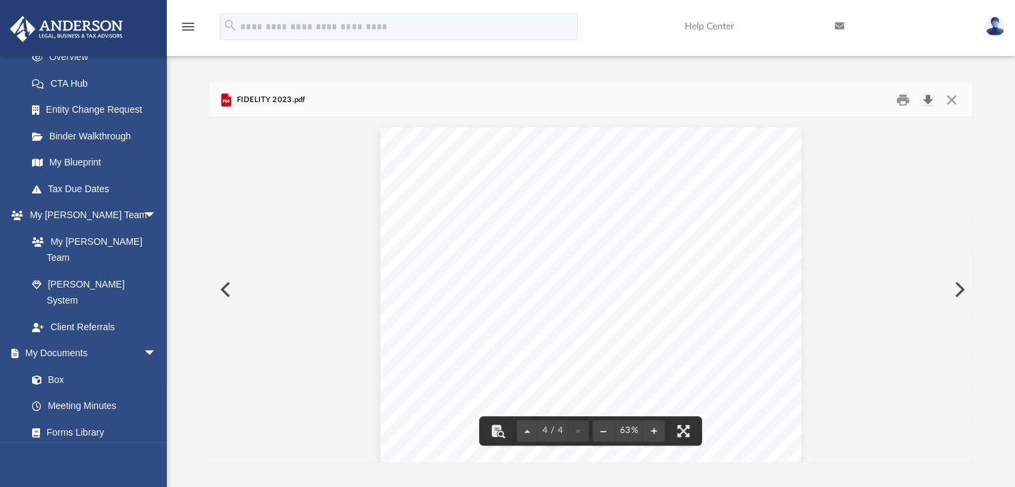
click at [929, 101] on button "Download" at bounding box center [928, 99] width 24 height 21
click at [673, 115] on div "FIDELITY 2023.pdf" at bounding box center [591, 100] width 763 height 35
click at [950, 99] on button "Close" at bounding box center [951, 99] width 24 height 21
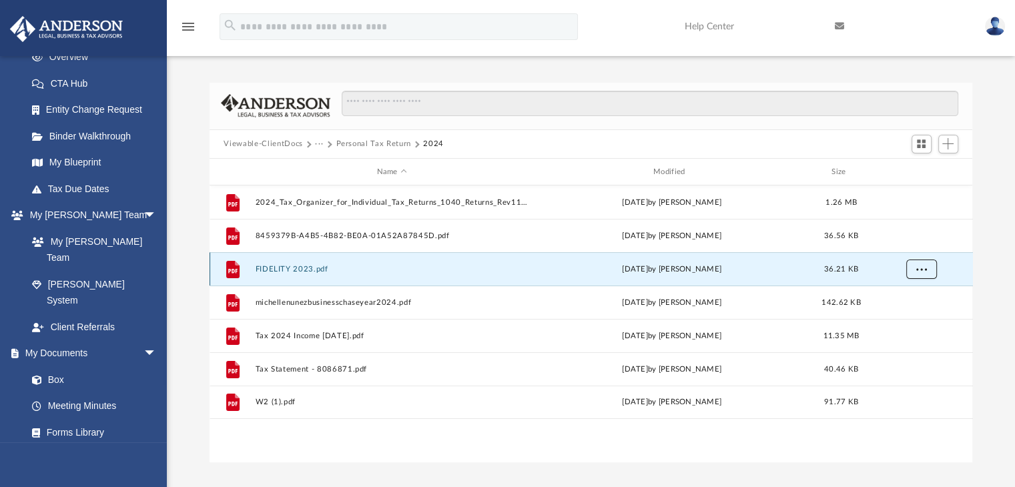
click at [928, 269] on button "More options" at bounding box center [920, 270] width 31 height 20
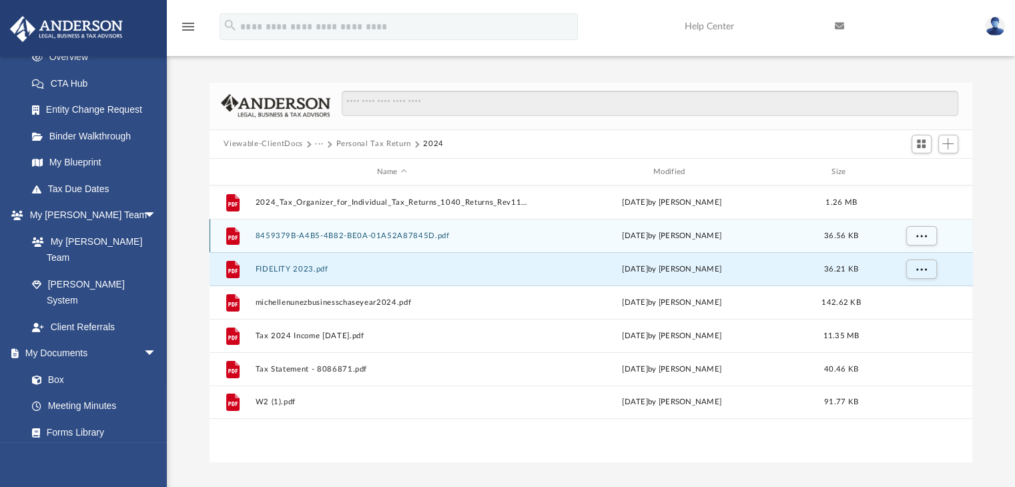
drag, startPoint x: 647, startPoint y: 264, endPoint x: 300, endPoint y: 233, distance: 348.3
click at [300, 233] on button "8459379B-A4B5-4B82-BE0A-01A52A87845D.pdf" at bounding box center [392, 236] width 274 height 9
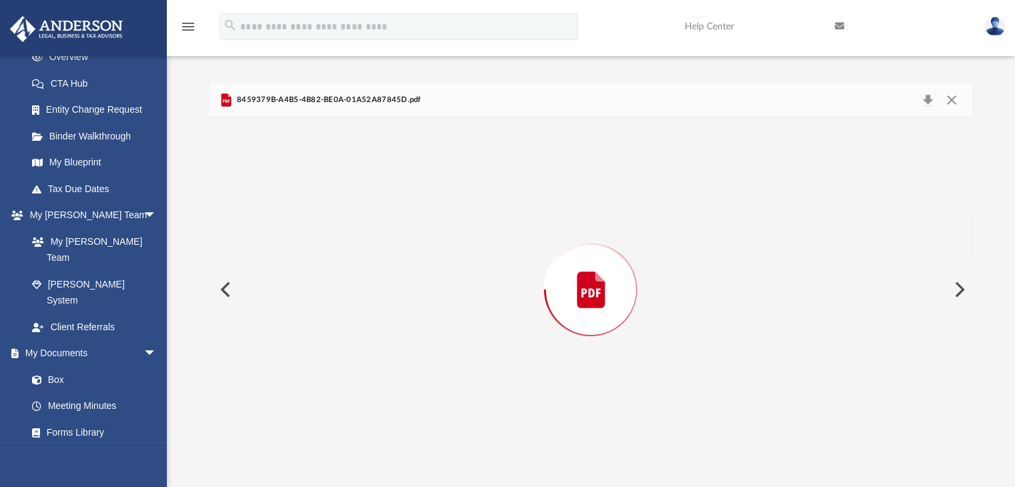
click at [300, 233] on div "Preview" at bounding box center [591, 289] width 763 height 344
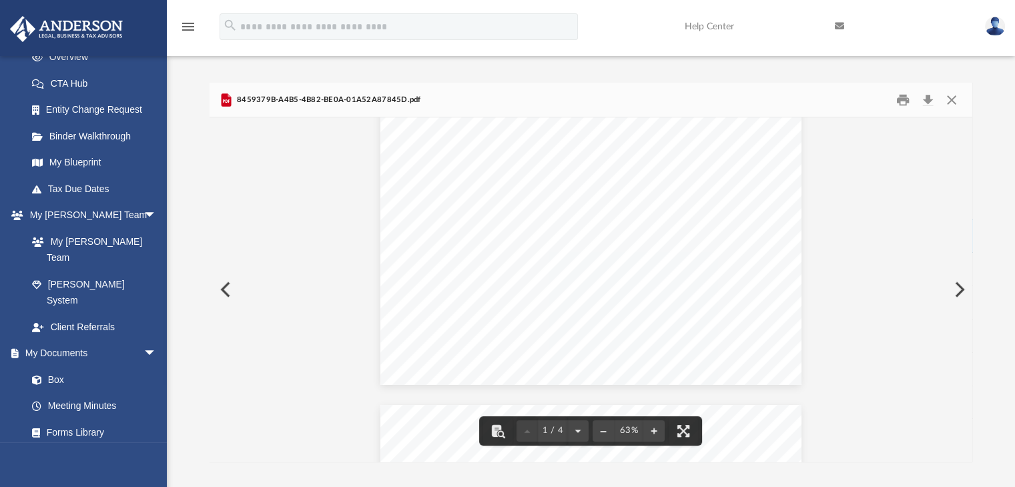
scroll to position [139, 0]
click at [948, 98] on button "Close" at bounding box center [951, 99] width 24 height 21
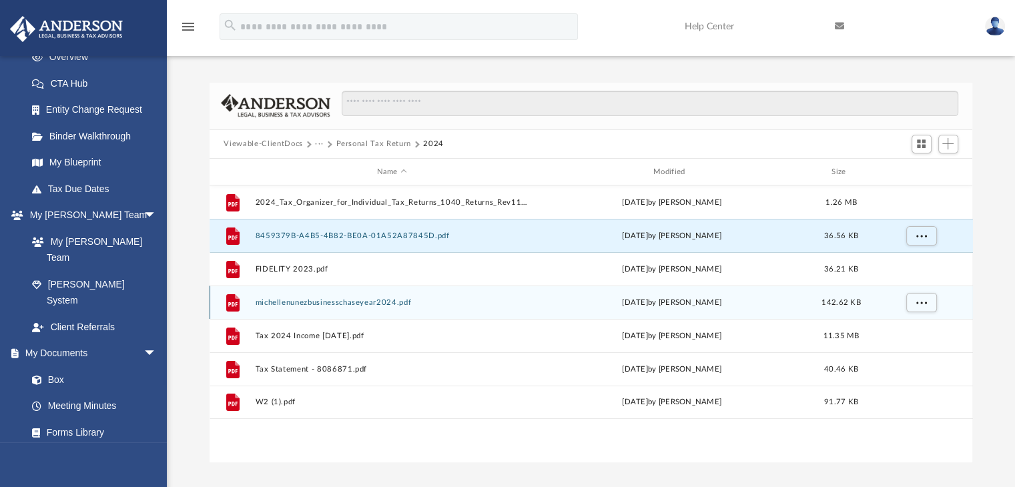
click at [406, 302] on button "michellenunezbusinesschaseyear2024.pdf" at bounding box center [392, 302] width 274 height 9
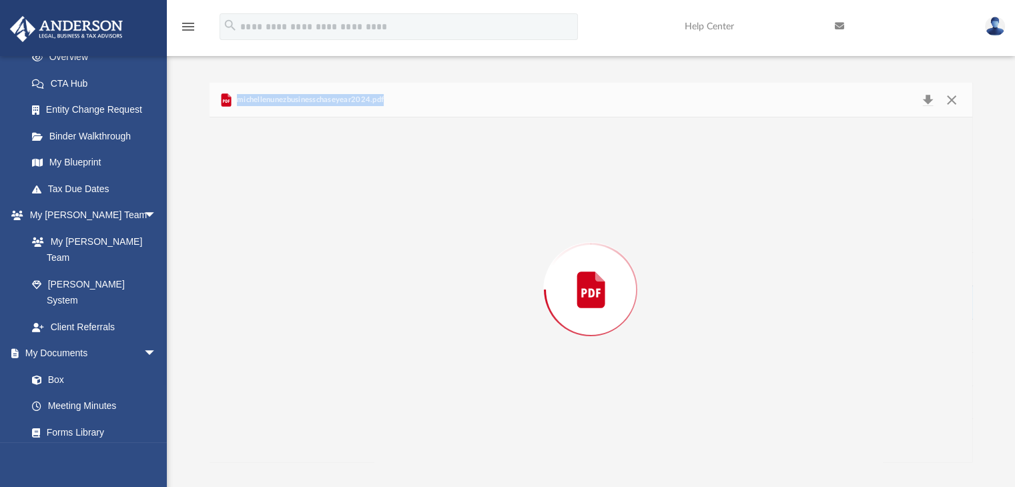
click at [406, 302] on div "Preview" at bounding box center [591, 289] width 763 height 344
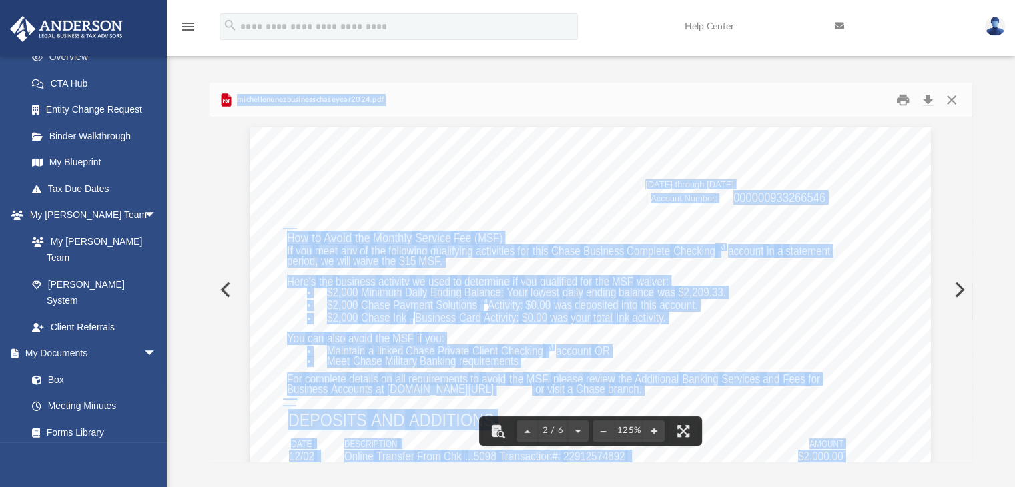
click at [655, 103] on div "michellenunezbusinesschaseyear2024.pdf" at bounding box center [591, 100] width 763 height 35
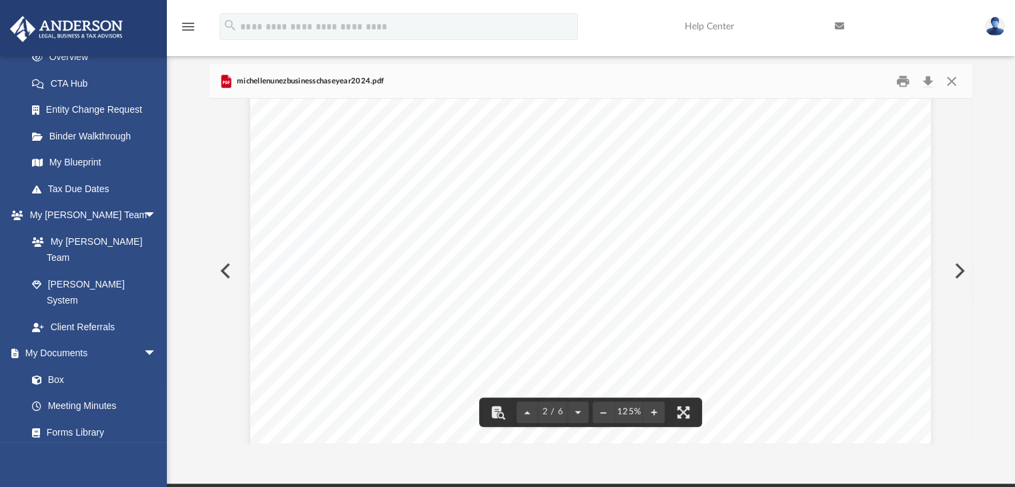
scroll to position [0, 0]
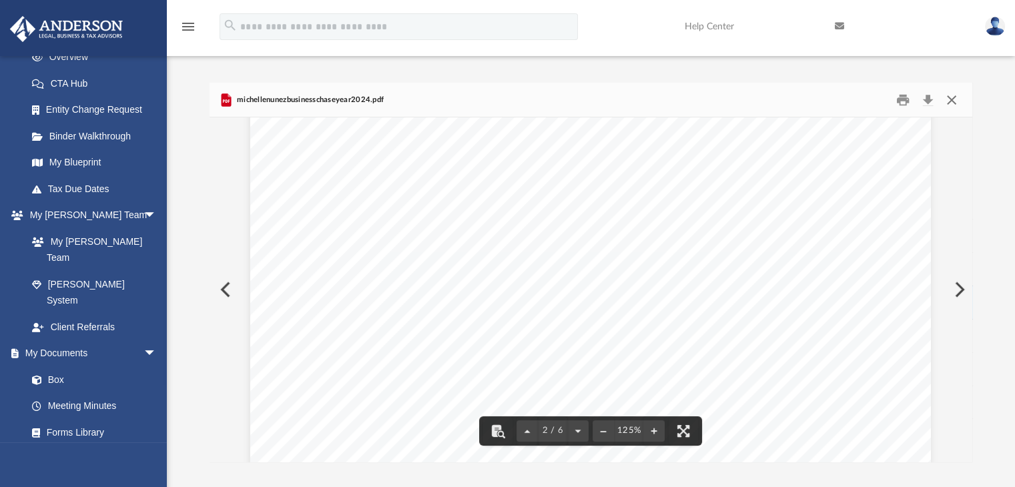
click at [952, 97] on button "Close" at bounding box center [951, 99] width 24 height 21
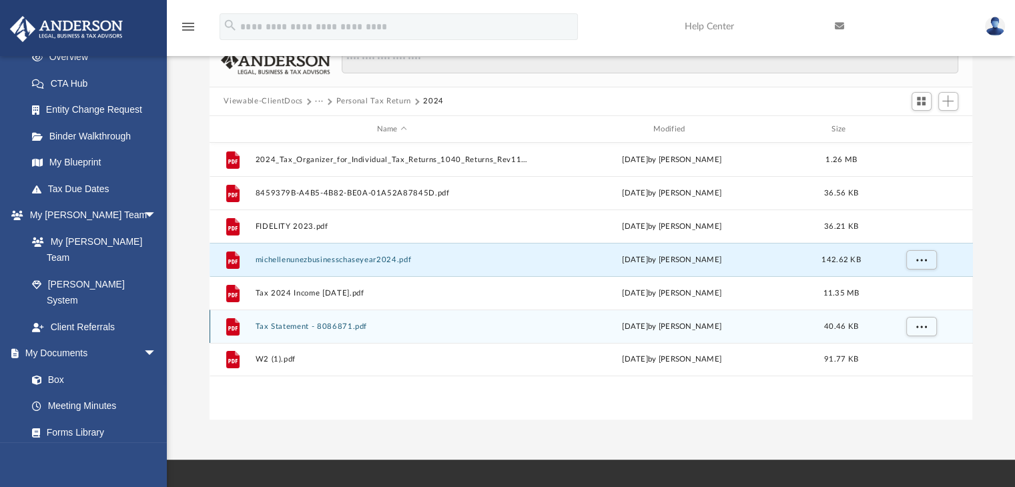
scroll to position [67, 0]
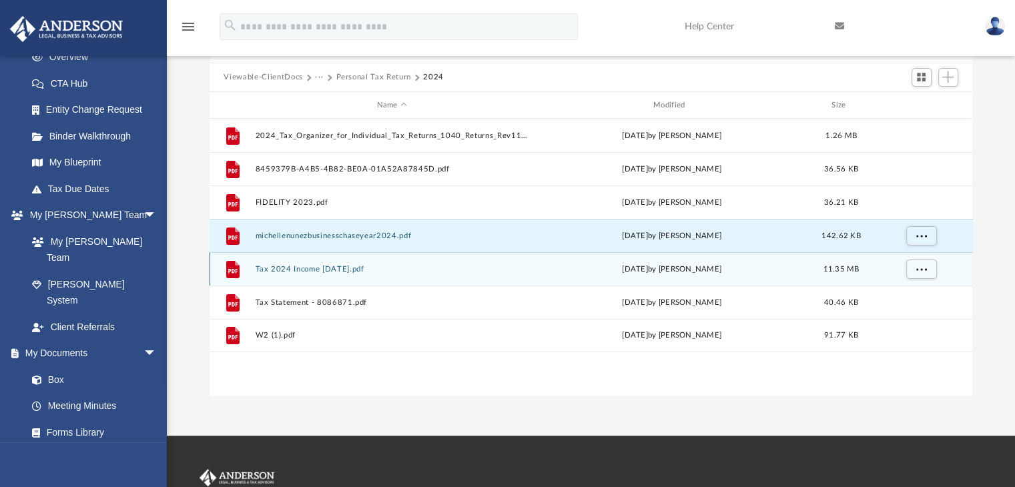
click at [314, 266] on button "Tax 2024 Income 5.30.25.pdf" at bounding box center [392, 269] width 274 height 9
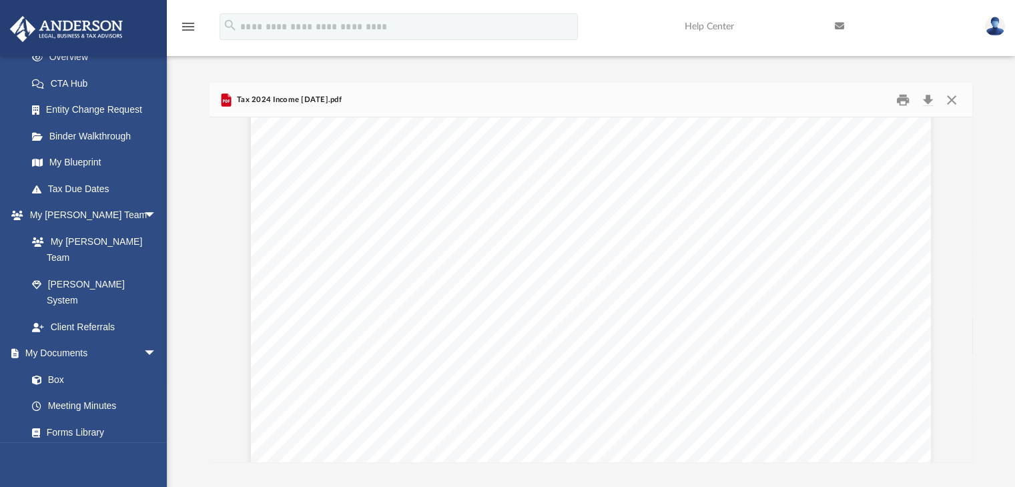
scroll to position [2749, 0]
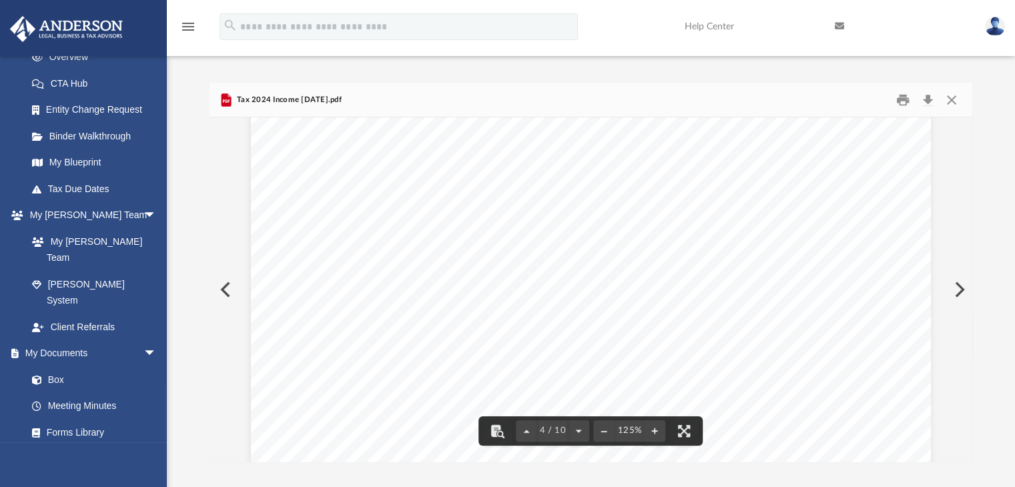
click at [966, 416] on div "Scroll to top vertical_align_top" at bounding box center [977, 416] width 28 height 28
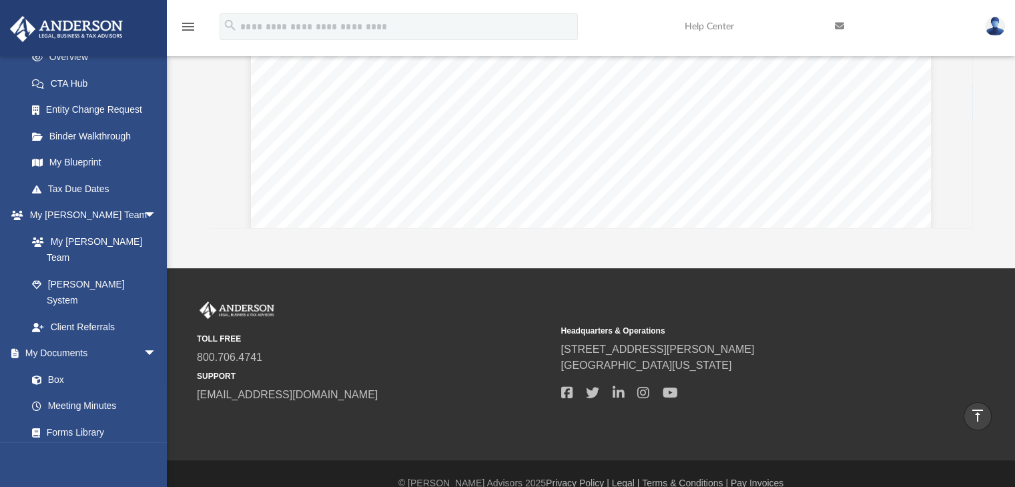
scroll to position [54, 0]
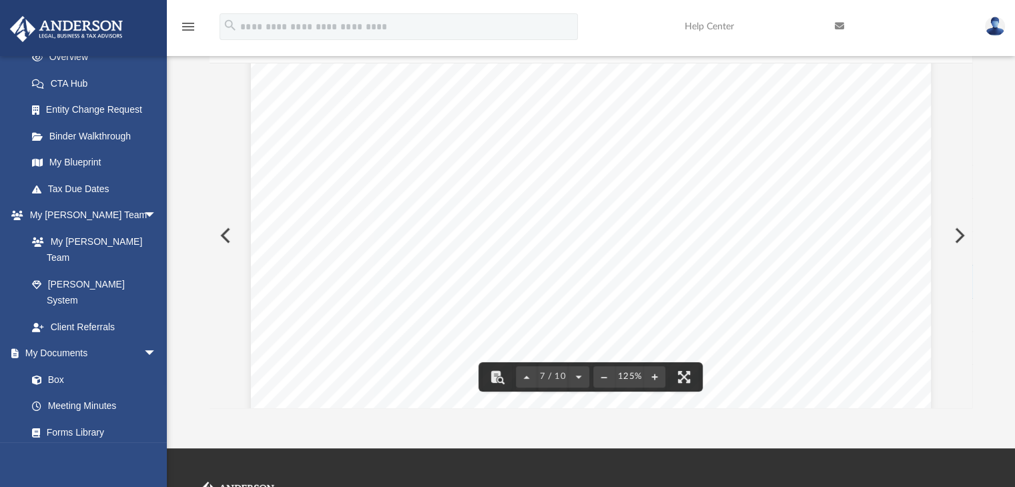
click at [818, 276] on div "Page 7" at bounding box center [590, 90] width 679 height 881
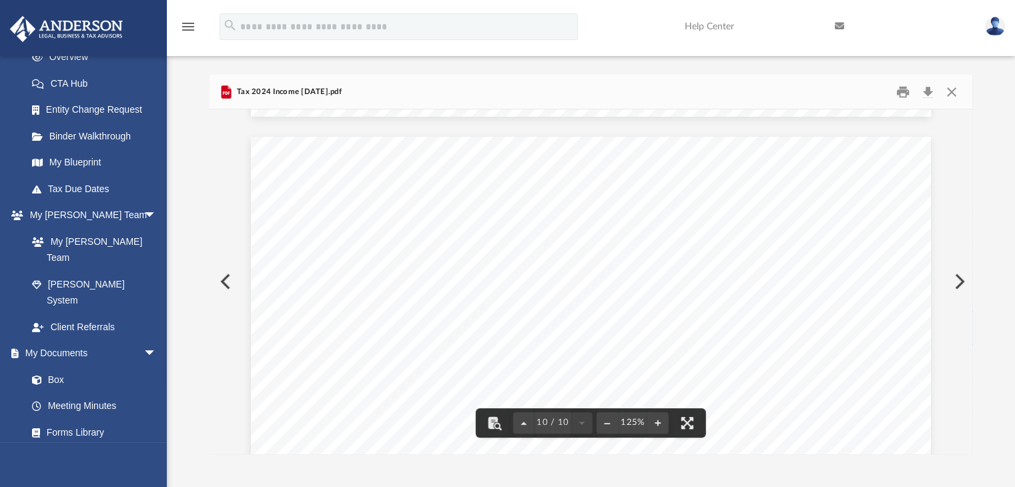
scroll to position [0, 0]
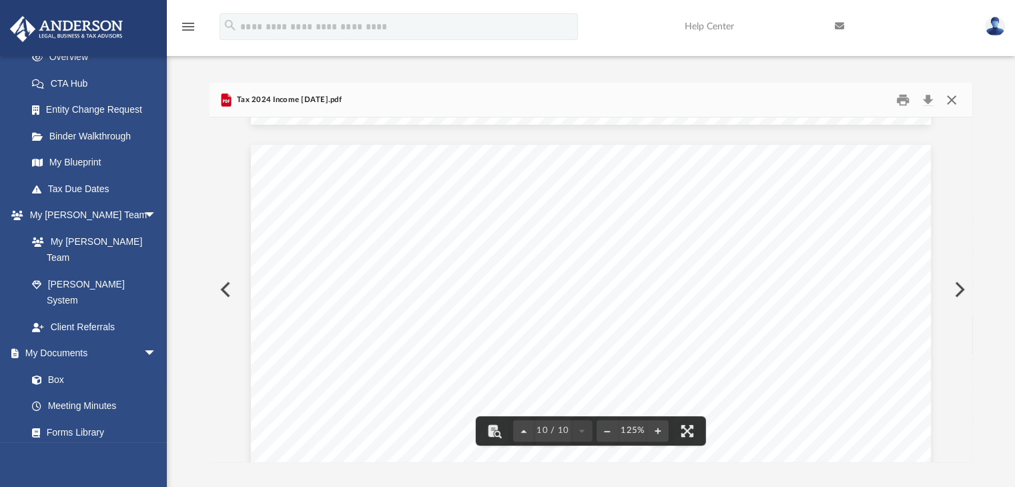
click at [945, 104] on button "Close" at bounding box center [951, 99] width 24 height 21
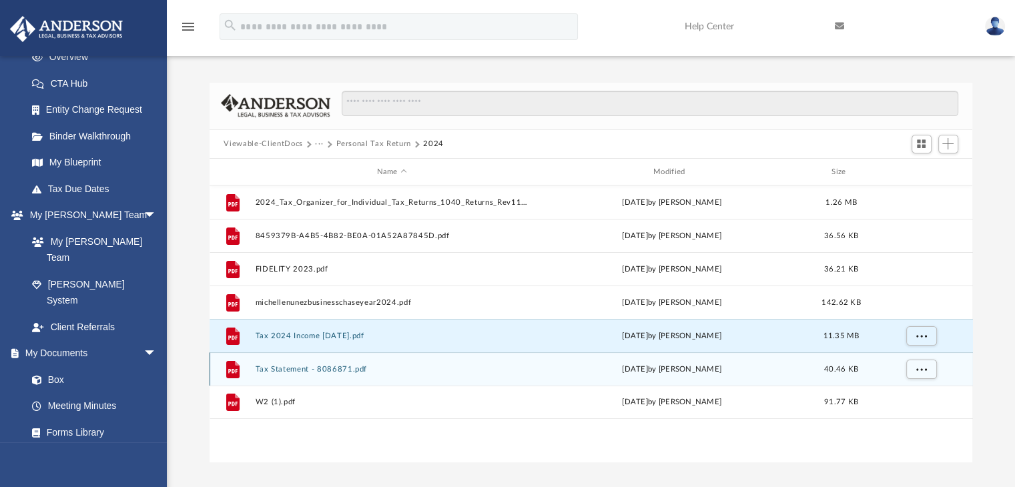
click at [307, 373] on button "Tax Statement - 8086871.pdf" at bounding box center [392, 369] width 274 height 9
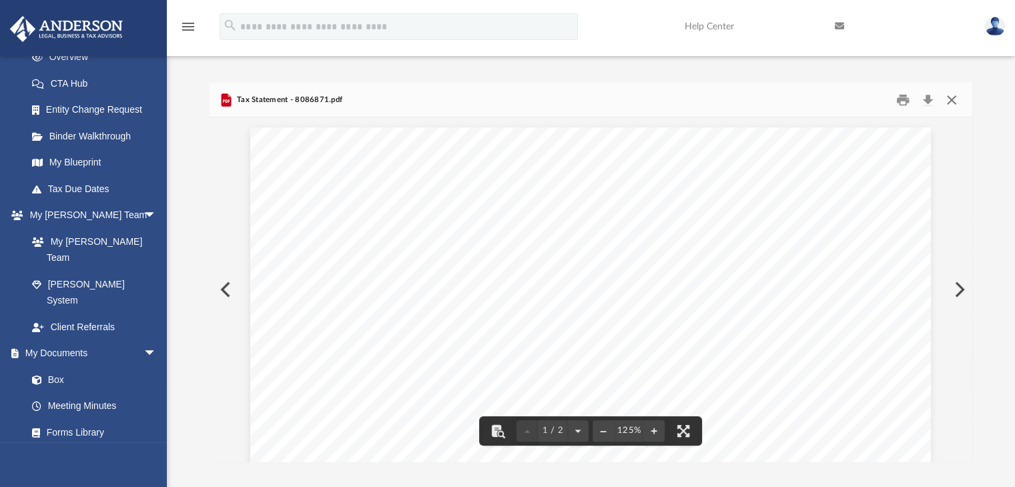
click at [955, 91] on button "Close" at bounding box center [951, 99] width 24 height 21
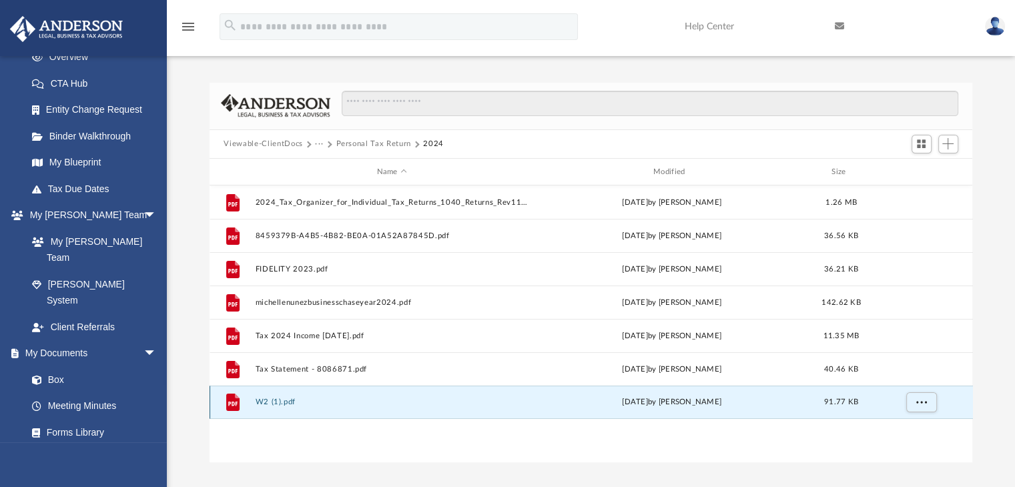
click at [291, 401] on button "W2 (1).pdf" at bounding box center [392, 402] width 274 height 9
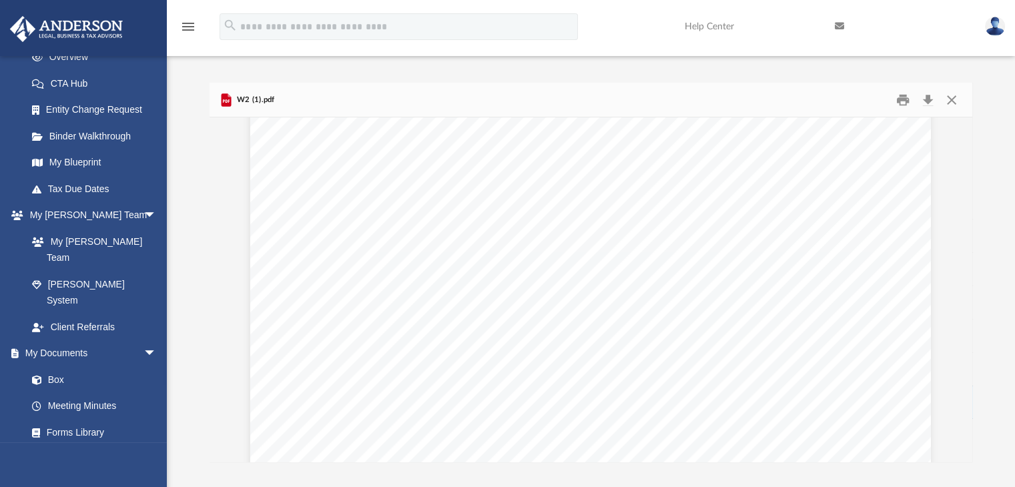
scroll to position [1457, 0]
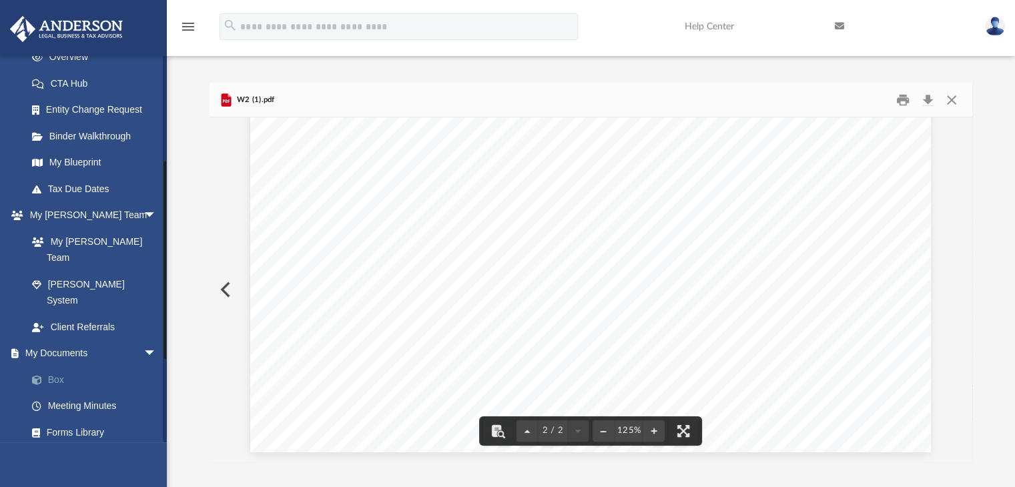
click at [51, 366] on link "Box" at bounding box center [98, 379] width 158 height 27
click at [942, 101] on button "Close" at bounding box center [951, 99] width 24 height 21
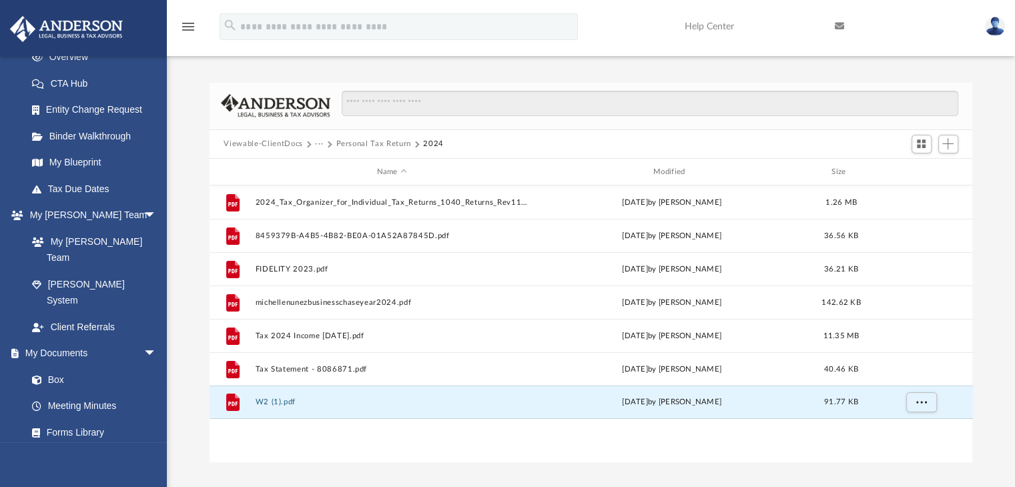
click at [313, 141] on span "Viewable-ClientDocs" at bounding box center [269, 144] width 91 height 12
click at [318, 142] on button "···" at bounding box center [319, 144] width 9 height 12
click at [330, 167] on li "Tax" at bounding box center [328, 167] width 13 height 14
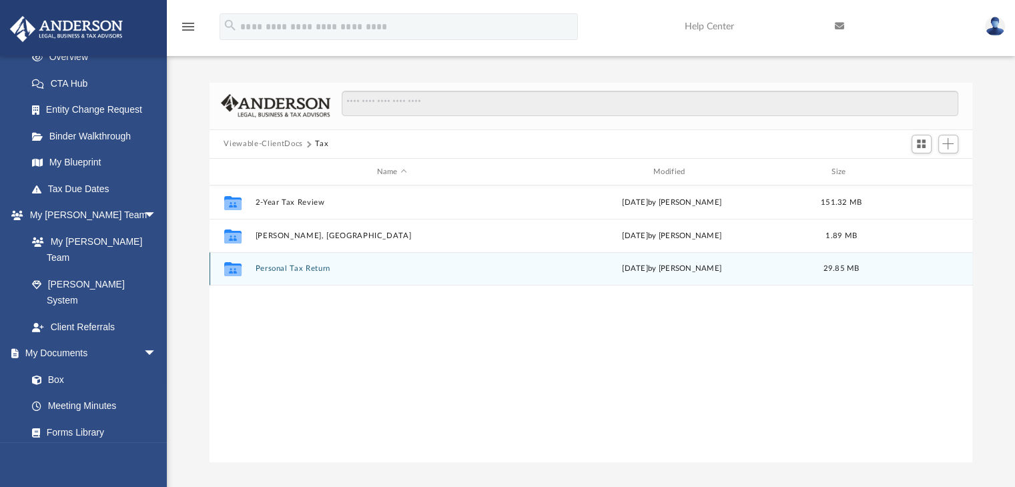
click at [310, 263] on div "Collaborated Folder Personal Tax Return today by Michelle Nunez 29.85 MB" at bounding box center [591, 268] width 763 height 33
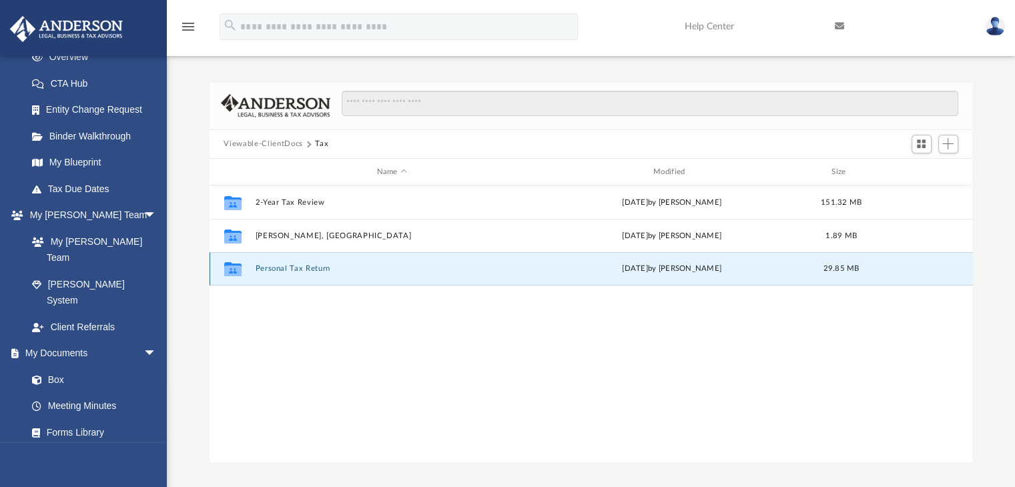
click at [312, 272] on button "Personal Tax Return" at bounding box center [392, 269] width 274 height 9
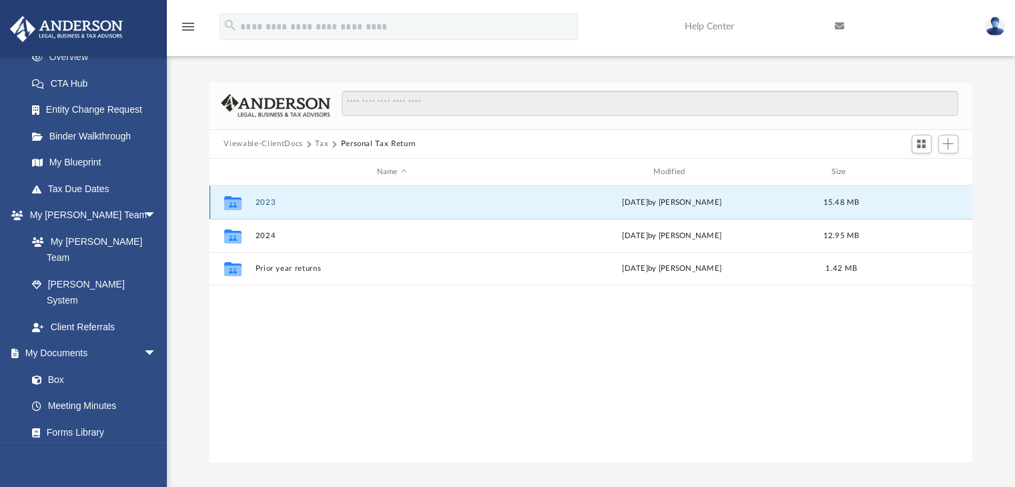
click at [275, 199] on button "2023" at bounding box center [392, 202] width 274 height 9
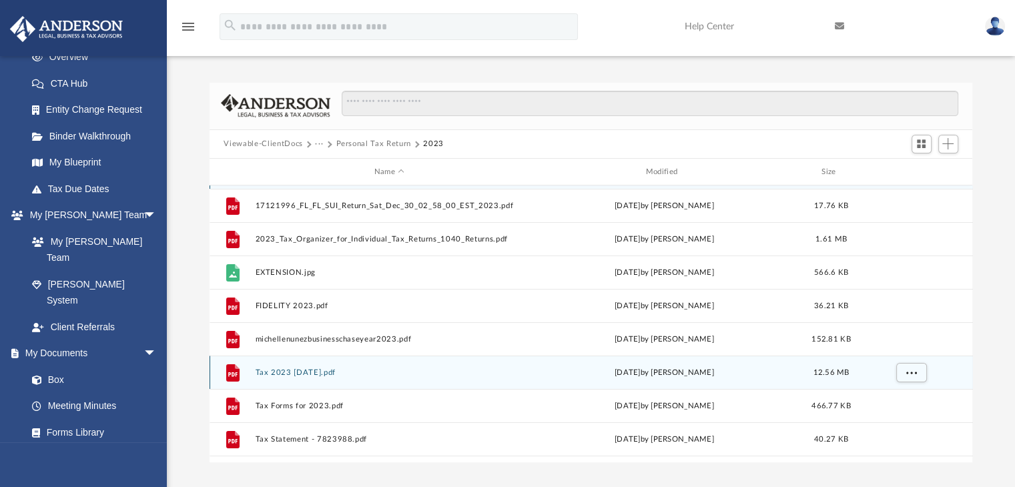
scroll to position [57, 0]
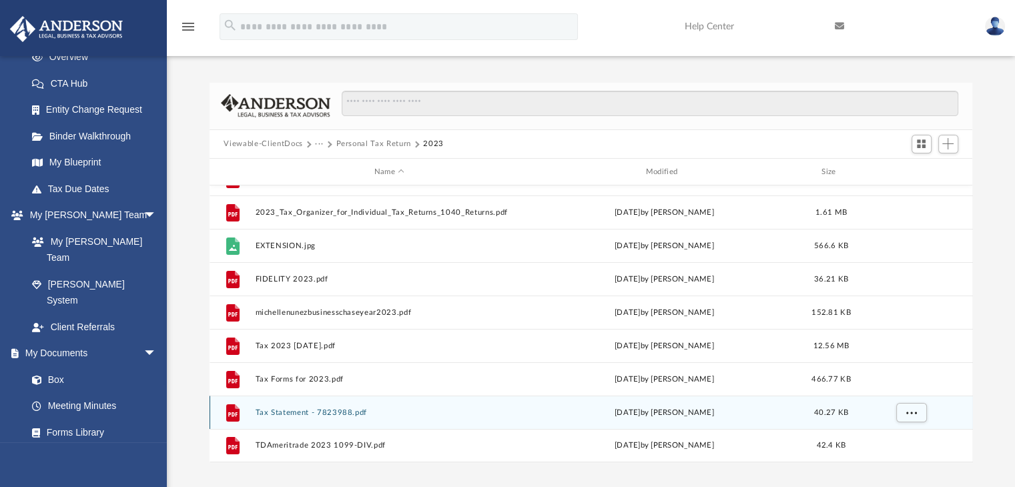
click at [299, 412] on button "Tax Statement - 7823988.pdf" at bounding box center [389, 412] width 269 height 9
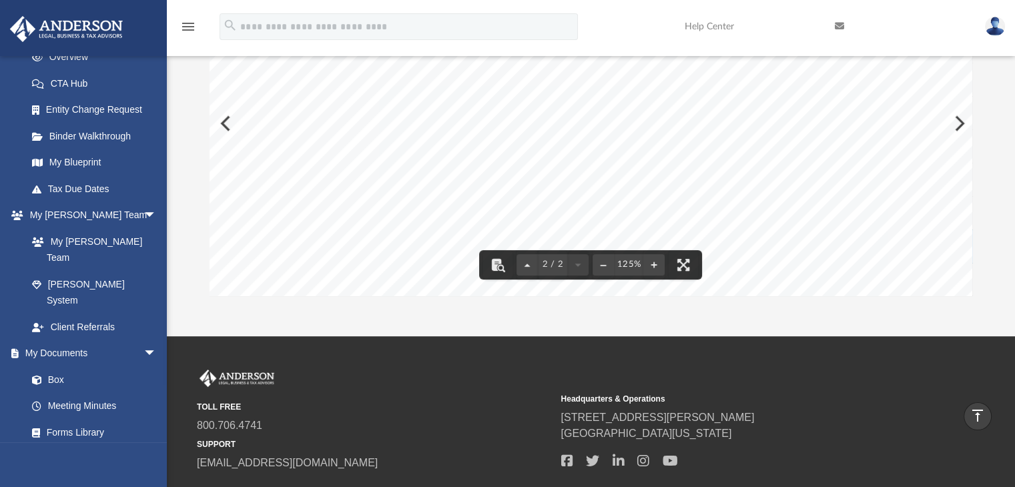
scroll to position [0, 0]
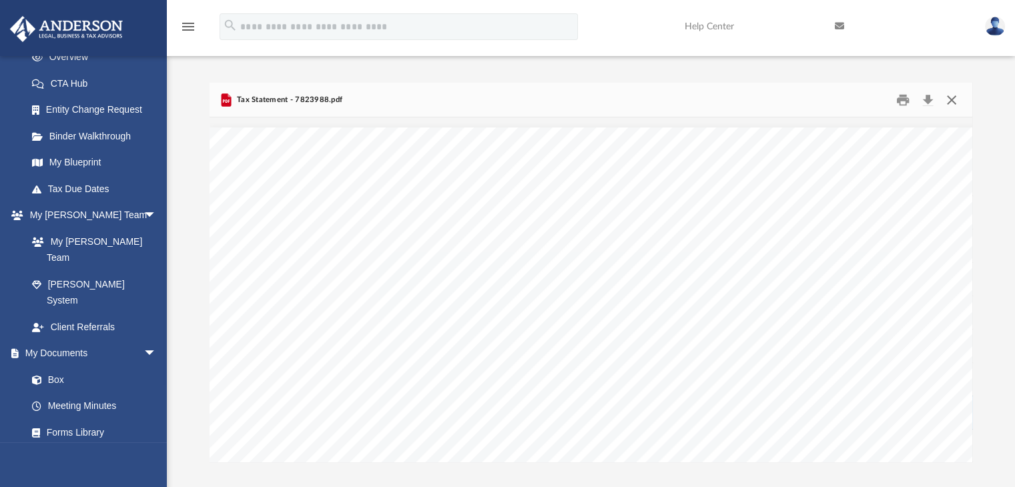
drag, startPoint x: 952, startPoint y: 99, endPoint x: 714, endPoint y: 200, distance: 258.6
click at [951, 99] on button "Close" at bounding box center [951, 99] width 24 height 21
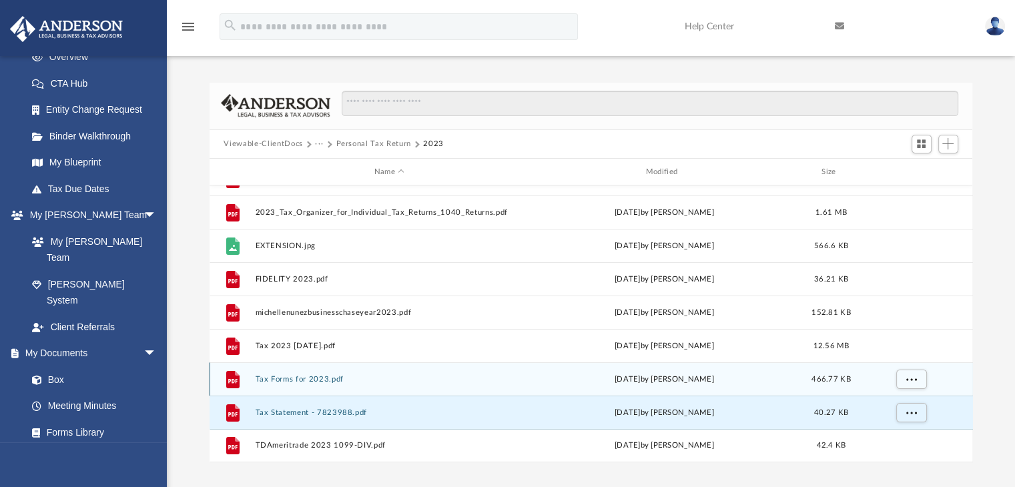
click at [314, 374] on div "File Tax Forms for 2023.pdf Tue Aug 5 2025 by Michelle Nunez 466.77 KB" at bounding box center [591, 378] width 763 height 33
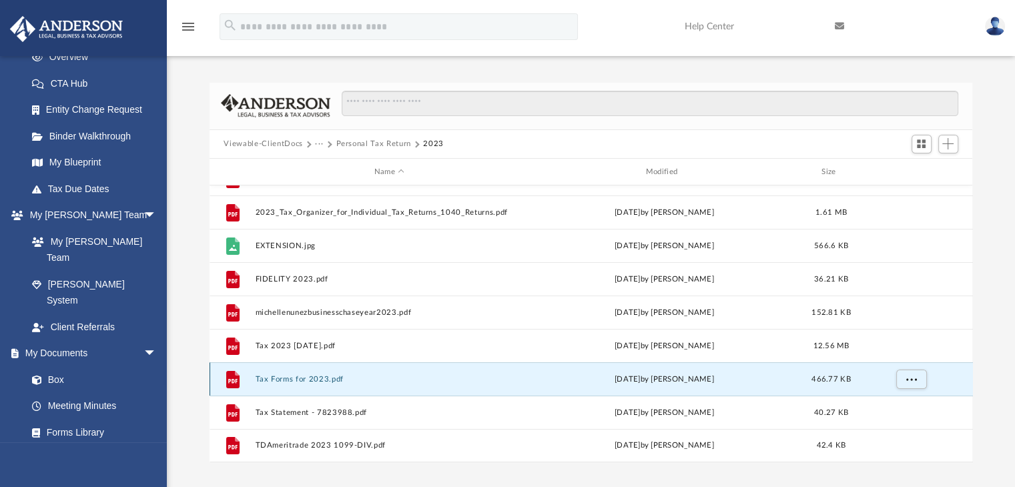
click at [315, 376] on button "Tax Forms for 2023.pdf" at bounding box center [389, 379] width 269 height 9
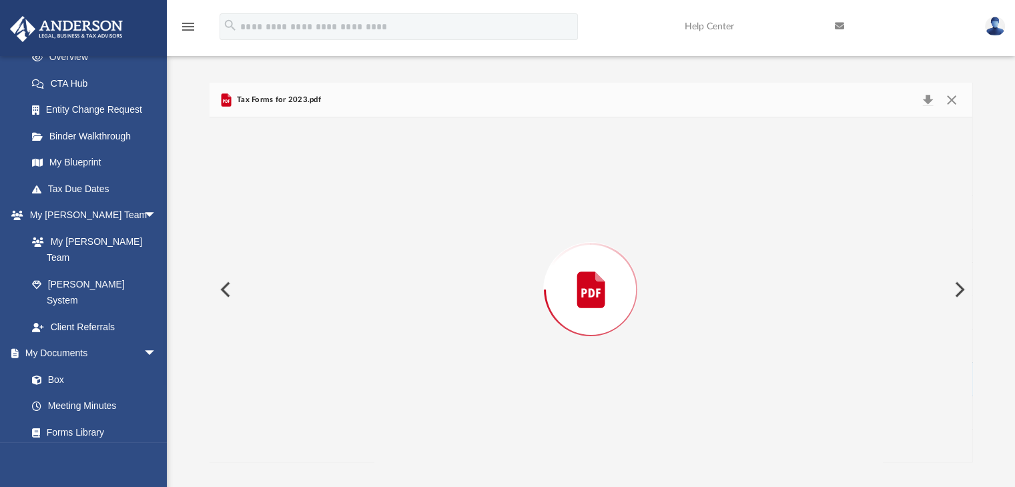
scroll to position [22919, 0]
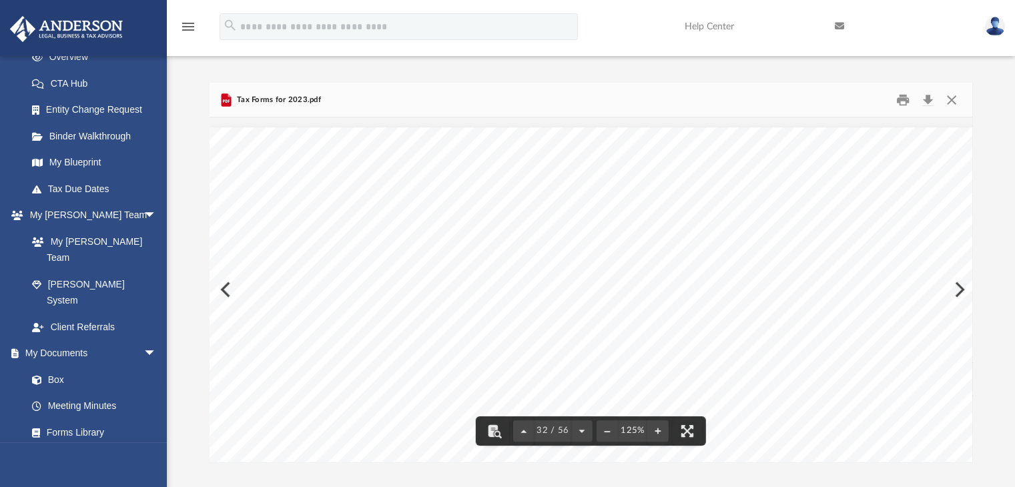
drag, startPoint x: 969, startPoint y: 305, endPoint x: 991, endPoint y: 132, distance: 174.2
click at [991, 132] on div "Difficulty viewing your box folder? You can also access your account directly o…" at bounding box center [591, 273] width 848 height 380
drag, startPoint x: 968, startPoint y: 300, endPoint x: 977, endPoint y: 167, distance: 133.1
click at [977, 167] on div "Difficulty viewing your box folder? You can also access your account directly o…" at bounding box center [591, 273] width 848 height 380
drag, startPoint x: 969, startPoint y: 308, endPoint x: 972, endPoint y: 339, distance: 31.5
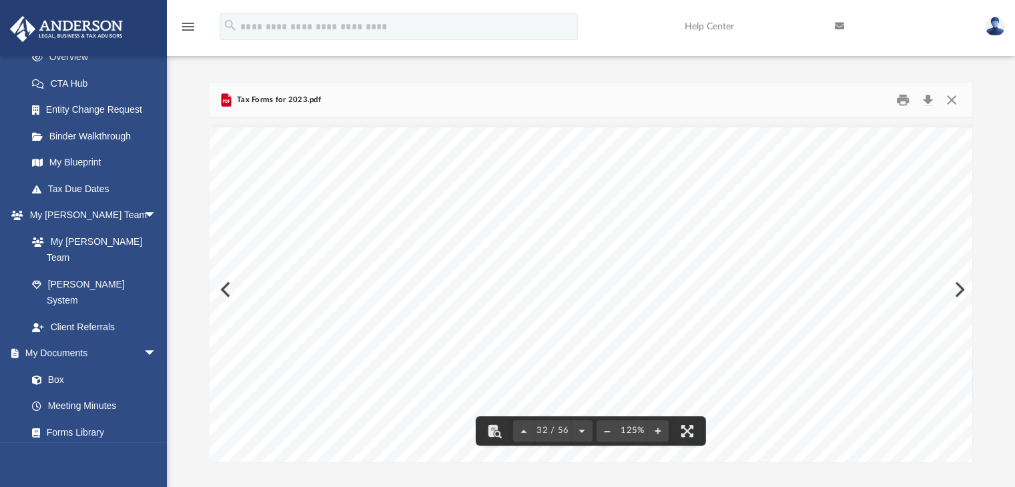
click at [972, 339] on div "Difficulty viewing your box folder? You can also access your account directly o…" at bounding box center [591, 273] width 848 height 380
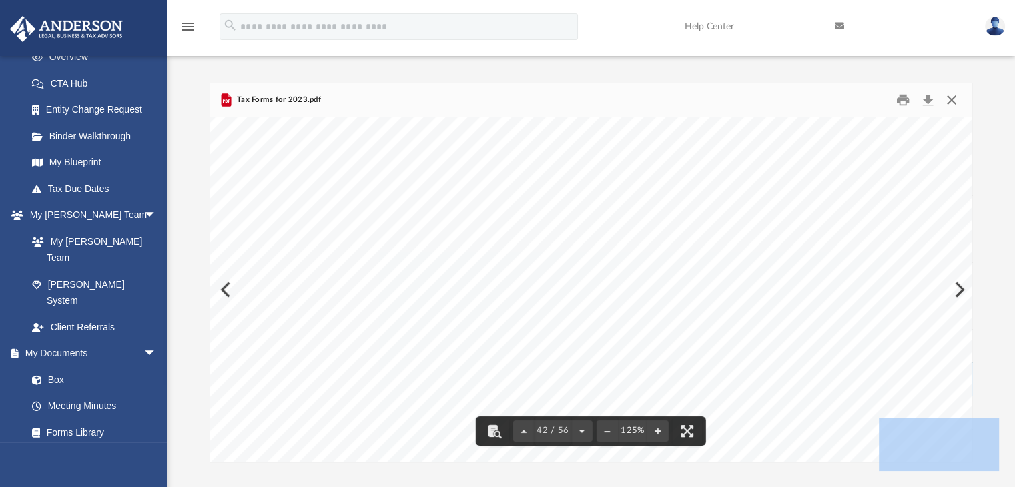
click at [950, 97] on button "Close" at bounding box center [951, 99] width 24 height 21
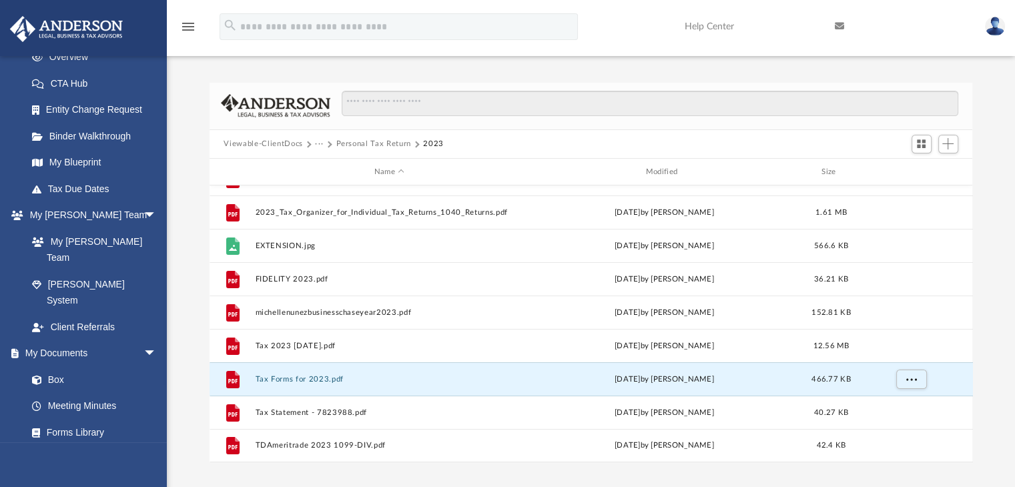
click at [993, 380] on div "Difficulty viewing your box folder? You can also access your account directly o…" at bounding box center [591, 273] width 848 height 380
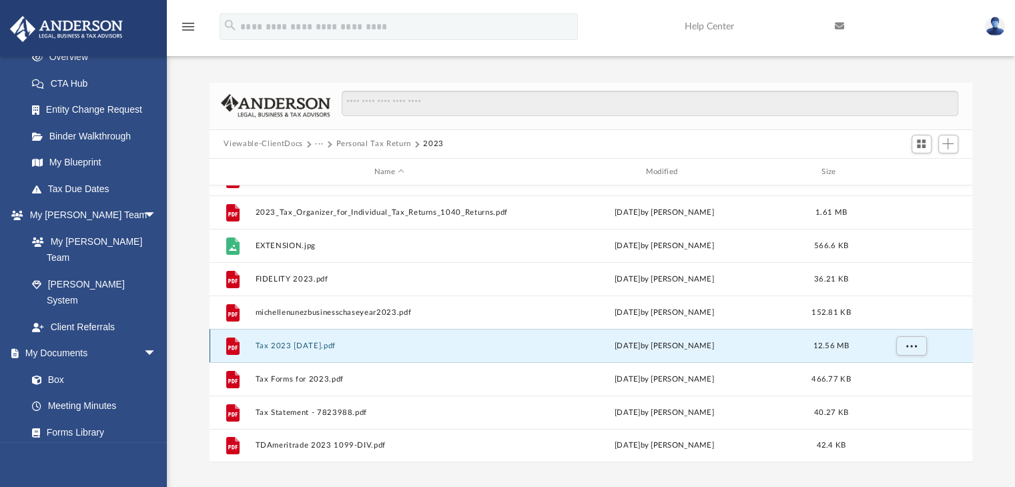
click at [287, 344] on button "Tax 2023 5.26.25.pdf" at bounding box center [389, 346] width 269 height 9
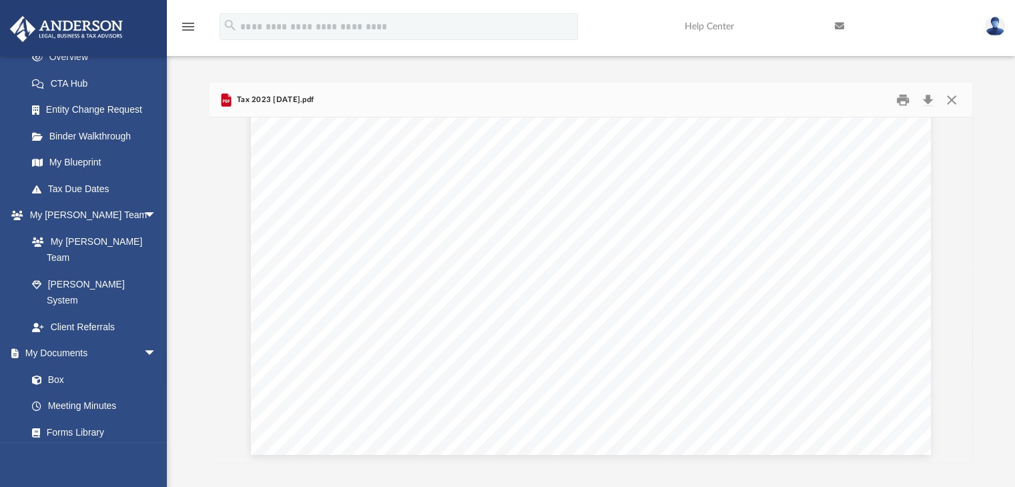
scroll to position [10450, 0]
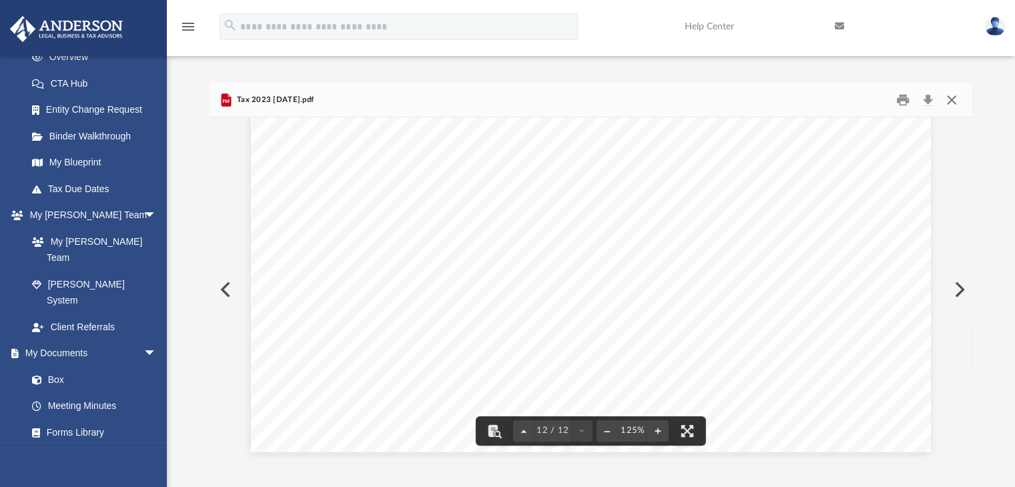
click at [949, 102] on button "Close" at bounding box center [951, 99] width 24 height 21
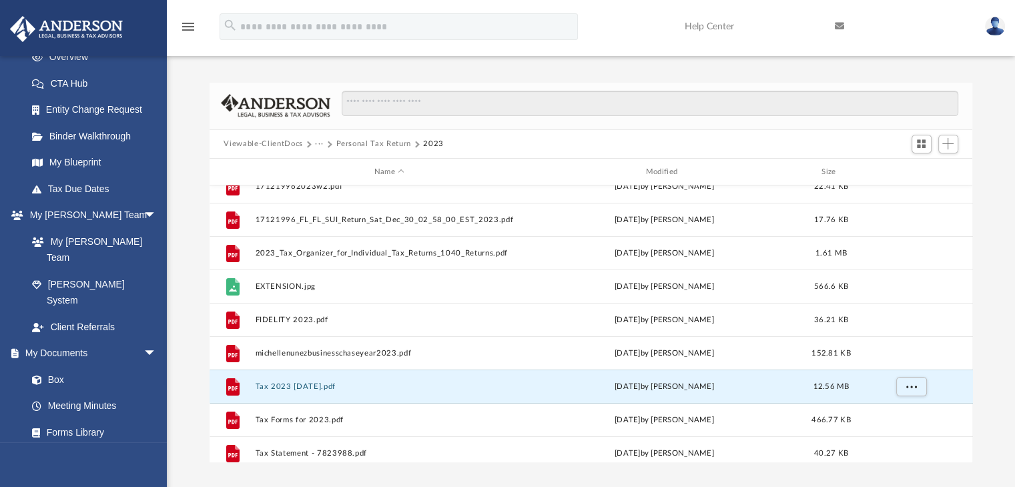
scroll to position [57, 0]
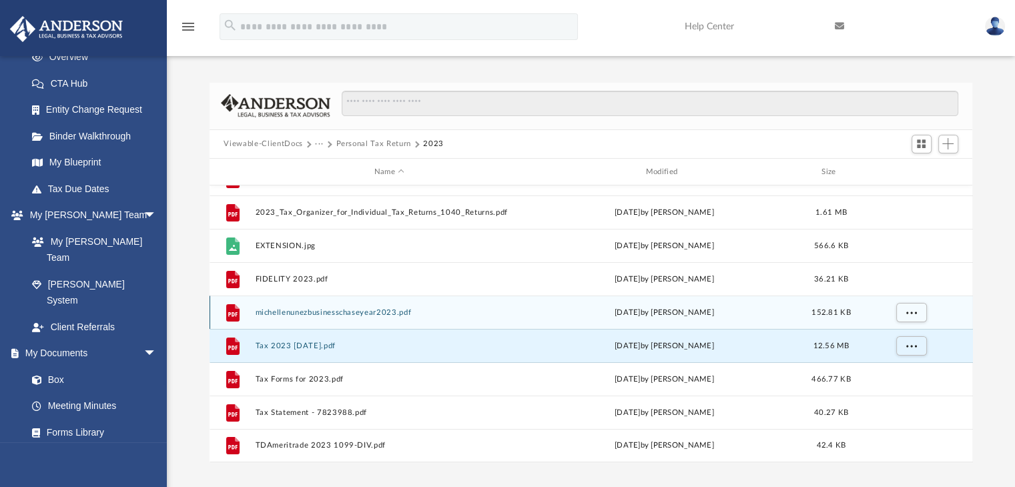
click at [319, 312] on button "michellenunezbusinesschaseyear2023.pdf" at bounding box center [389, 312] width 269 height 9
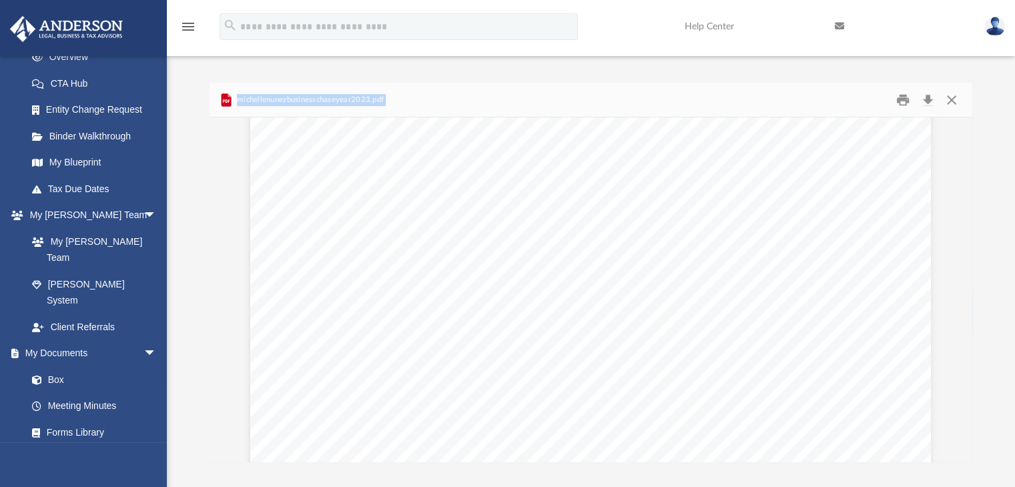
scroll to position [5059, 0]
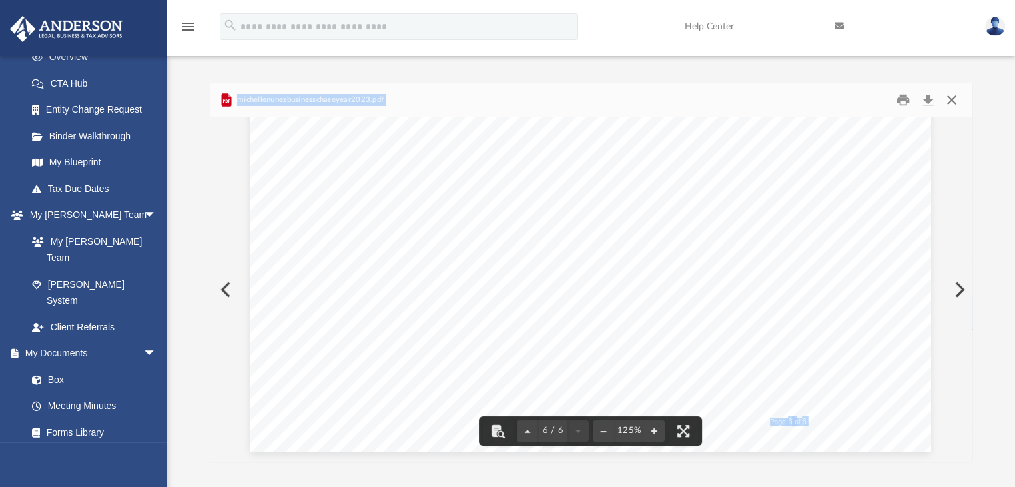
click at [946, 103] on button "Close" at bounding box center [951, 99] width 24 height 21
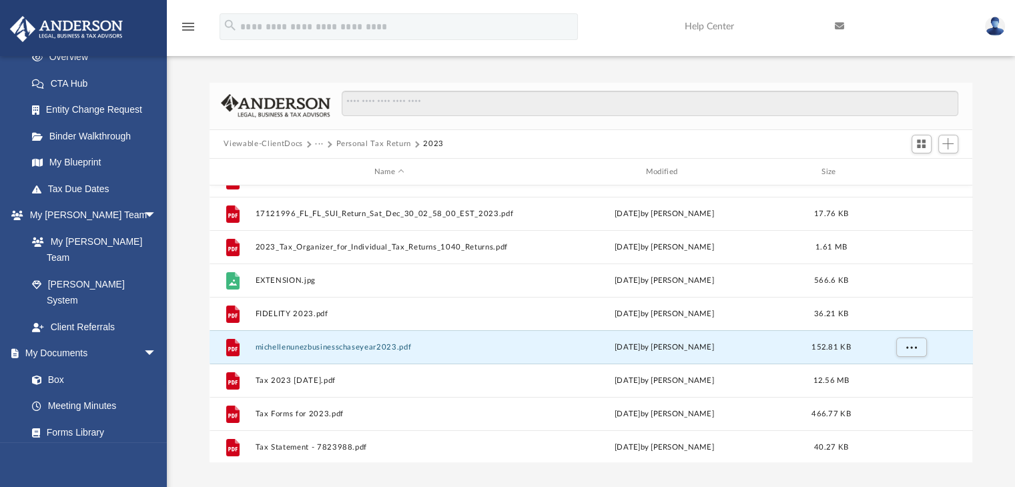
scroll to position [0, 0]
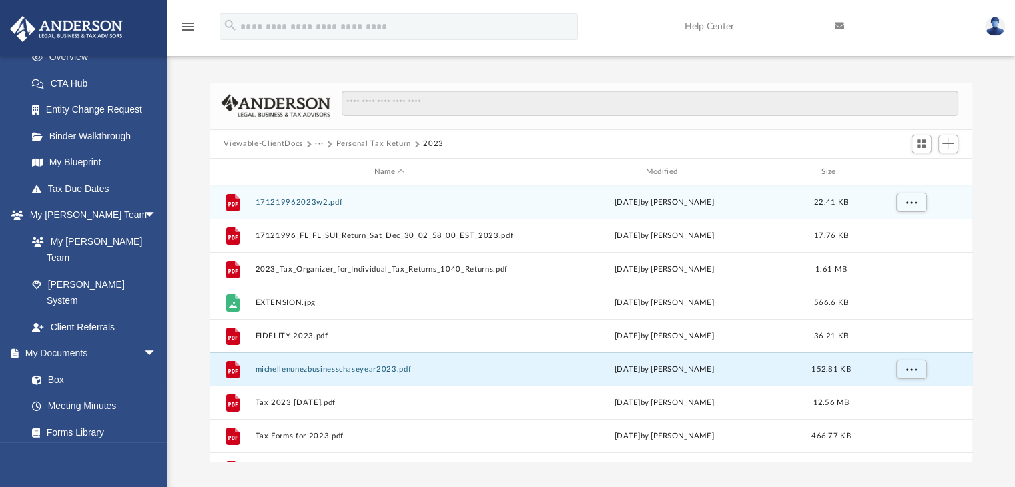
click at [274, 203] on button "171219962023w2.pdf" at bounding box center [389, 202] width 269 height 9
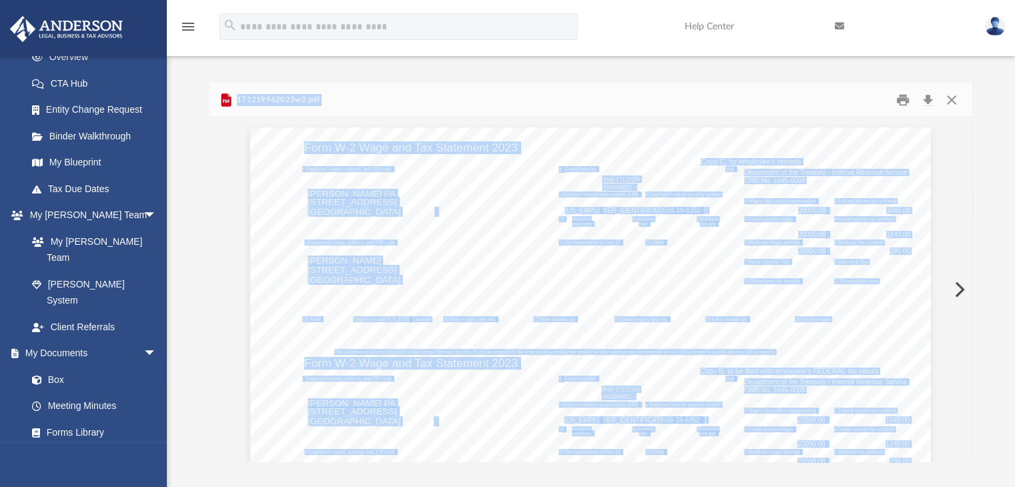
click at [374, 94] on div "171219962023w2.pdf" at bounding box center [591, 100] width 763 height 35
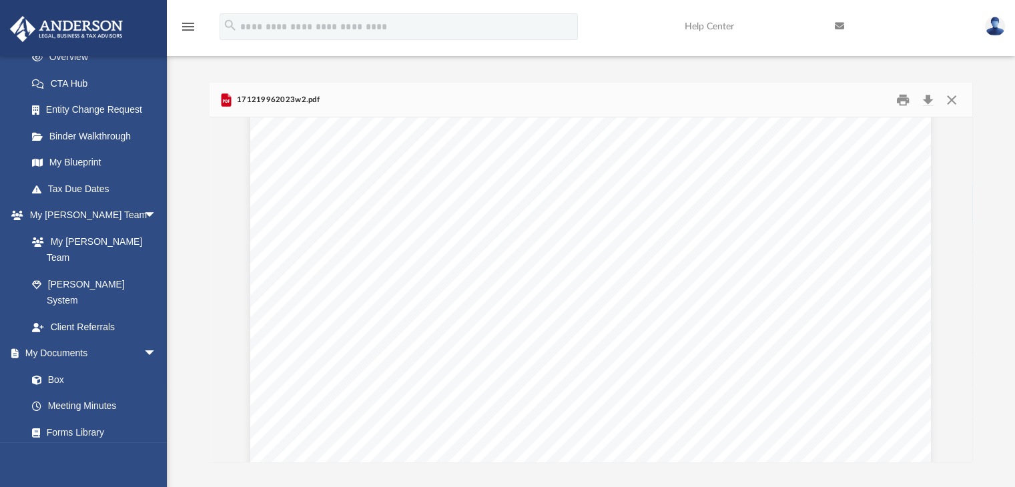
scroll to position [222, 0]
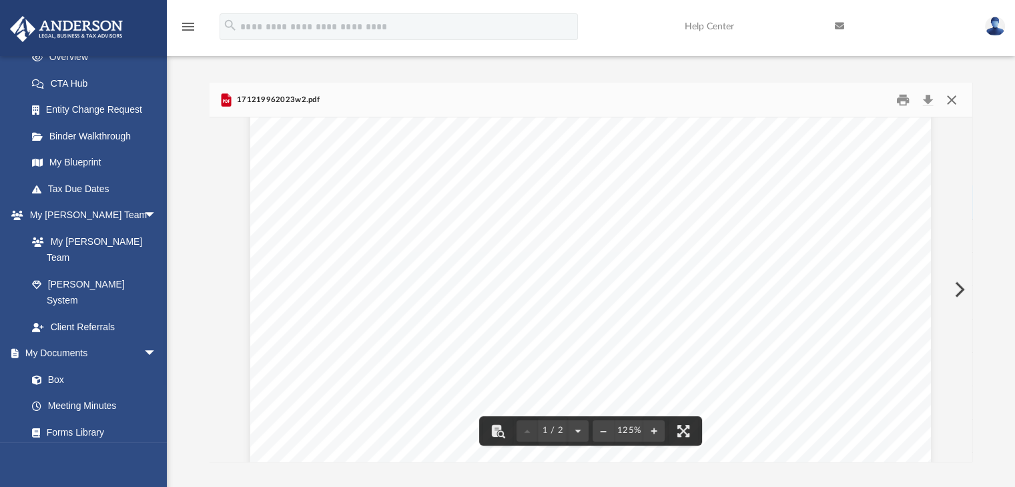
click at [951, 101] on button "Close" at bounding box center [951, 99] width 24 height 21
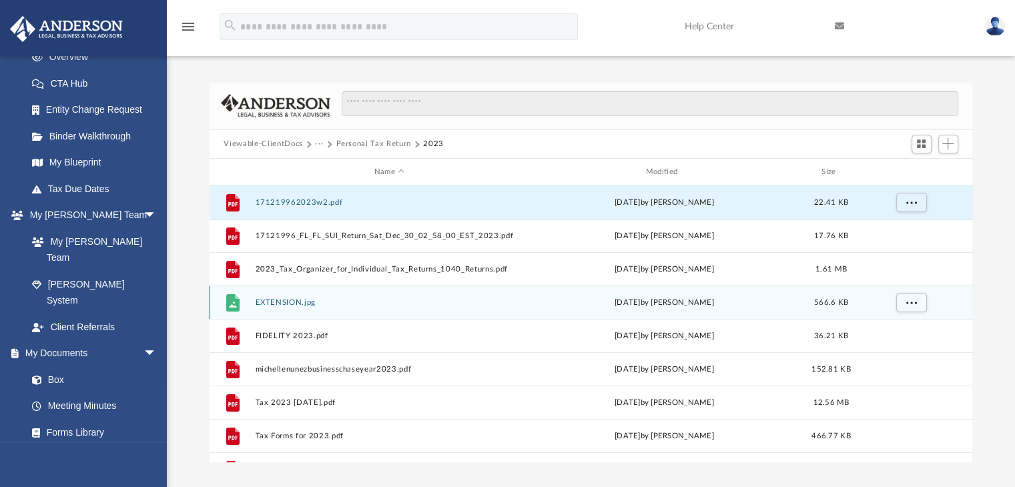
click at [282, 305] on button "EXTENSION.jpg" at bounding box center [389, 302] width 269 height 9
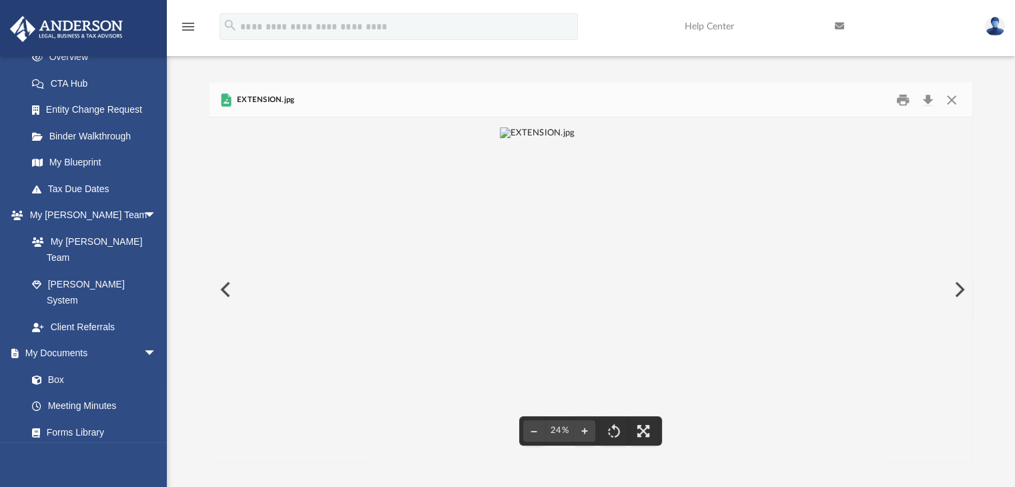
scroll to position [0, 0]
click at [588, 429] on button "File preview" at bounding box center [584, 430] width 21 height 29
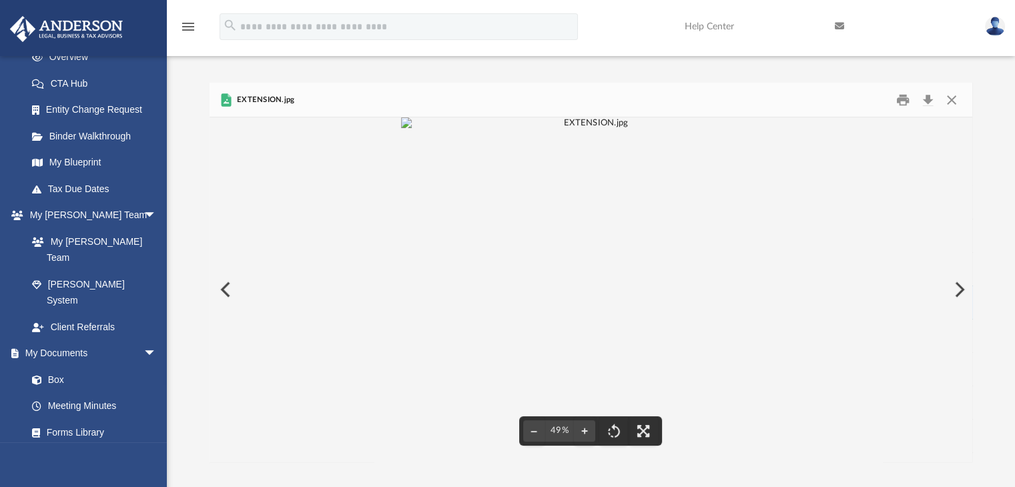
scroll to position [67, 0]
drag, startPoint x: 621, startPoint y: 289, endPoint x: 618, endPoint y: 391, distance: 102.1
click at [619, 129] on img "File preview" at bounding box center [590, 123] width 379 height 12
click at [584, 430] on button "File preview" at bounding box center [584, 430] width 21 height 29
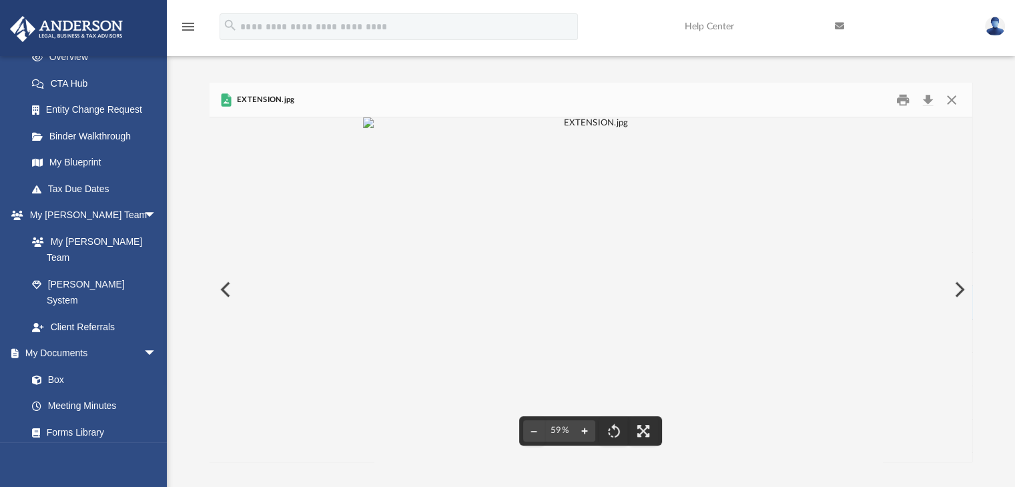
click at [584, 430] on button "File preview" at bounding box center [584, 430] width 21 height 29
drag, startPoint x: 635, startPoint y: 308, endPoint x: 592, endPoint y: 438, distance: 136.9
click at [592, 438] on div "71%" at bounding box center [591, 289] width 763 height 344
drag, startPoint x: 683, startPoint y: 259, endPoint x: 669, endPoint y: 318, distance: 61.0
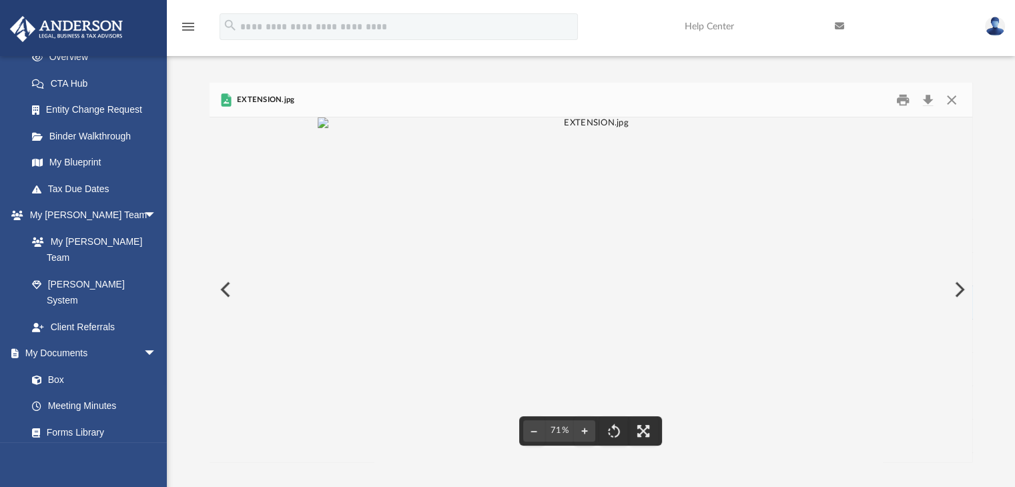
click at [669, 129] on img "File preview" at bounding box center [591, 123] width 546 height 12
drag, startPoint x: 716, startPoint y: 342, endPoint x: 725, endPoint y: 257, distance: 85.9
click at [725, 129] on img "File preview" at bounding box center [591, 123] width 546 height 12
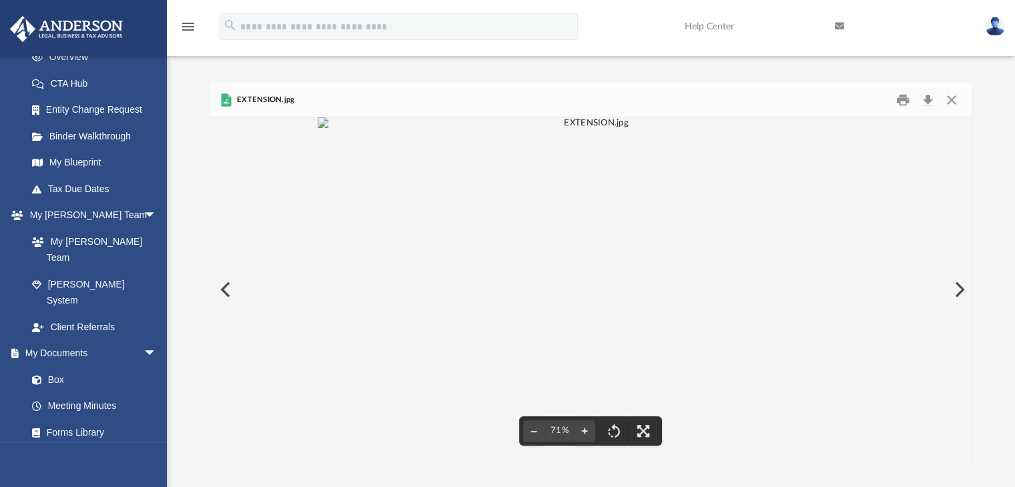
drag, startPoint x: 718, startPoint y: 310, endPoint x: 734, endPoint y: 212, distance: 100.0
click at [734, 129] on img "File preview" at bounding box center [591, 123] width 546 height 12
drag, startPoint x: 721, startPoint y: 232, endPoint x: 704, endPoint y: 300, distance: 70.1
click at [704, 129] on img "File preview" at bounding box center [591, 123] width 546 height 12
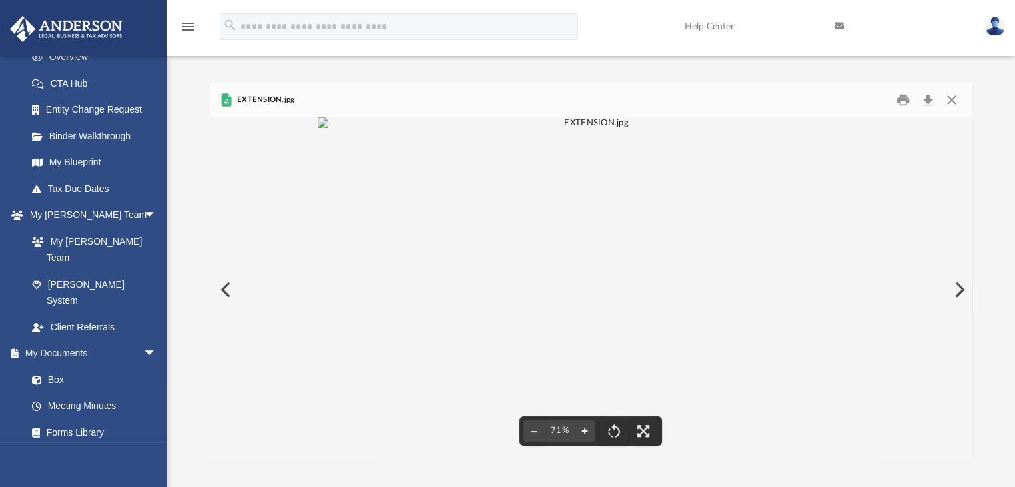
click at [584, 429] on button "File preview" at bounding box center [584, 430] width 21 height 29
drag, startPoint x: 590, startPoint y: 335, endPoint x: 579, endPoint y: 374, distance: 40.8
click at [579, 129] on img "File preview" at bounding box center [590, 123] width 655 height 12
drag, startPoint x: 965, startPoint y: 302, endPoint x: 974, endPoint y: 184, distance: 117.7
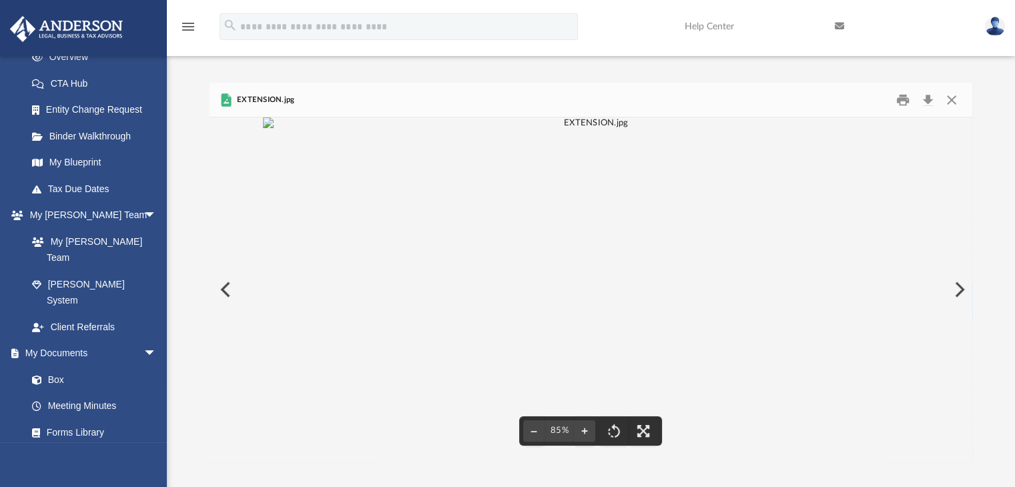
click at [974, 184] on div "Difficulty viewing your box folder? You can also access your account directly o…" at bounding box center [591, 273] width 848 height 380
click at [958, 95] on button "Close" at bounding box center [951, 99] width 24 height 21
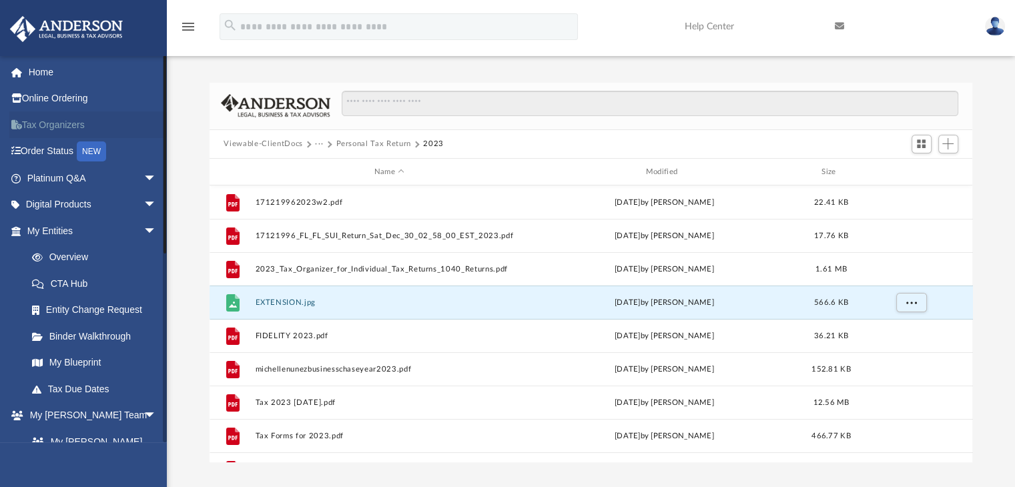
click at [59, 119] on link "Tax Organizers" at bounding box center [92, 124] width 167 height 27
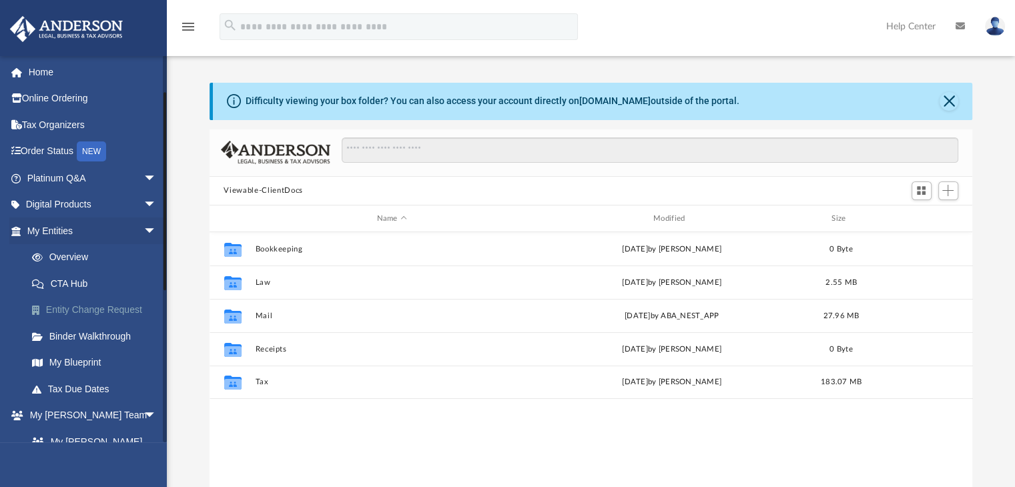
scroll to position [133, 0]
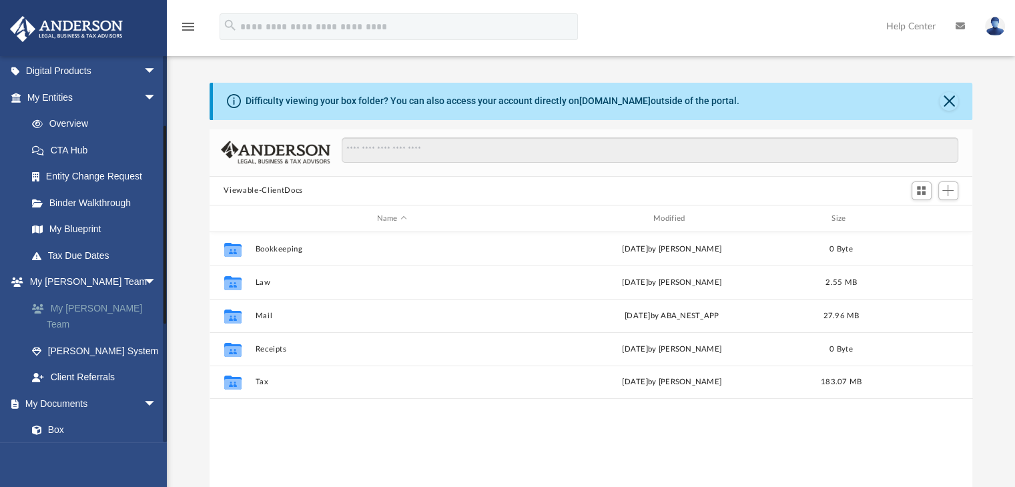
click at [101, 311] on link "My [PERSON_NAME] Team" at bounding box center [98, 316] width 158 height 43
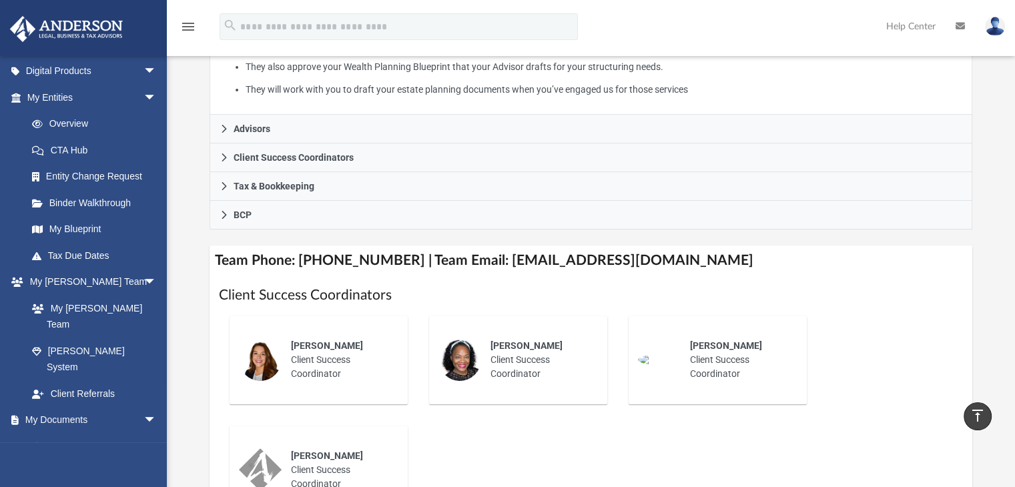
scroll to position [323, 0]
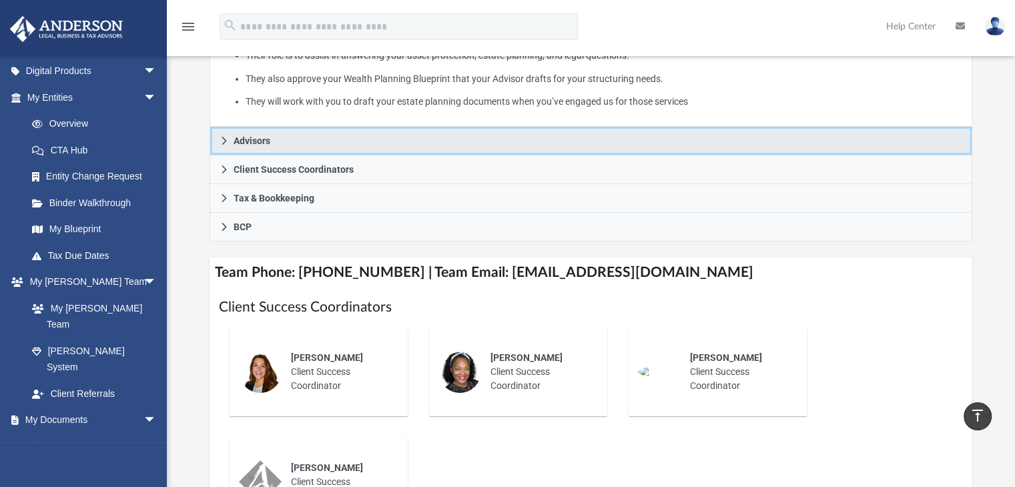
click at [352, 134] on link "Advisors" at bounding box center [591, 141] width 763 height 29
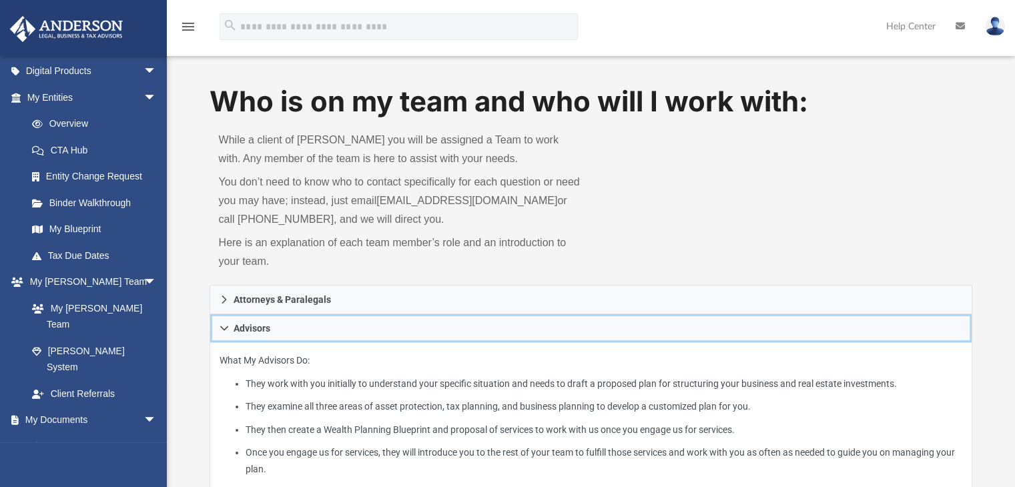
scroll to position [0, 0]
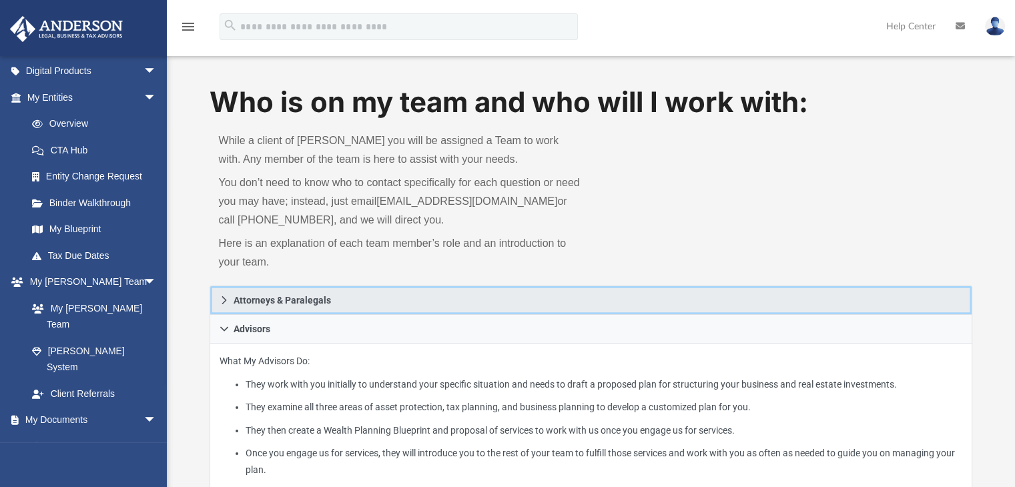
click at [328, 304] on span "Attorneys & Paralegals" at bounding box center [282, 300] width 97 height 9
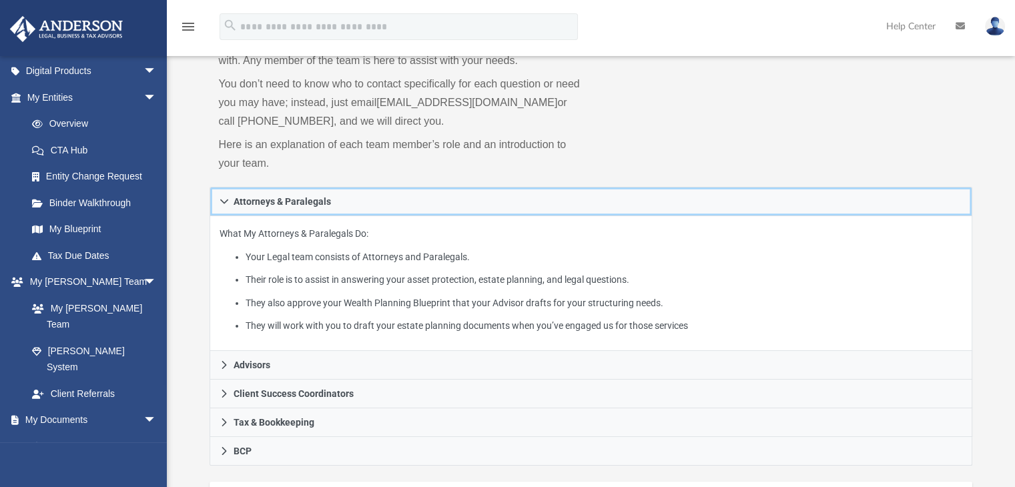
scroll to position [200, 0]
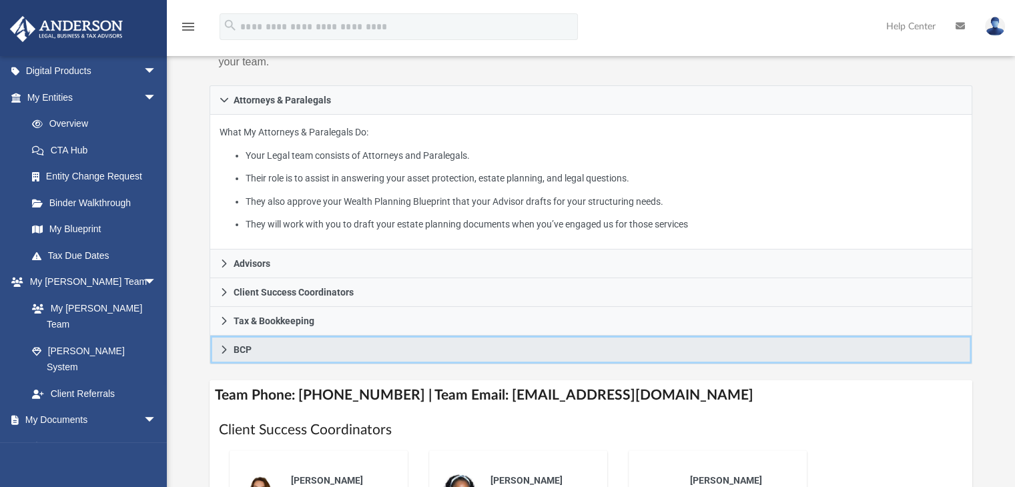
click at [417, 358] on link "BCP" at bounding box center [591, 350] width 763 height 29
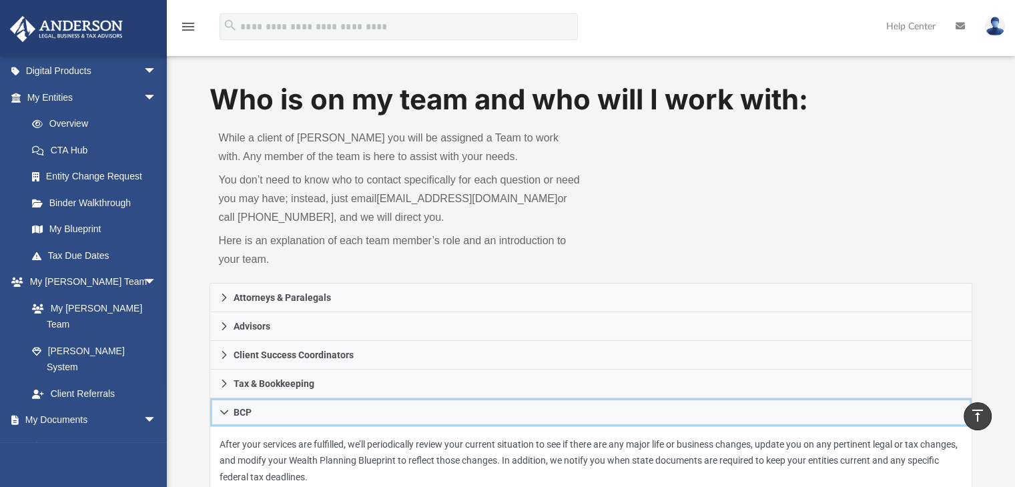
scroll to position [0, 0]
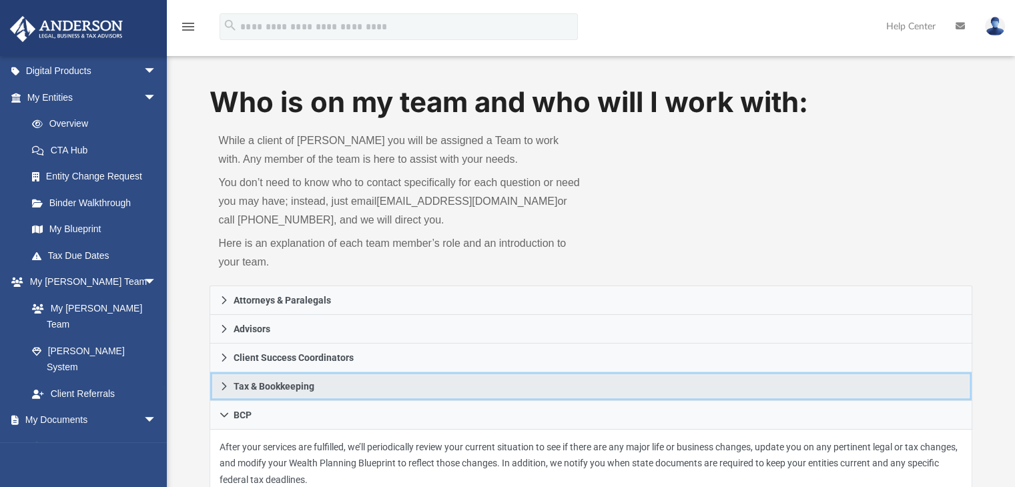
click at [384, 380] on link "Tax & Bookkeeping" at bounding box center [591, 386] width 763 height 29
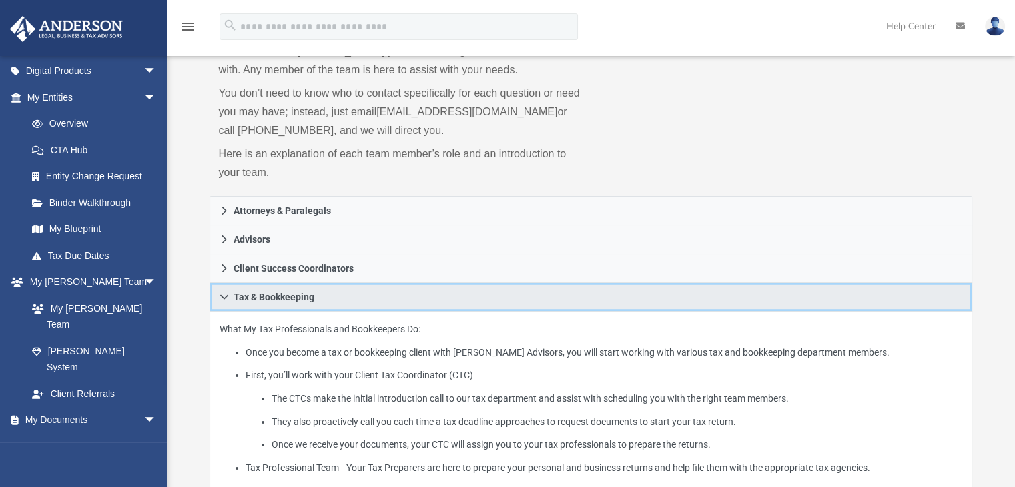
scroll to position [67, 0]
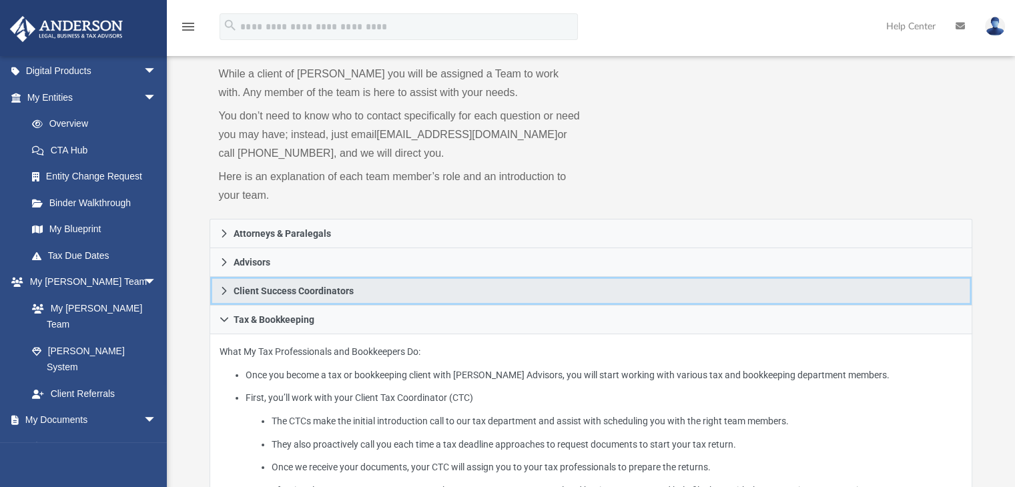
click at [404, 294] on link "Client Success Coordinators" at bounding box center [591, 291] width 763 height 29
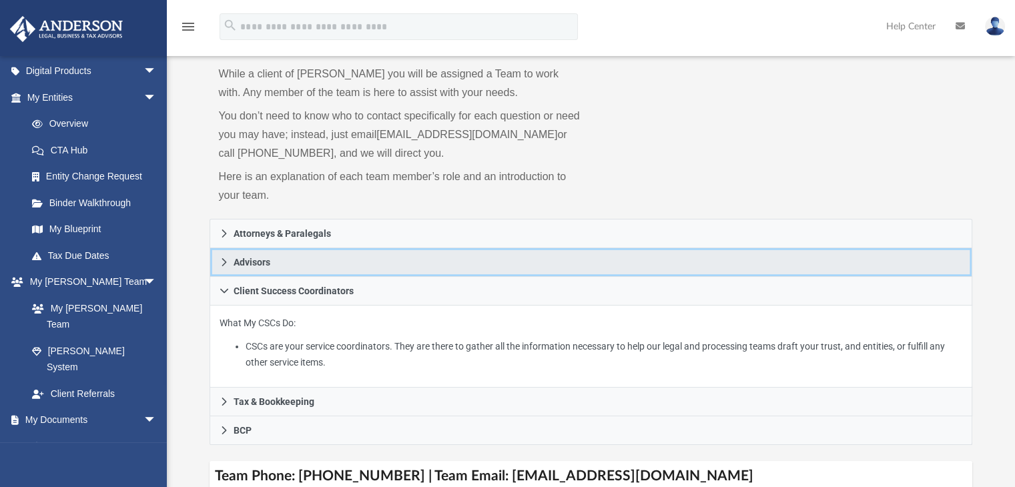
click at [341, 260] on link "Advisors" at bounding box center [591, 262] width 763 height 29
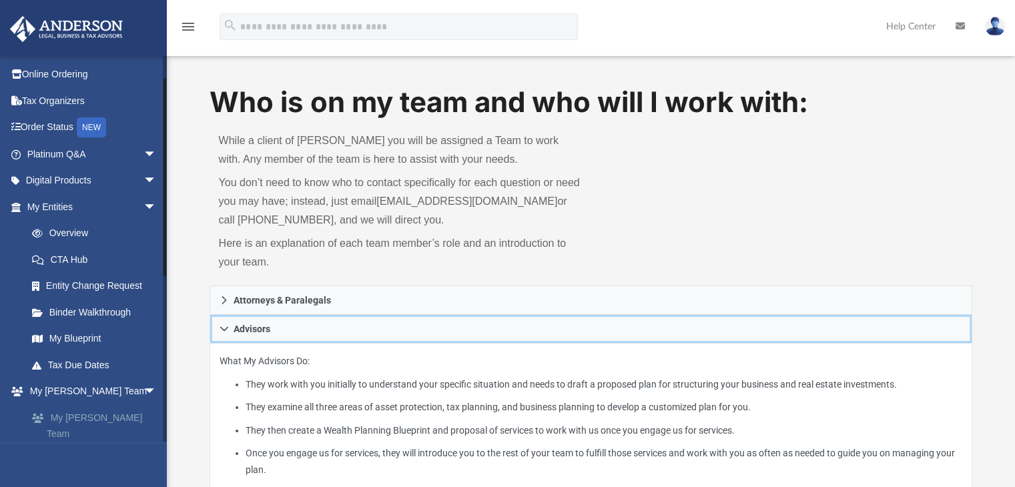
scroll to position [91, 0]
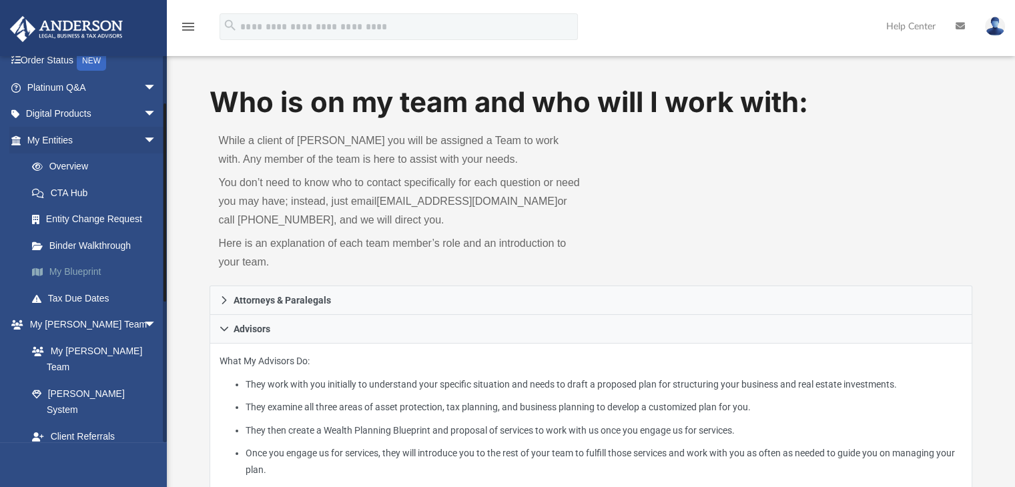
click at [91, 270] on link "My Blueprint" at bounding box center [98, 272] width 158 height 27
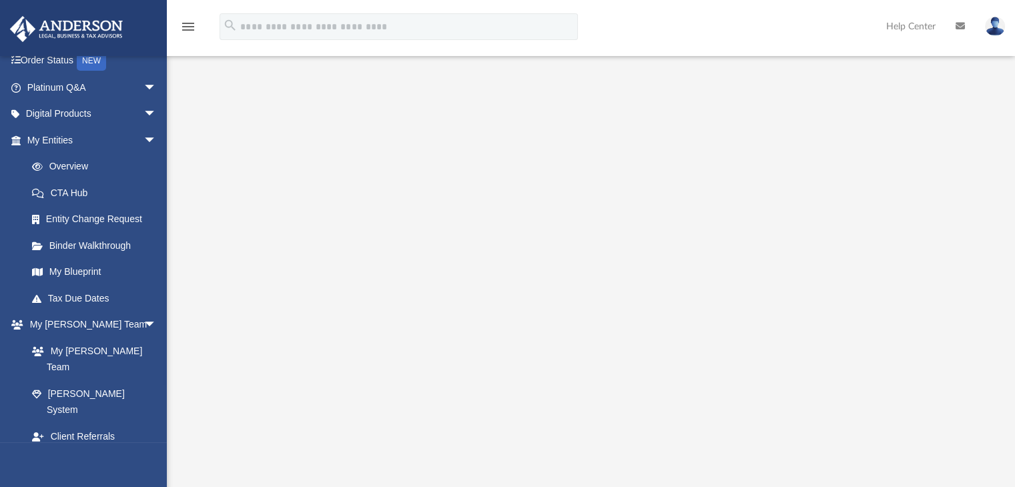
scroll to position [72, 0]
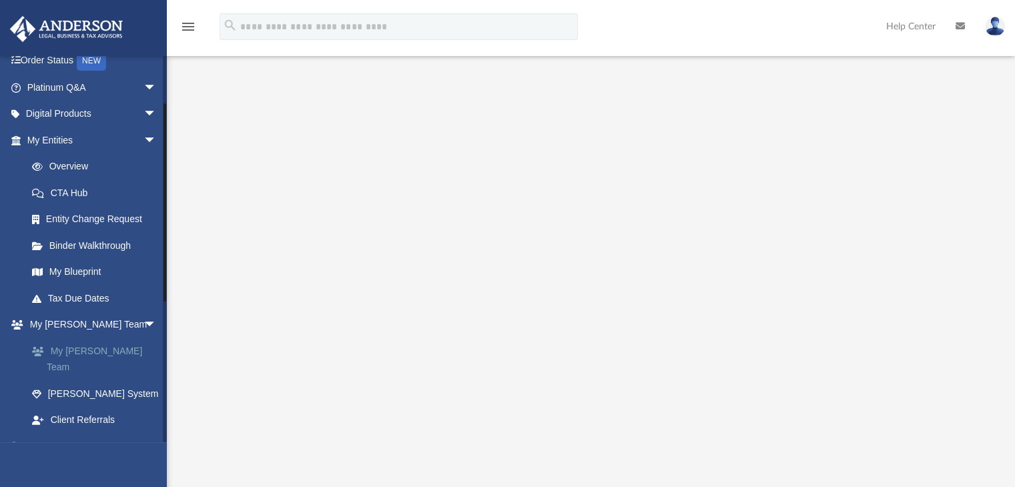
click at [89, 352] on link "My [PERSON_NAME] Team" at bounding box center [98, 359] width 158 height 43
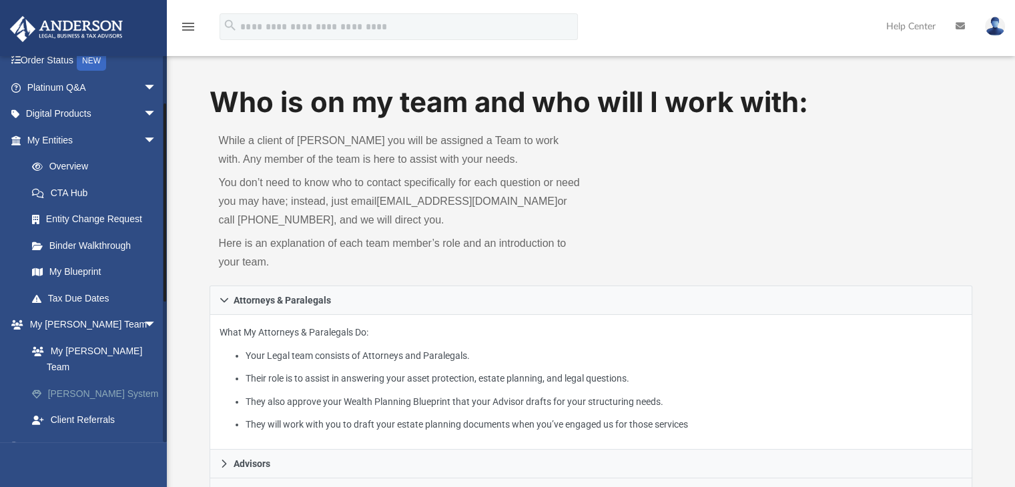
click at [105, 380] on link "[PERSON_NAME] System" at bounding box center [98, 393] width 158 height 27
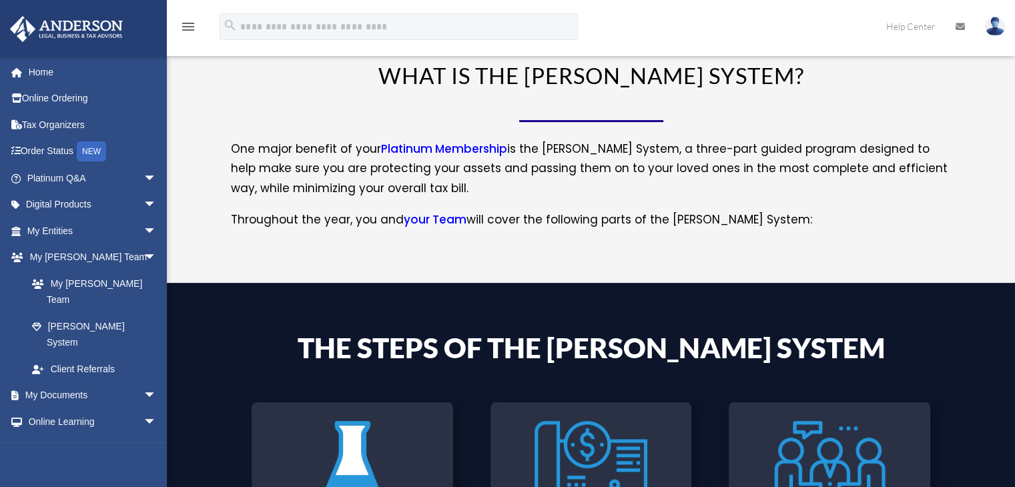
scroll to position [200, 0]
